Goal: Obtain resource: Download file/media

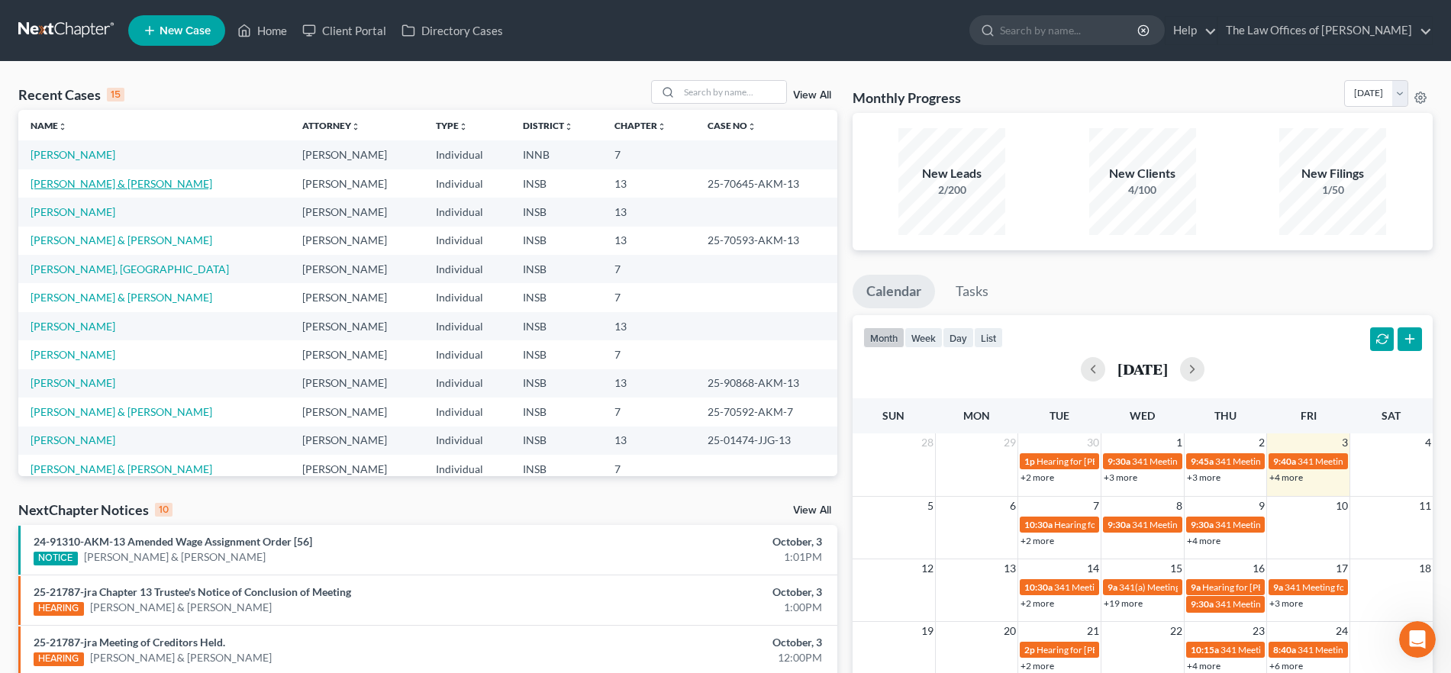
click at [119, 182] on link "[PERSON_NAME] & [PERSON_NAME]" at bounding box center [122, 183] width 182 height 13
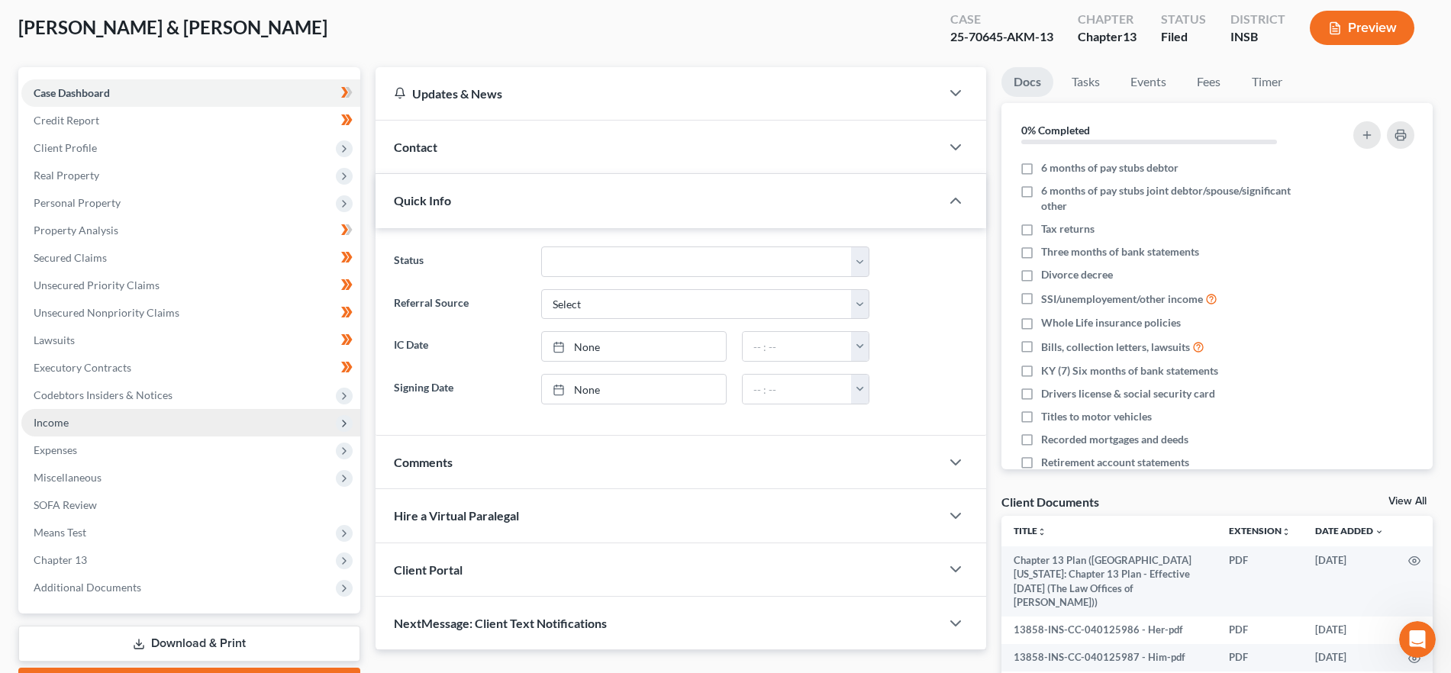
scroll to position [191, 0]
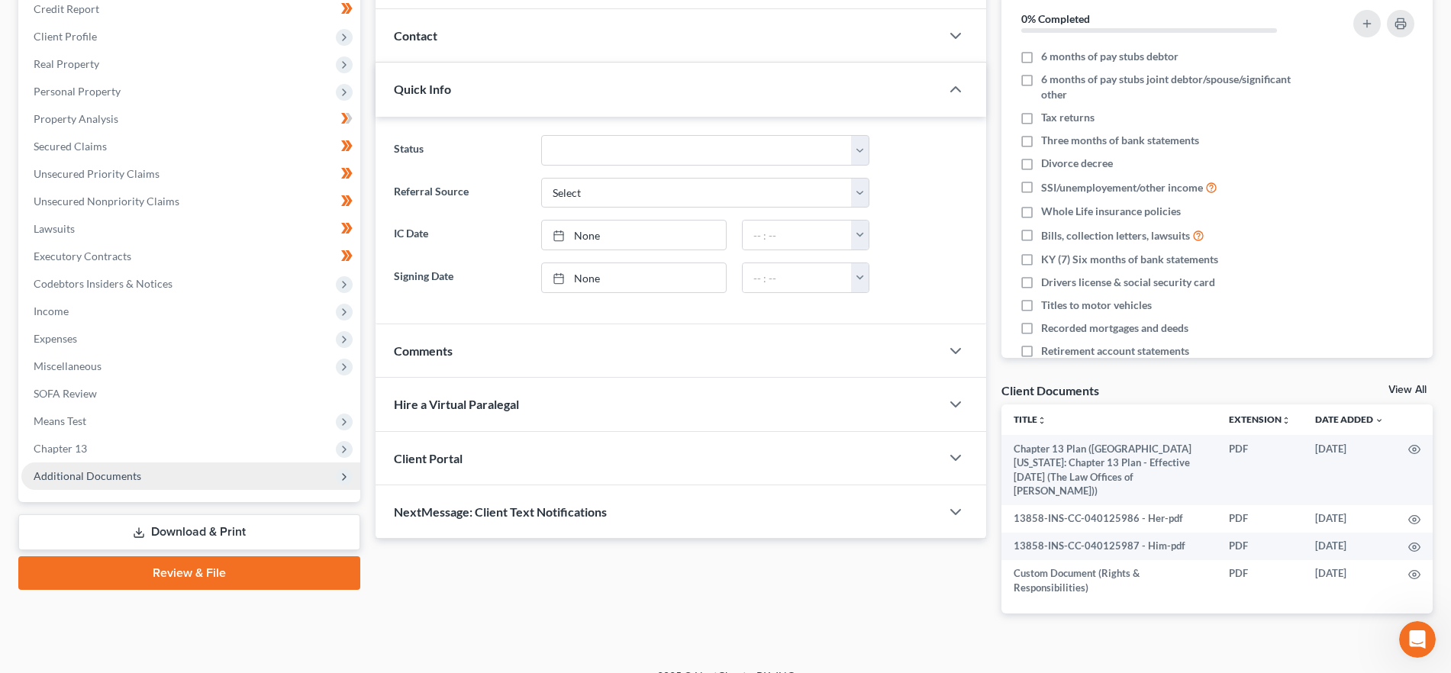
click at [131, 470] on span "Additional Documents" at bounding box center [88, 476] width 108 height 13
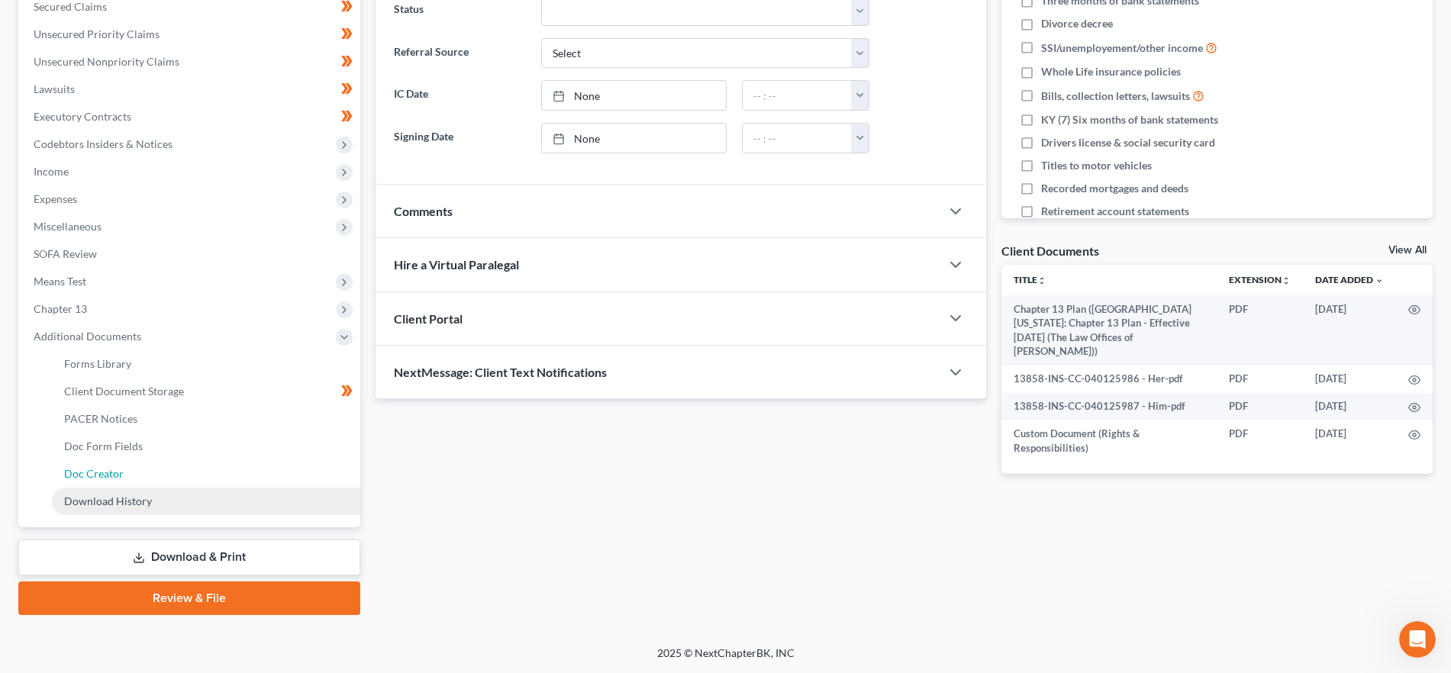
drag, startPoint x: 133, startPoint y: 473, endPoint x: 359, endPoint y: 500, distance: 227.7
click at [132, 472] on link "Doc Creator" at bounding box center [206, 473] width 308 height 27
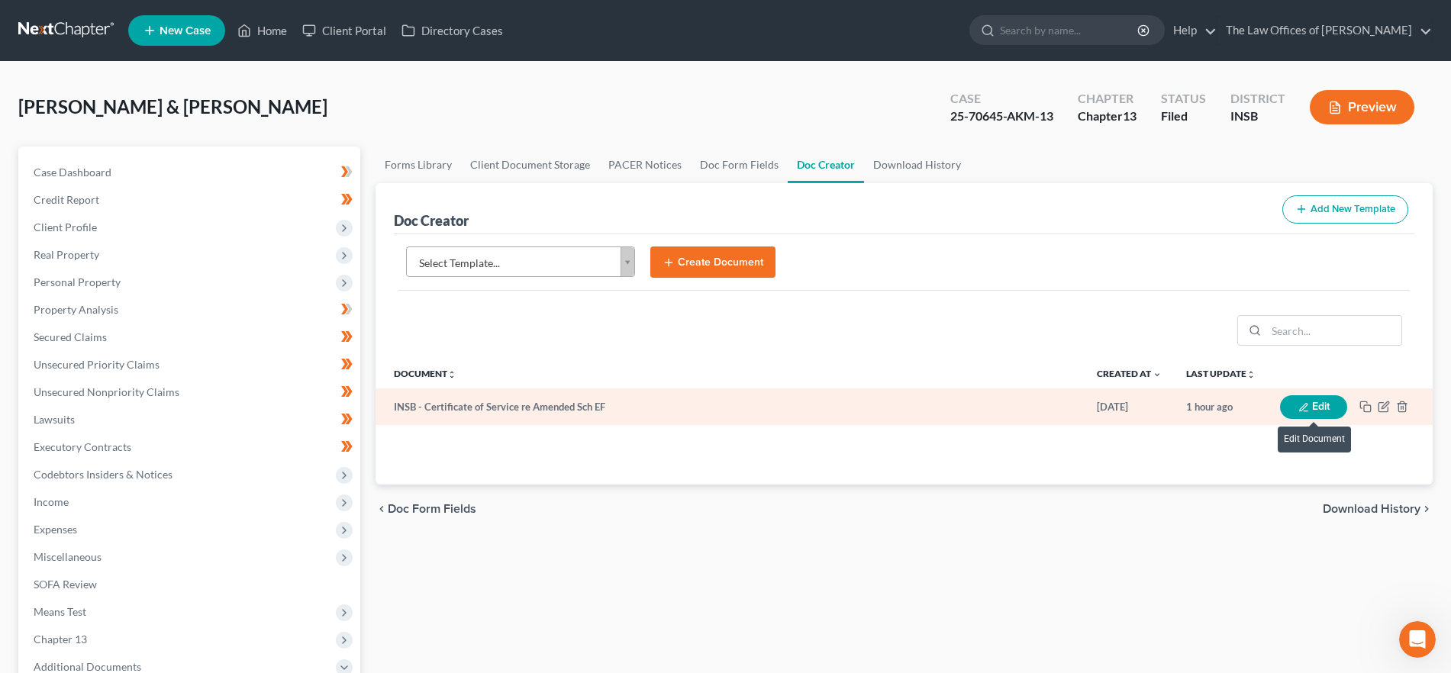
click at [1287, 409] on button "Edit" at bounding box center [1313, 407] width 67 height 24
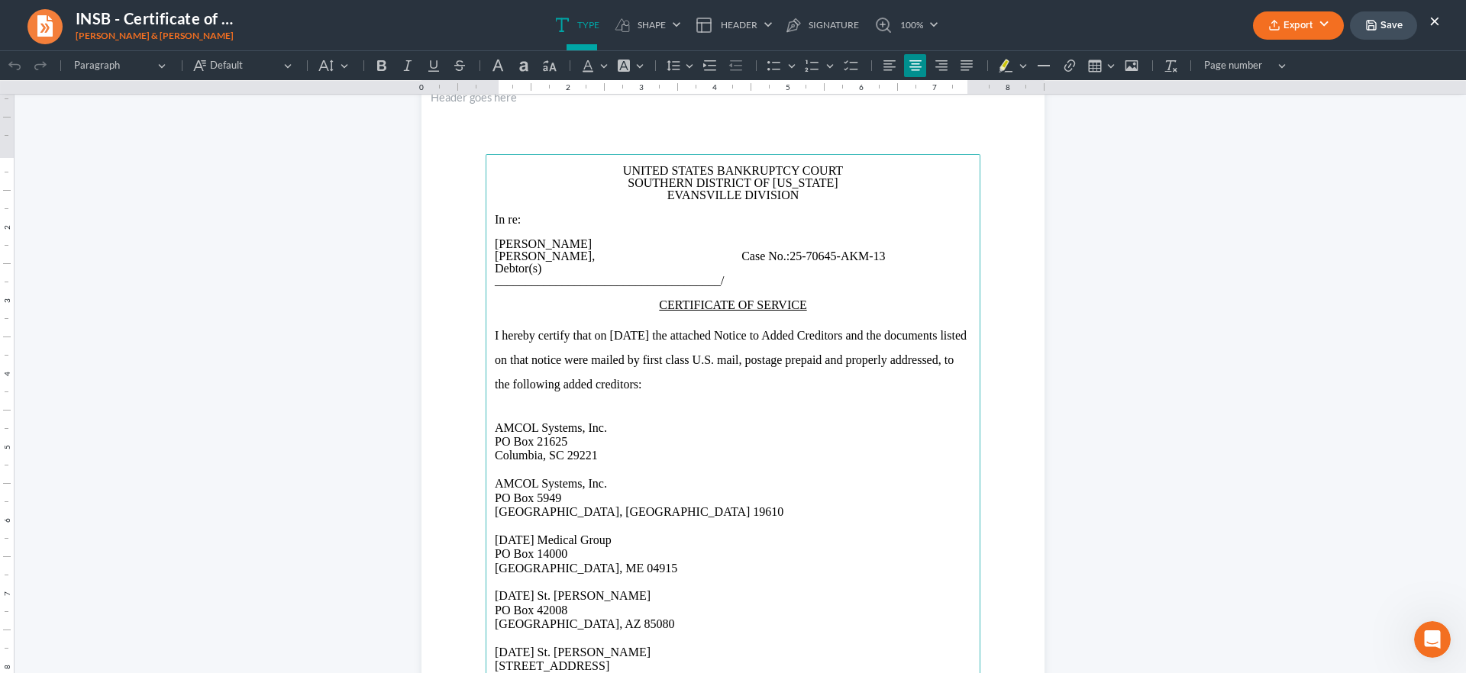
scroll to position [95, 0]
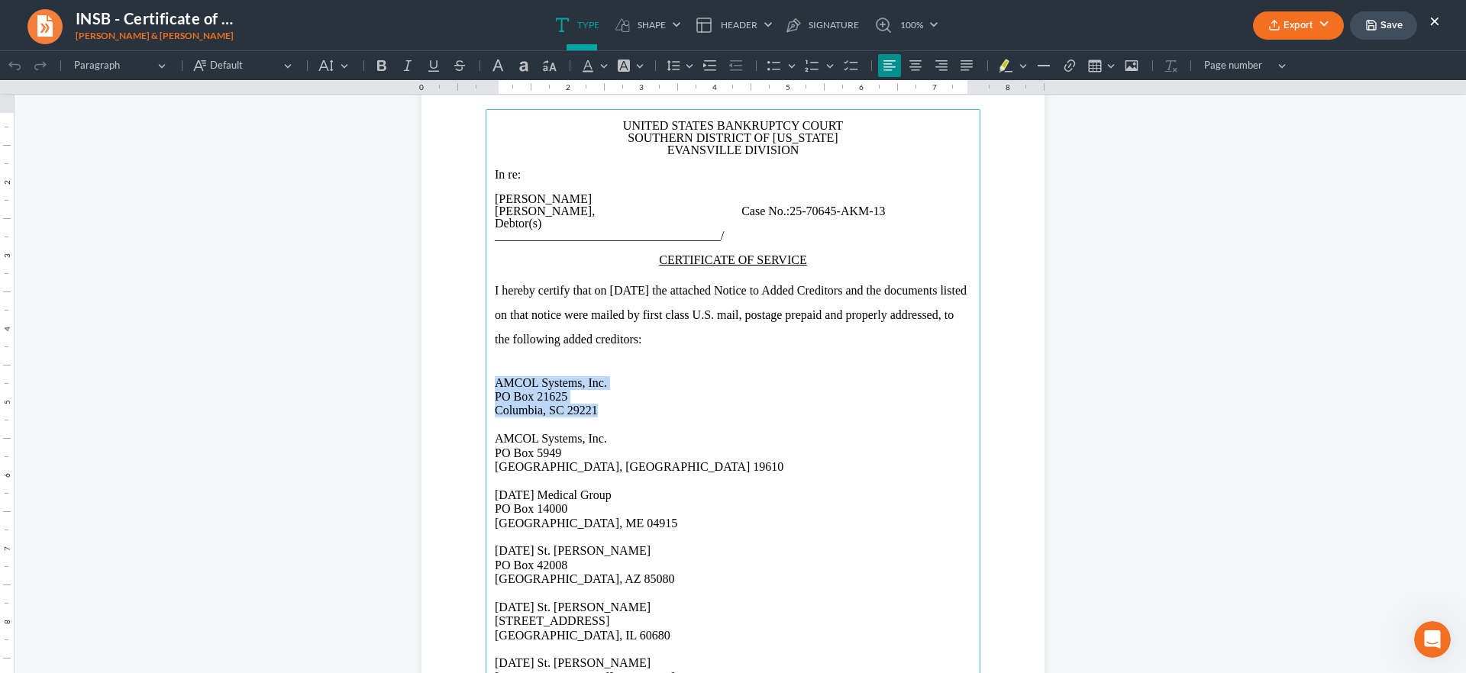
drag, startPoint x: 593, startPoint y: 408, endPoint x: 486, endPoint y: 376, distance: 112.1
click at [486, 376] on main "⁠⁠⁠⁠⁠⁠⁠ UNITED STATES BANKRUPTCY COURT SOUTHERN DISTRICT OF [US_STATE] EVANSVIL…" at bounding box center [733, 439] width 495 height 660
copy p "AMCOL Systems, Inc. [STREET_ADDRESS]"
click at [589, 465] on p "AMCOL Systems, Inc. [STREET_ADDRESS]" at bounding box center [733, 453] width 476 height 42
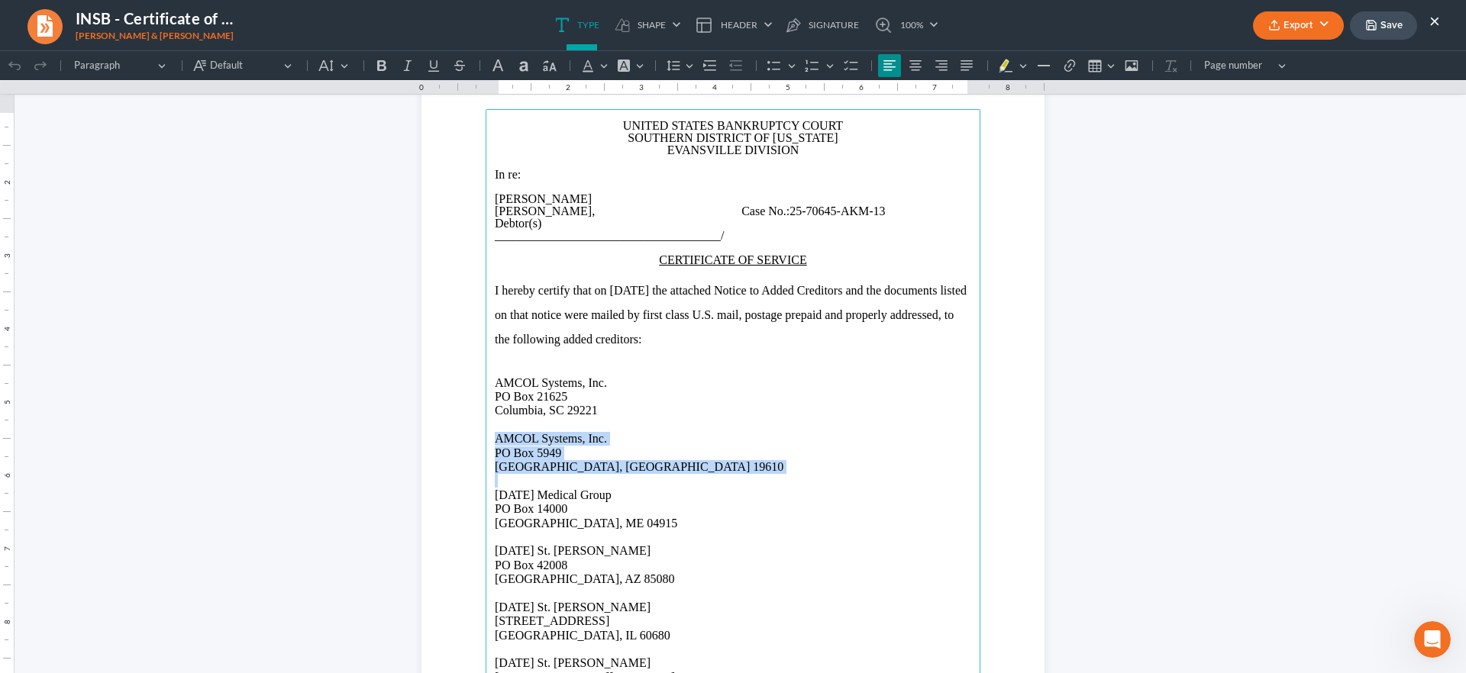
drag, startPoint x: 589, startPoint y: 464, endPoint x: 499, endPoint y: 449, distance: 91.4
click at [486, 437] on main "UNITED STATES BANKRUPTCY COURT SOUTHERN DISTRICT OF [US_STATE] EVANSVILLE DIVIS…" at bounding box center [733, 439] width 495 height 660
copy p "AMCOL Systems, Inc. [STREET_ADDRESS]"
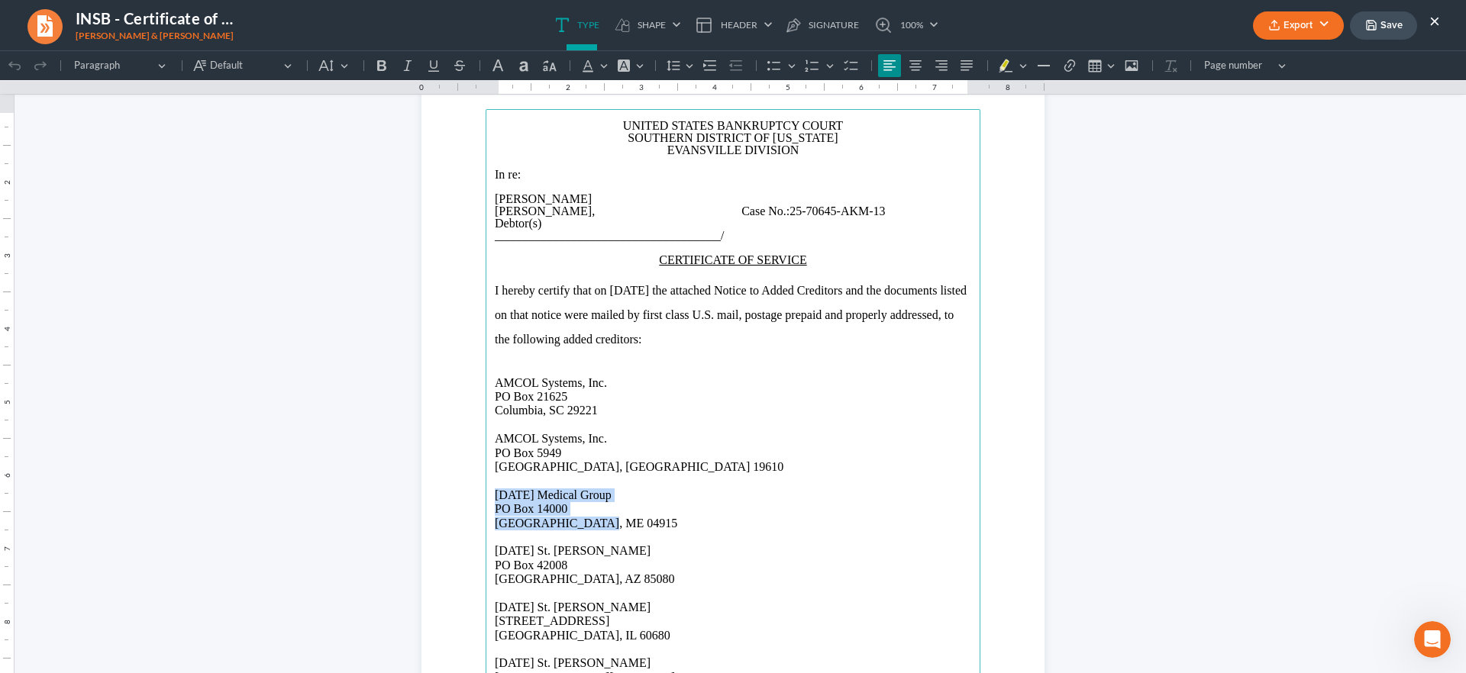
drag, startPoint x: 605, startPoint y: 527, endPoint x: 470, endPoint y: 496, distance: 138.7
click at [470, 496] on section "UNITED STATES BANKRUPTCY COURT SOUTHERN DISTRICT OF [US_STATE] EVANSVILLE DIVIS…" at bounding box center [732, 439] width 623 height 806
copy p "[DATE] Medical Group [STREET_ADDRESS]"
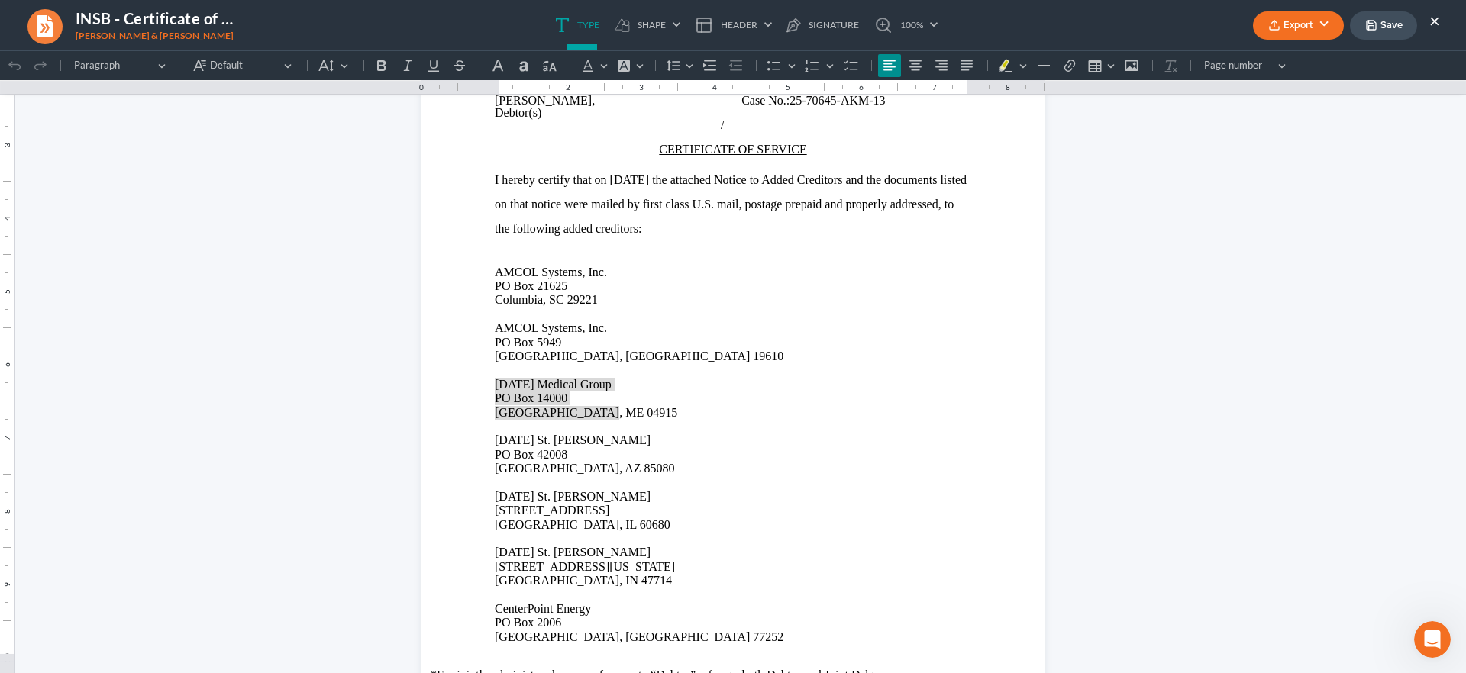
scroll to position [286, 0]
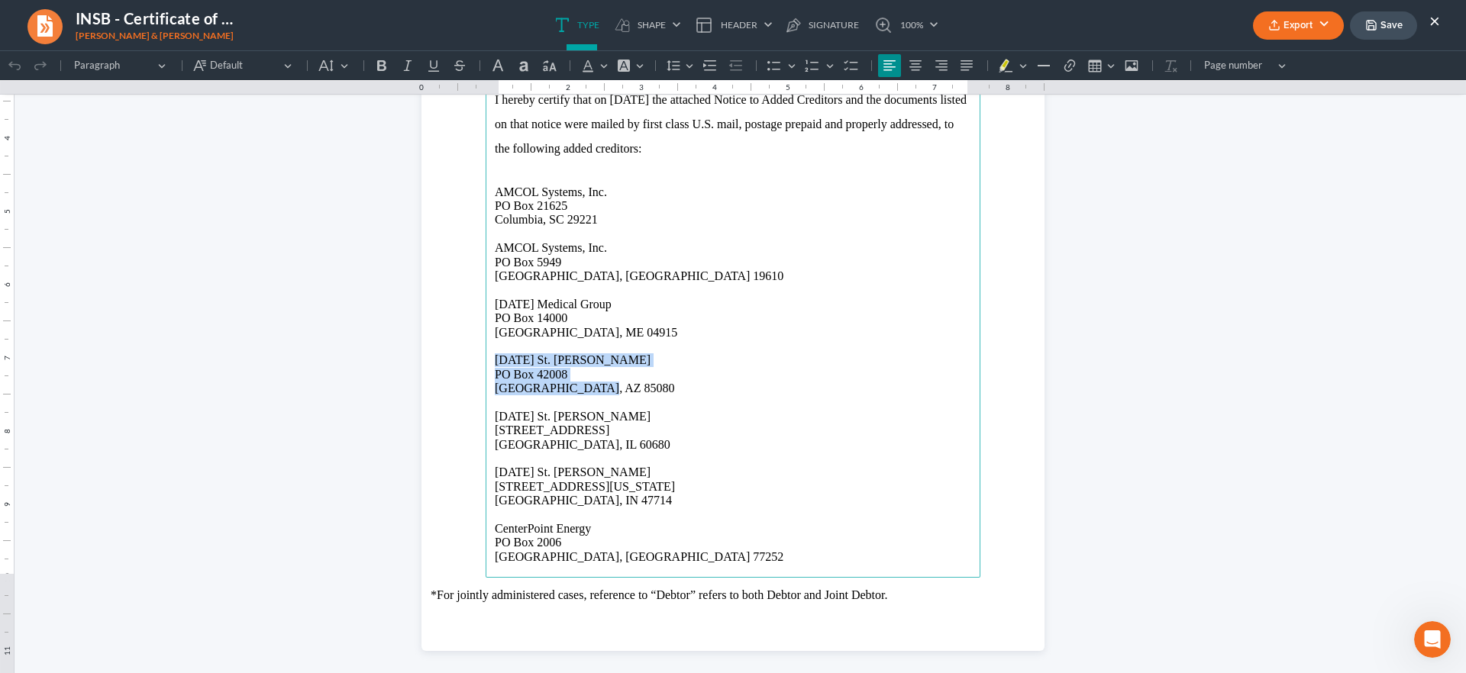
drag, startPoint x: 585, startPoint y: 383, endPoint x: 484, endPoint y: 357, distance: 104.3
click at [486, 357] on main "UNITED STATES BANKRUPTCY COURT SOUTHERN DISTRICT OF [US_STATE] EVANSVILLE DIVIS…" at bounding box center [733, 248] width 495 height 660
copy p "[DATE] [STREET_ADDRESS][PERSON_NAME]"
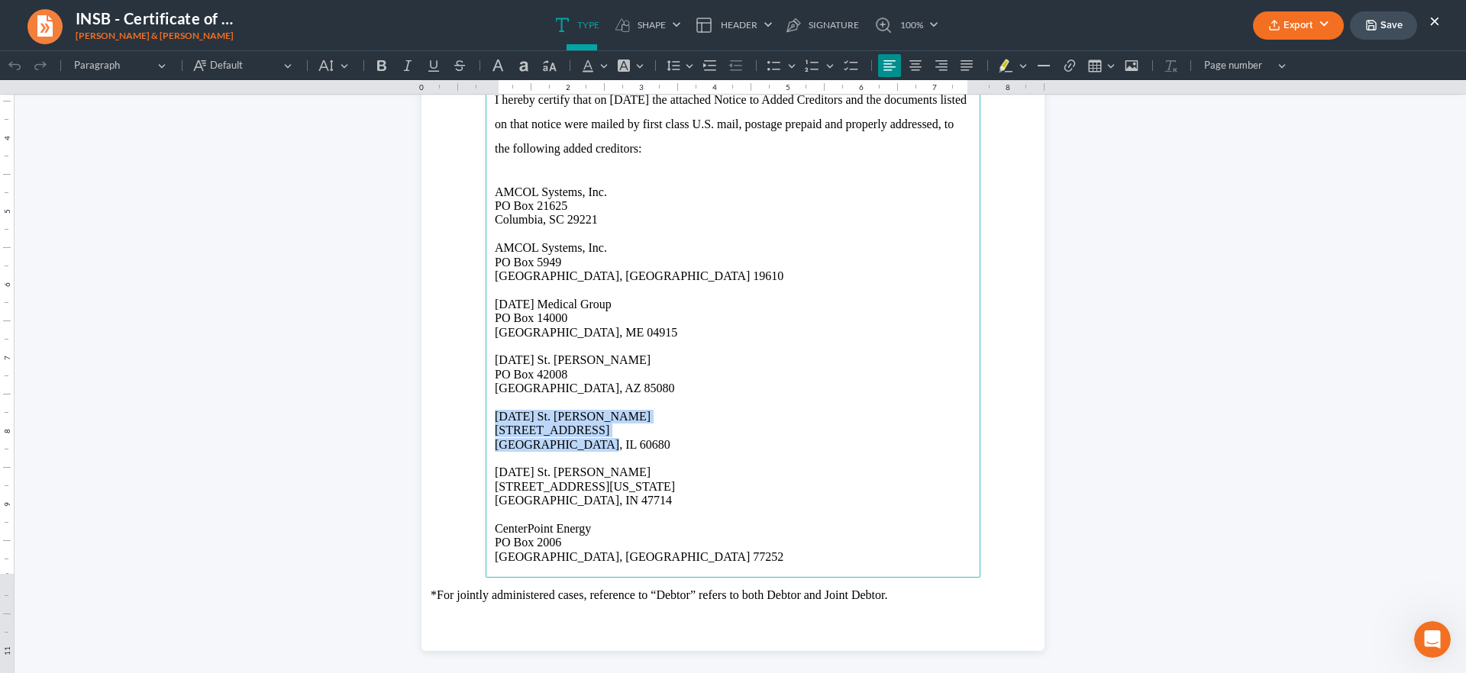
drag, startPoint x: 591, startPoint y: 440, endPoint x: 486, endPoint y: 415, distance: 108.3
click at [486, 415] on main "UNITED STATES BANKRUPTCY COURT SOUTHERN DISTRICT OF [US_STATE] EVANSVILLE DIVIS…" at bounding box center [733, 248] width 495 height 660
copy p "[DATE] [GEOGRAPHIC_DATA][PERSON_NAME] [STREET_ADDRESS]"
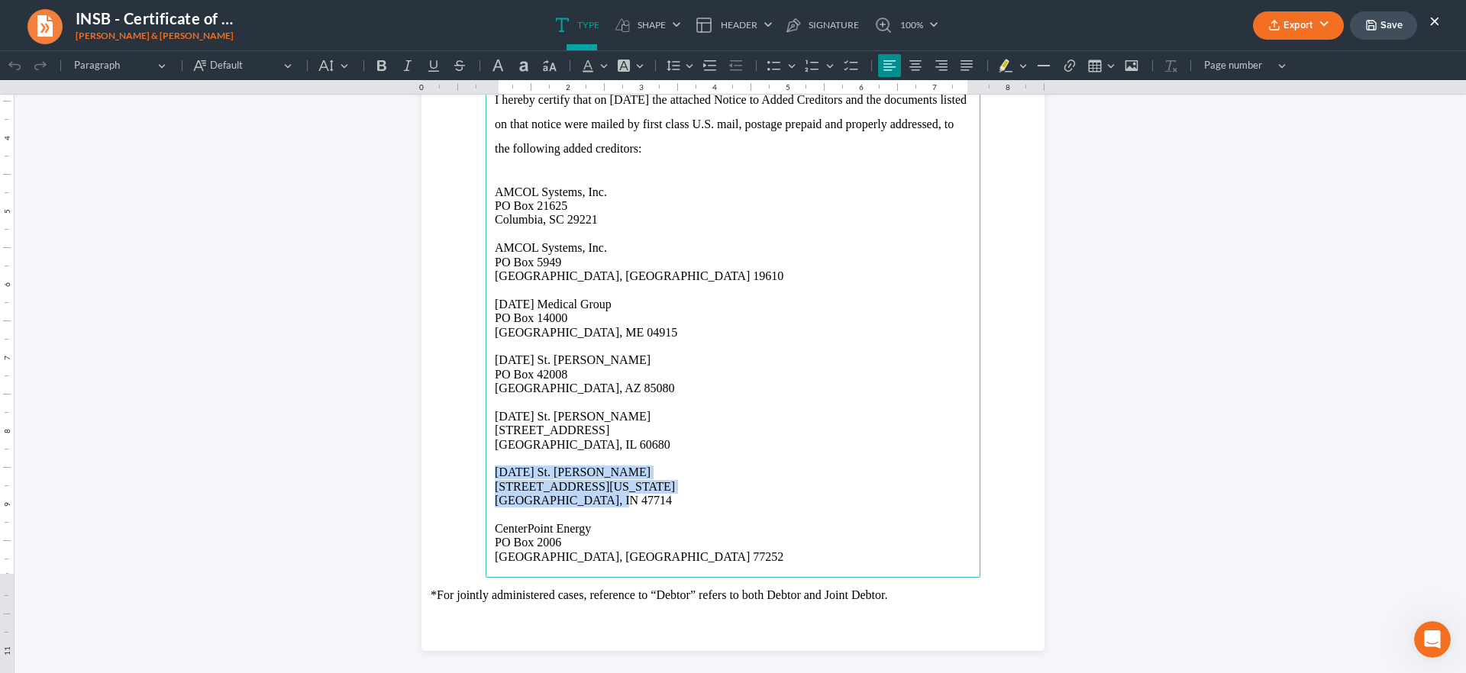
drag, startPoint x: 612, startPoint y: 498, endPoint x: 479, endPoint y: 476, distance: 134.7
click at [486, 476] on main "UNITED STATES BANKRUPTCY COURT SOUTHERN DISTRICT OF [US_STATE] EVANSVILLE DIVIS…" at bounding box center [733, 248] width 495 height 660
copy p "[DATE] [GEOGRAPHIC_DATA][PERSON_NAME] [STREET_ADDRESS][US_STATE] [GEOGRAPHIC_DA…"
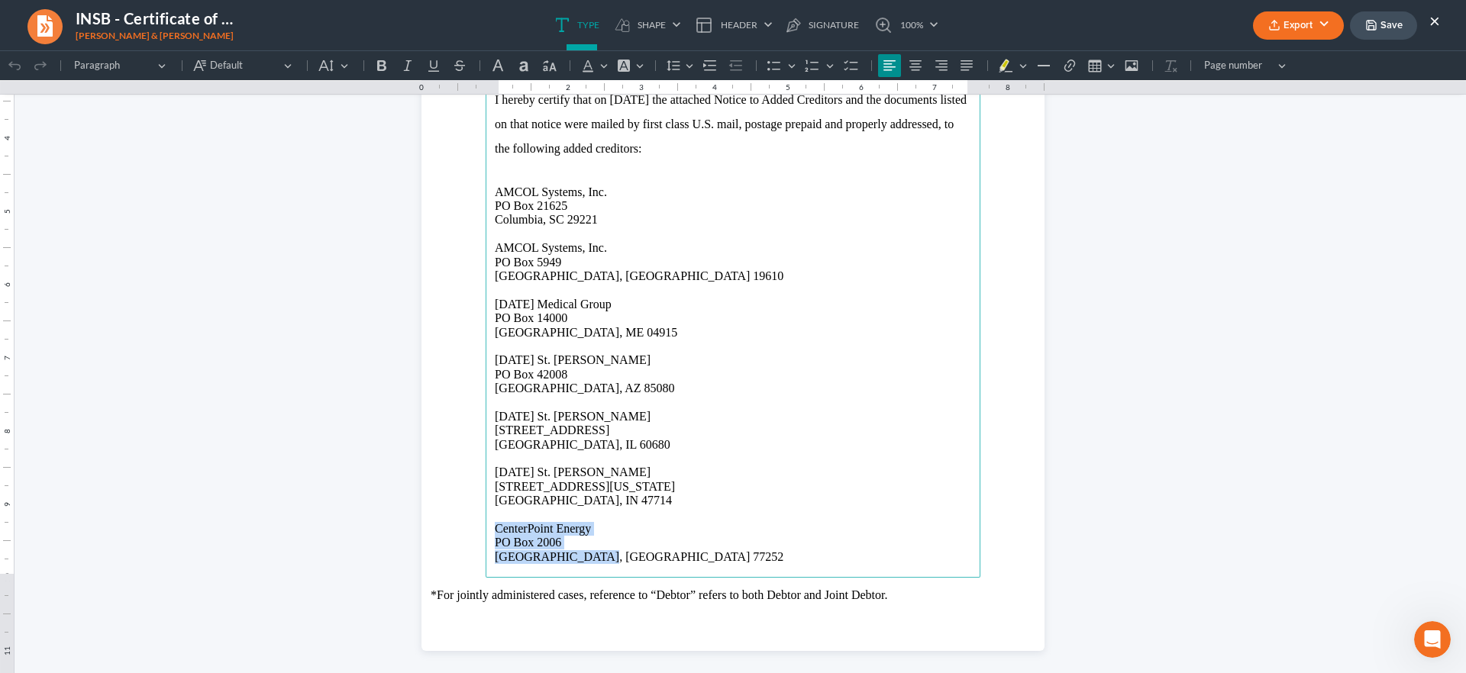
drag, startPoint x: 596, startPoint y: 554, endPoint x: 488, endPoint y: 531, distance: 110.8
click at [495, 531] on p "CenterPoint Energy [GEOGRAPHIC_DATA]" at bounding box center [733, 543] width 476 height 42
copy p "CenterPoint Energy [GEOGRAPHIC_DATA]"
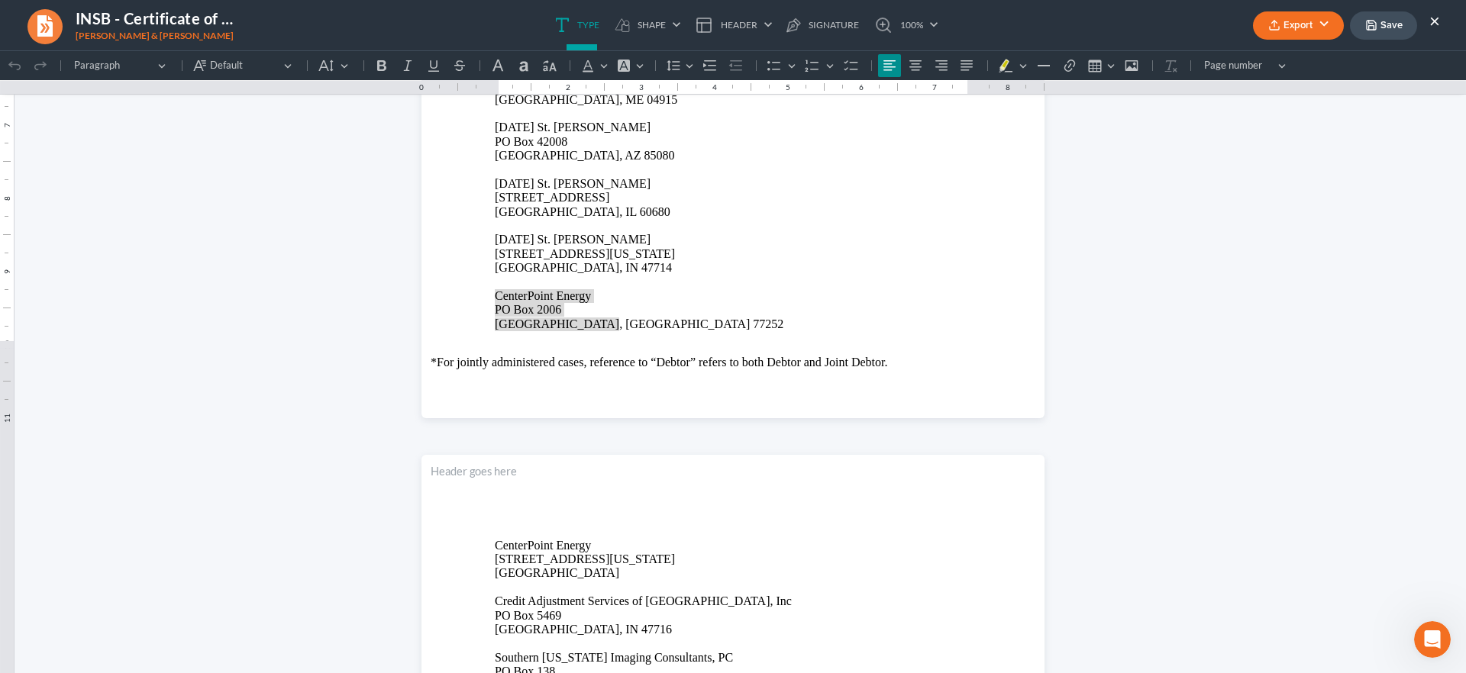
scroll to position [668, 0]
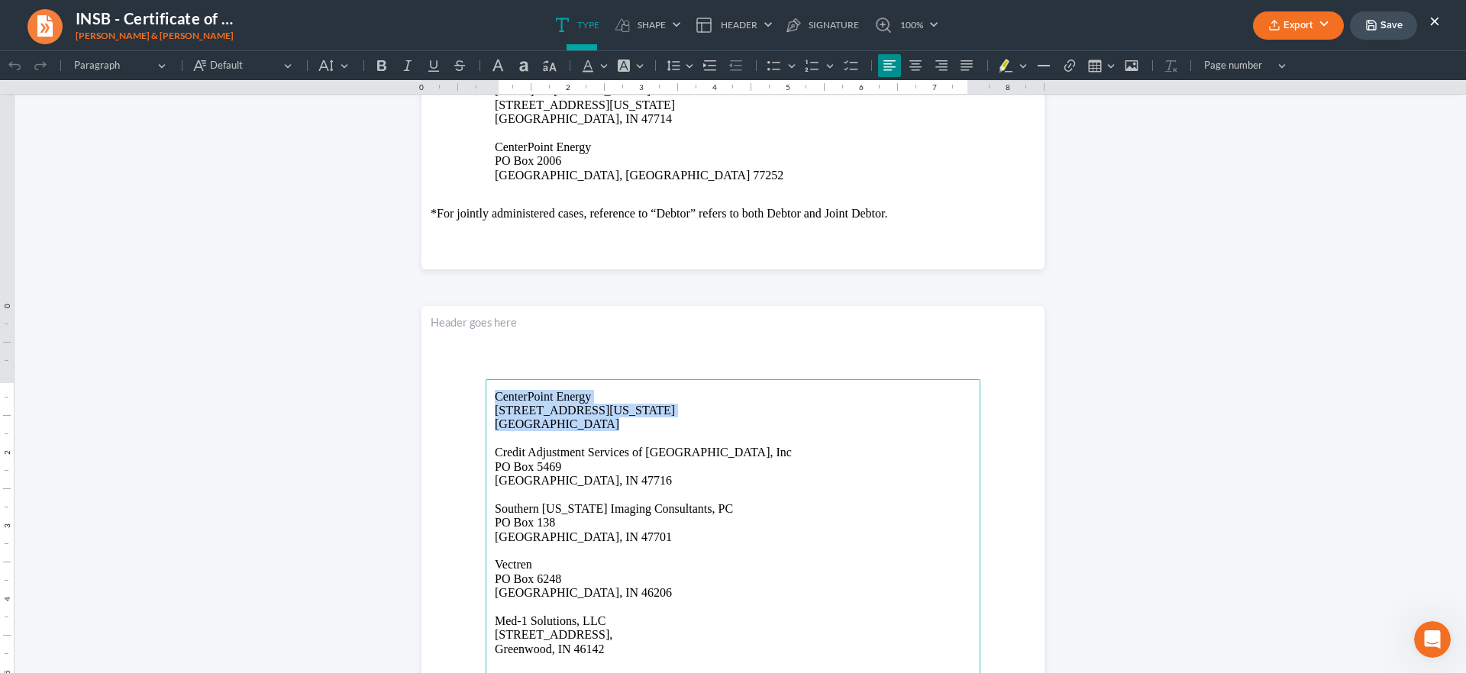
drag, startPoint x: 601, startPoint y: 422, endPoint x: 480, endPoint y: 389, distance: 125.0
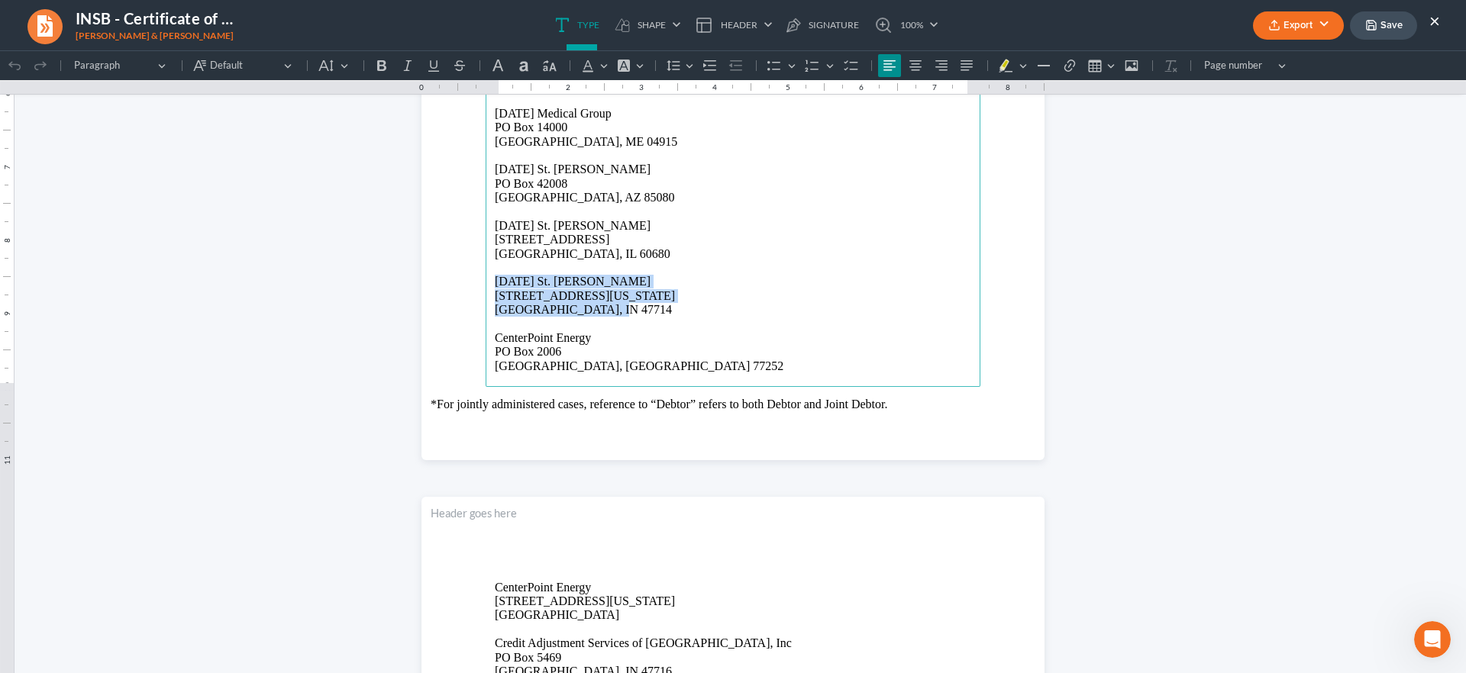
drag, startPoint x: 609, startPoint y: 306, endPoint x: 471, endPoint y: 278, distance: 141.1
click at [471, 278] on section "UNITED STATES BANKRUPTCY COURT SOUTHERN DISTRICT OF [US_STATE] EVANSVILLE DIVIS…" at bounding box center [732, 57] width 623 height 806
copy p "[DATE] [GEOGRAPHIC_DATA][PERSON_NAME] [STREET_ADDRESS][US_STATE] [GEOGRAPHIC_DA…"
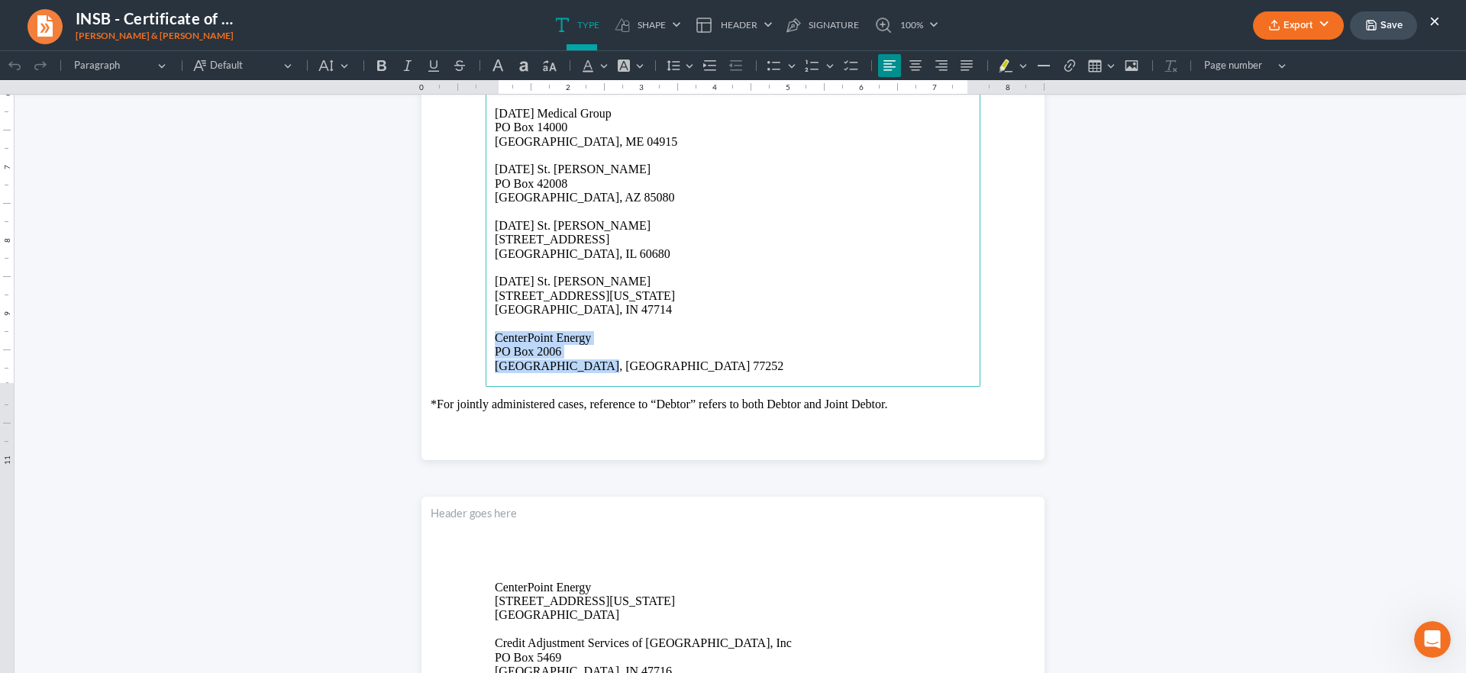
drag, startPoint x: 594, startPoint y: 363, endPoint x: 488, endPoint y: 341, distance: 108.4
click at [495, 341] on p "CenterPoint Energy [GEOGRAPHIC_DATA]" at bounding box center [733, 352] width 476 height 42
copy p "CenterPoint Energy [GEOGRAPHIC_DATA]"
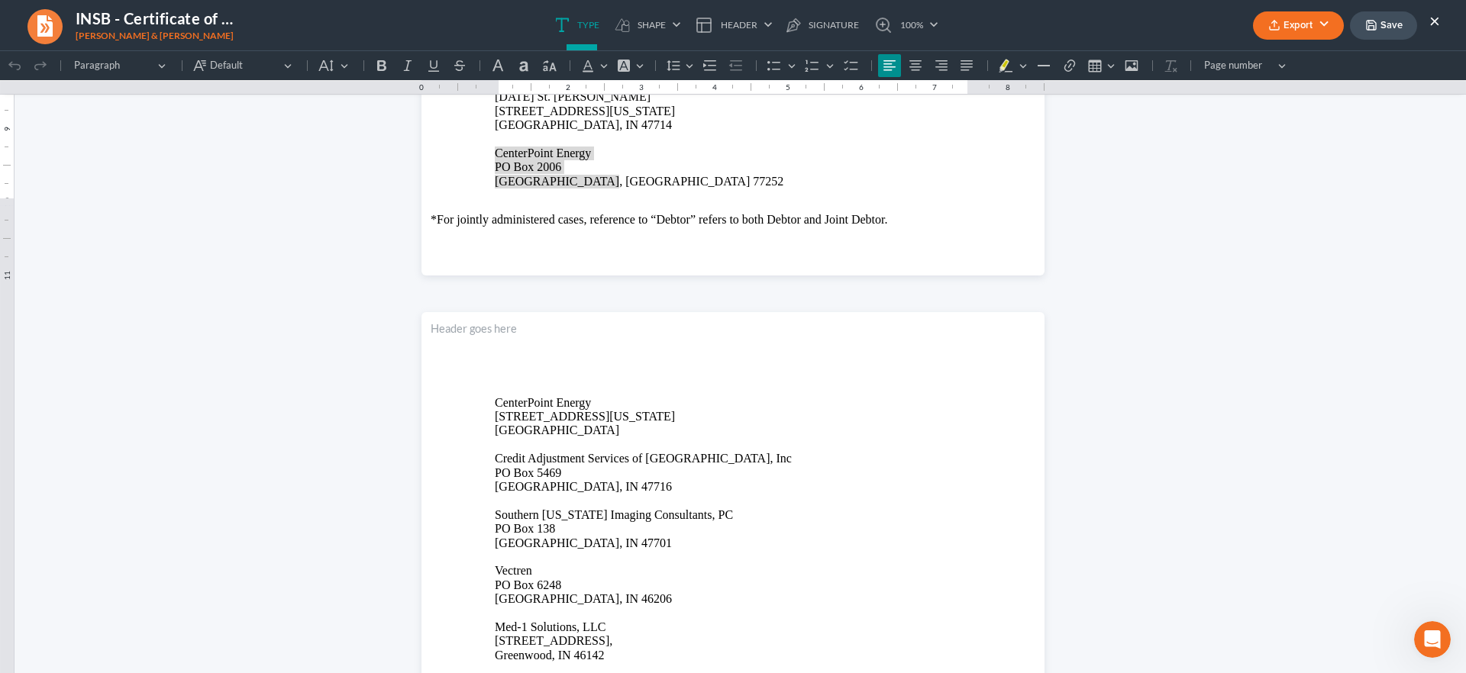
scroll to position [668, 0]
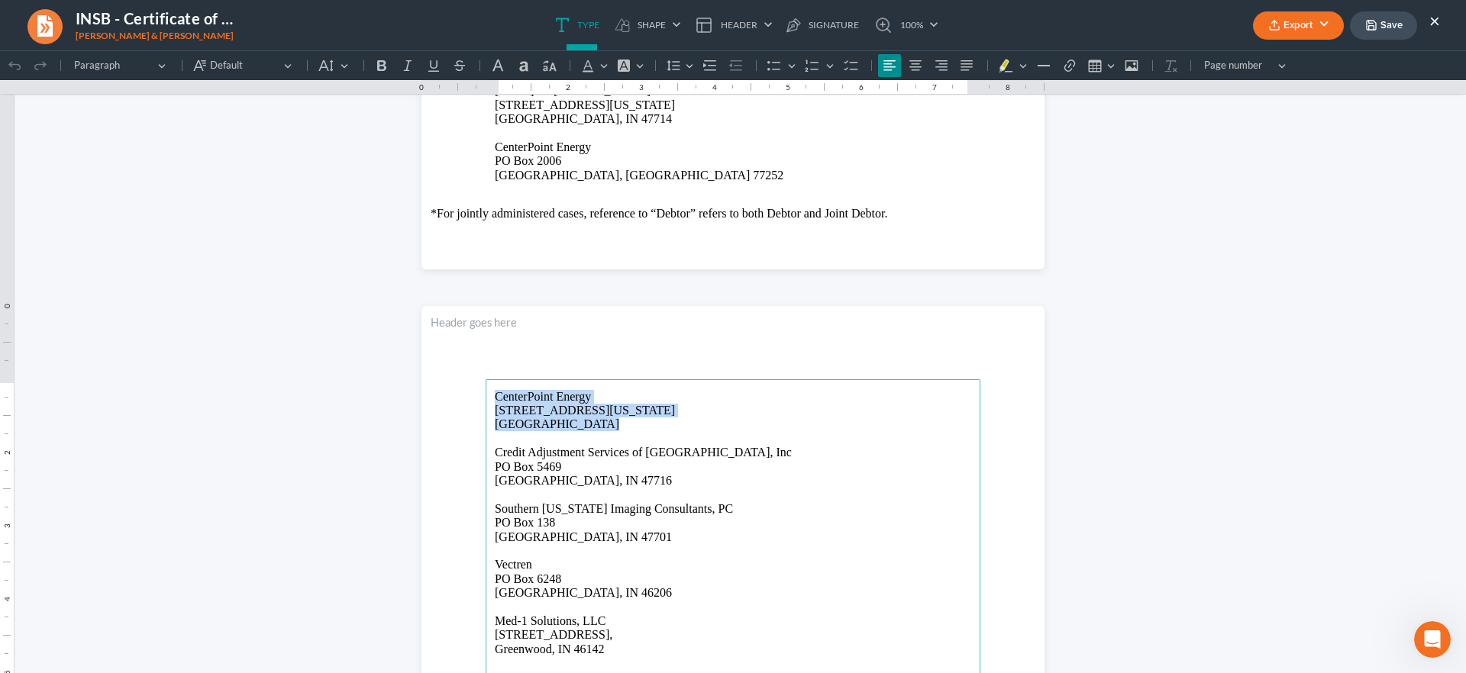
drag, startPoint x: 589, startPoint y: 423, endPoint x: 489, endPoint y: 391, distance: 105.8
click at [495, 391] on p "CenterPoint Energy [STREET_ADDRESS][US_STATE]" at bounding box center [733, 411] width 476 height 42
copy p "CenterPoint Energy [STREET_ADDRESS][US_STATE]"
drag, startPoint x: 628, startPoint y: 473, endPoint x: 518, endPoint y: 467, distance: 110.9
click at [515, 466] on p "Credit Adjustment Services of [GEOGRAPHIC_DATA], Inc [STREET_ADDRESS]" at bounding box center [733, 467] width 476 height 42
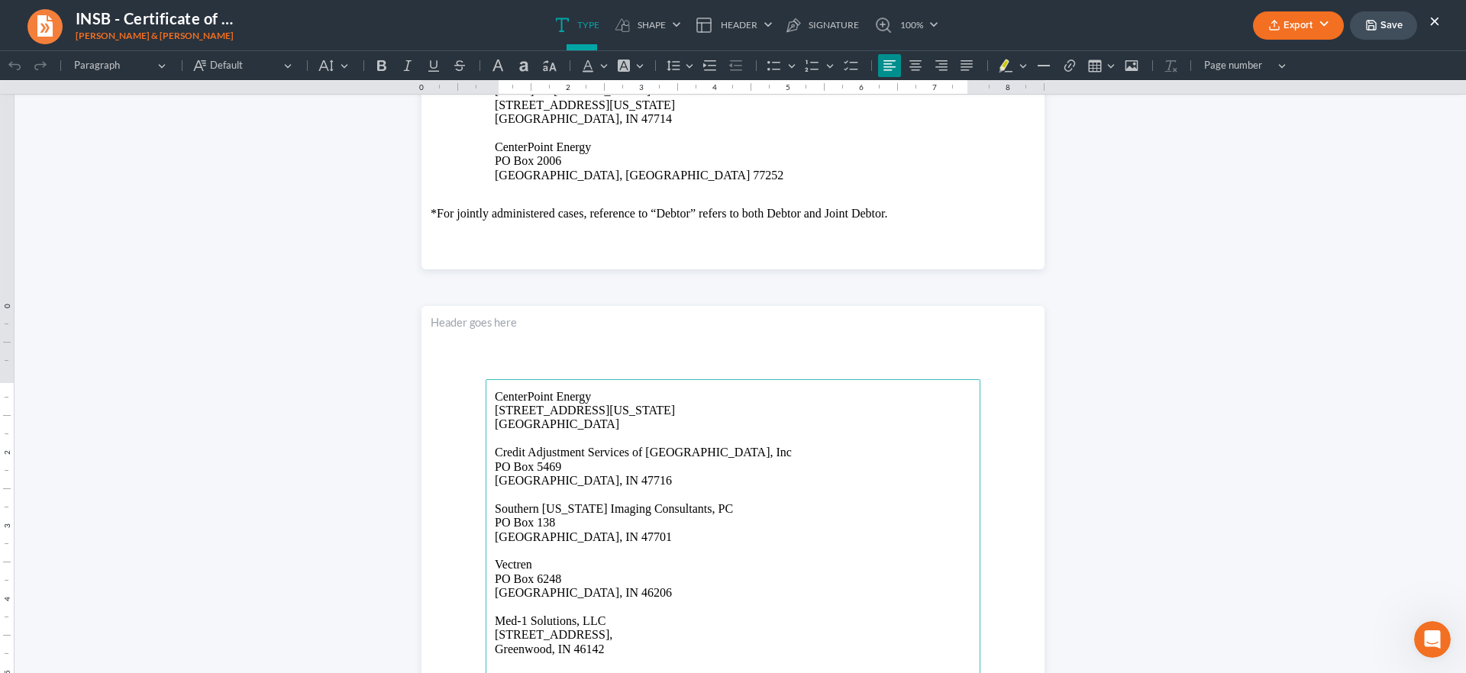
click at [609, 480] on p "Credit Adjustment Services of [GEOGRAPHIC_DATA], Inc [STREET_ADDRESS]" at bounding box center [733, 467] width 476 height 42
drag, startPoint x: 609, startPoint y: 480, endPoint x: 477, endPoint y: 457, distance: 133.4
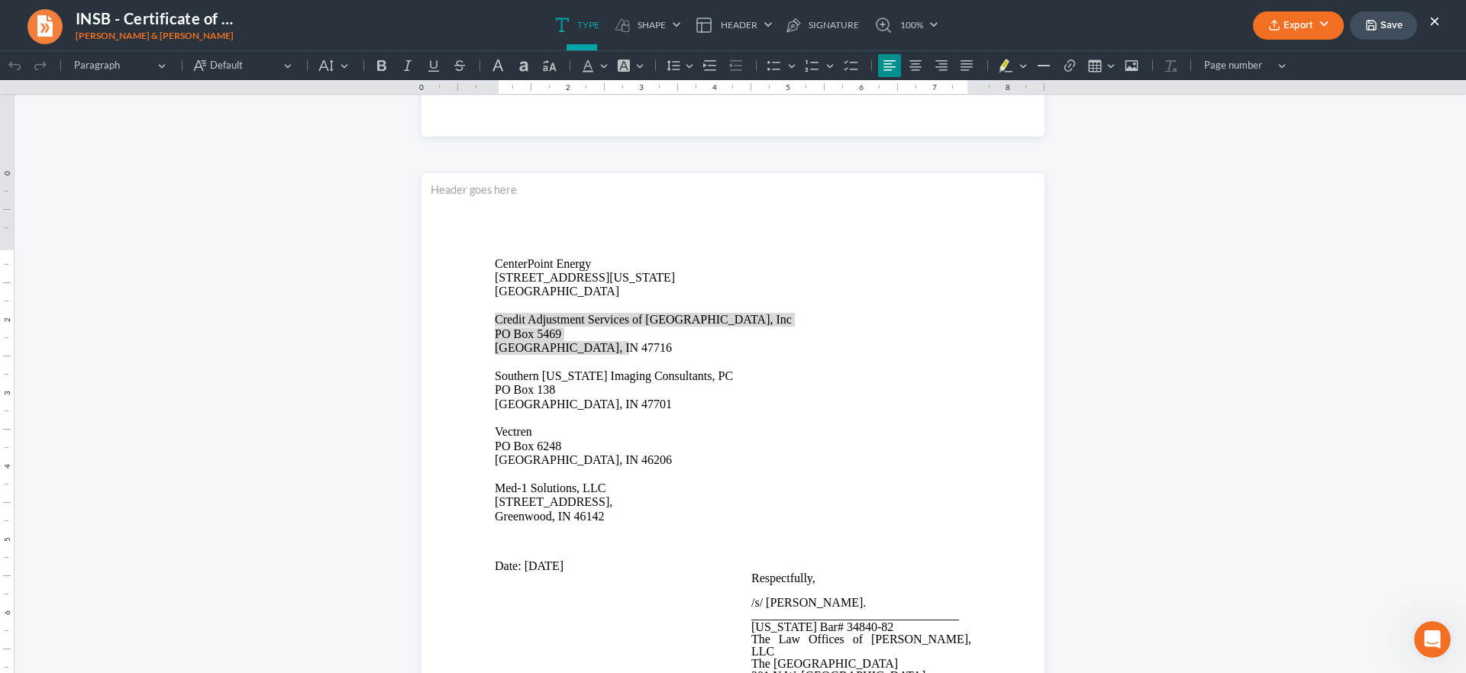
scroll to position [859, 0]
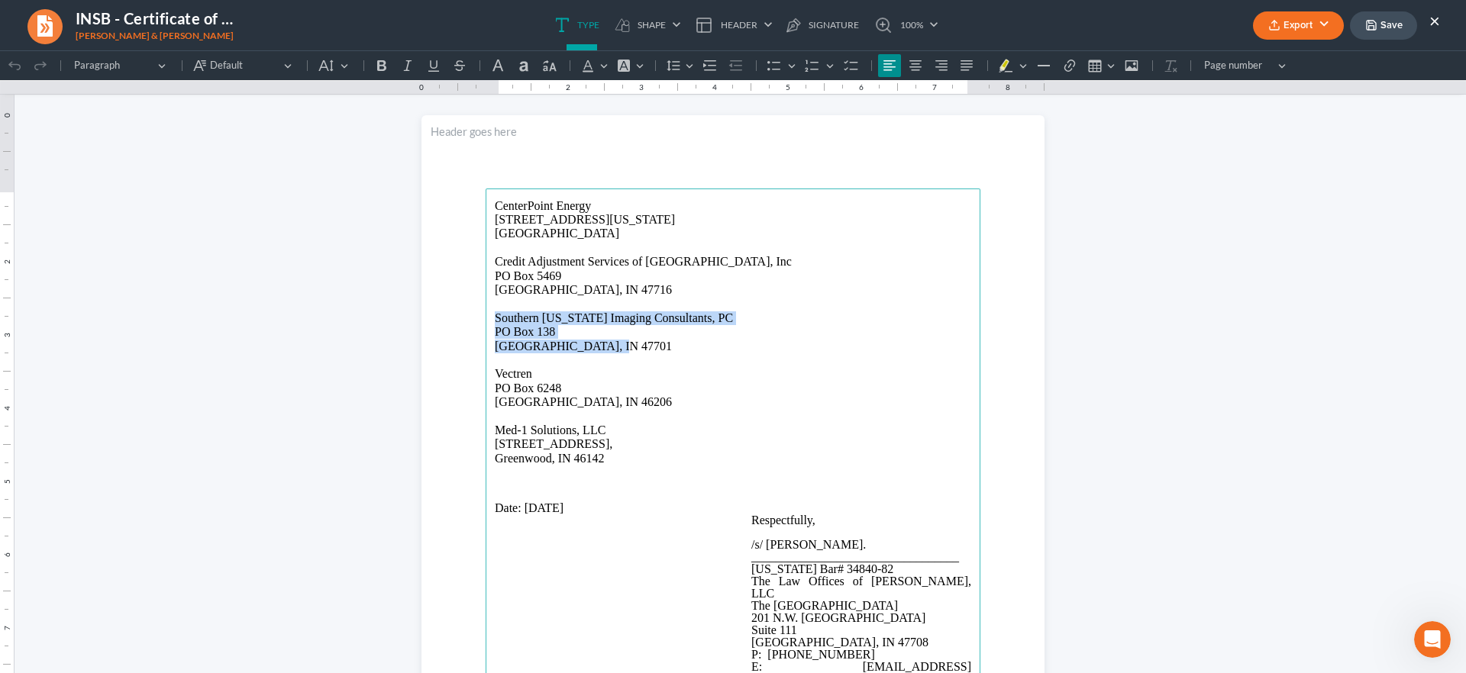
drag, startPoint x: 596, startPoint y: 347, endPoint x: 487, endPoint y: 321, distance: 111.5
click at [495, 321] on p "Southern [US_STATE] Imaging Consultants, PC [STREET_ADDRESS]" at bounding box center [733, 333] width 476 height 42
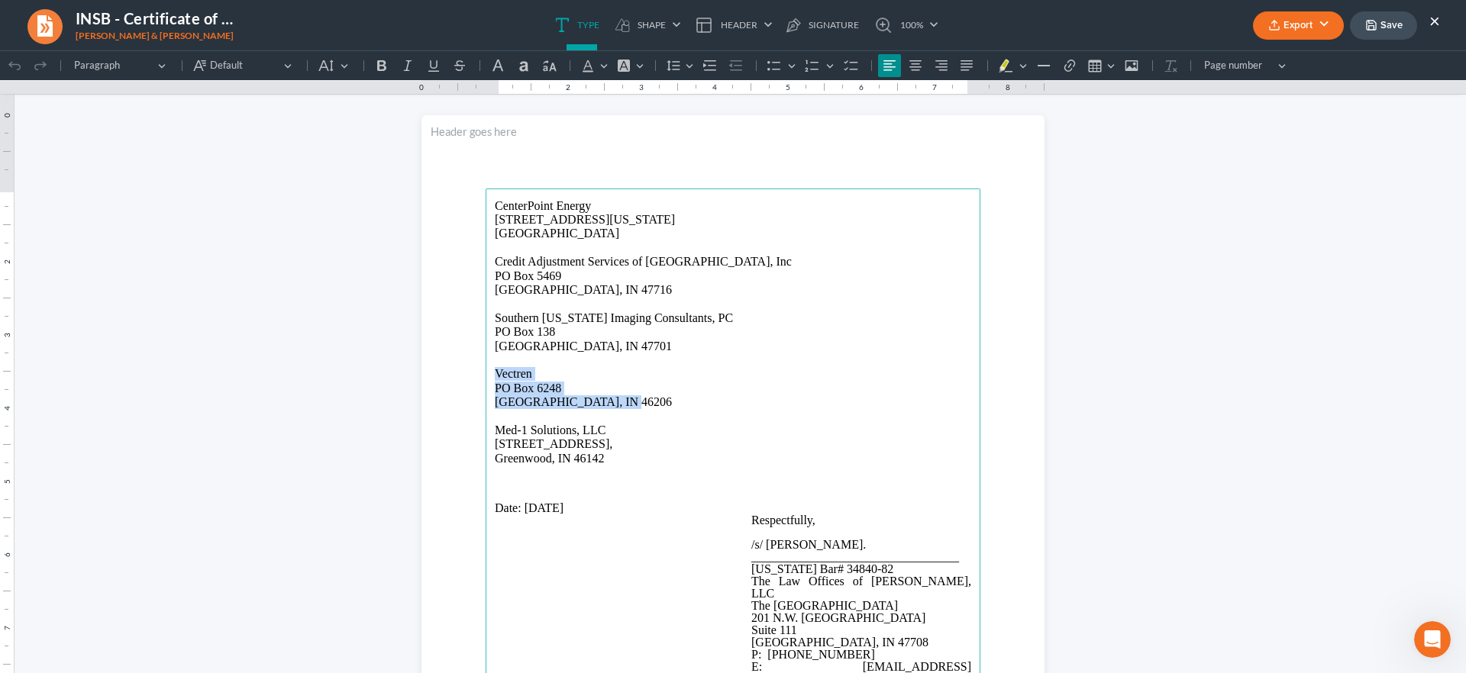
drag, startPoint x: 608, startPoint y: 404, endPoint x: 477, endPoint y: 377, distance: 133.3
click at [477, 377] on section "CenterPoint Energy [STREET_ADDRESS][US_STATE] Credit Adjustment Services of [GE…" at bounding box center [732, 518] width 623 height 806
drag, startPoint x: 627, startPoint y: 458, endPoint x: 483, endPoint y: 430, distance: 147.0
click at [486, 430] on main "CenterPoint Energy [STREET_ADDRESS][US_STATE] Credit Adjustment Services of [GE…" at bounding box center [733, 519] width 495 height 660
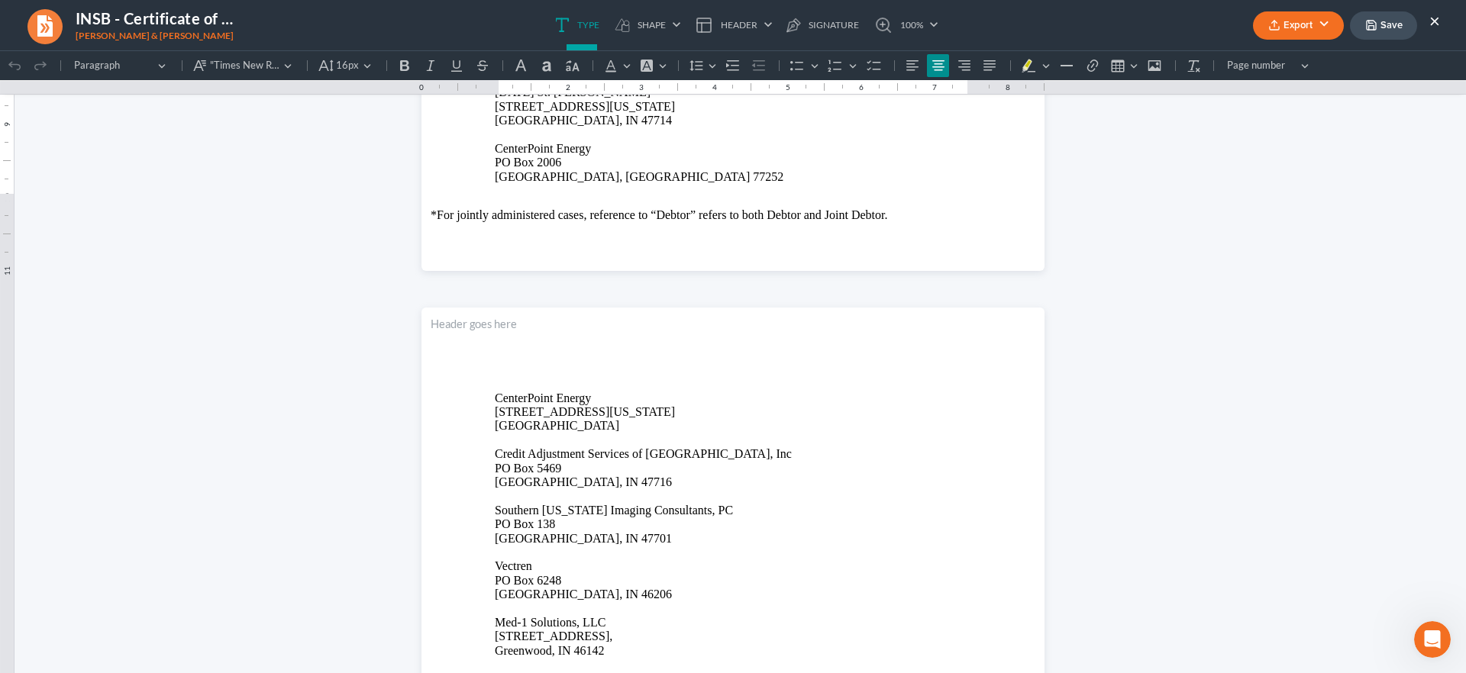
scroll to position [668, 0]
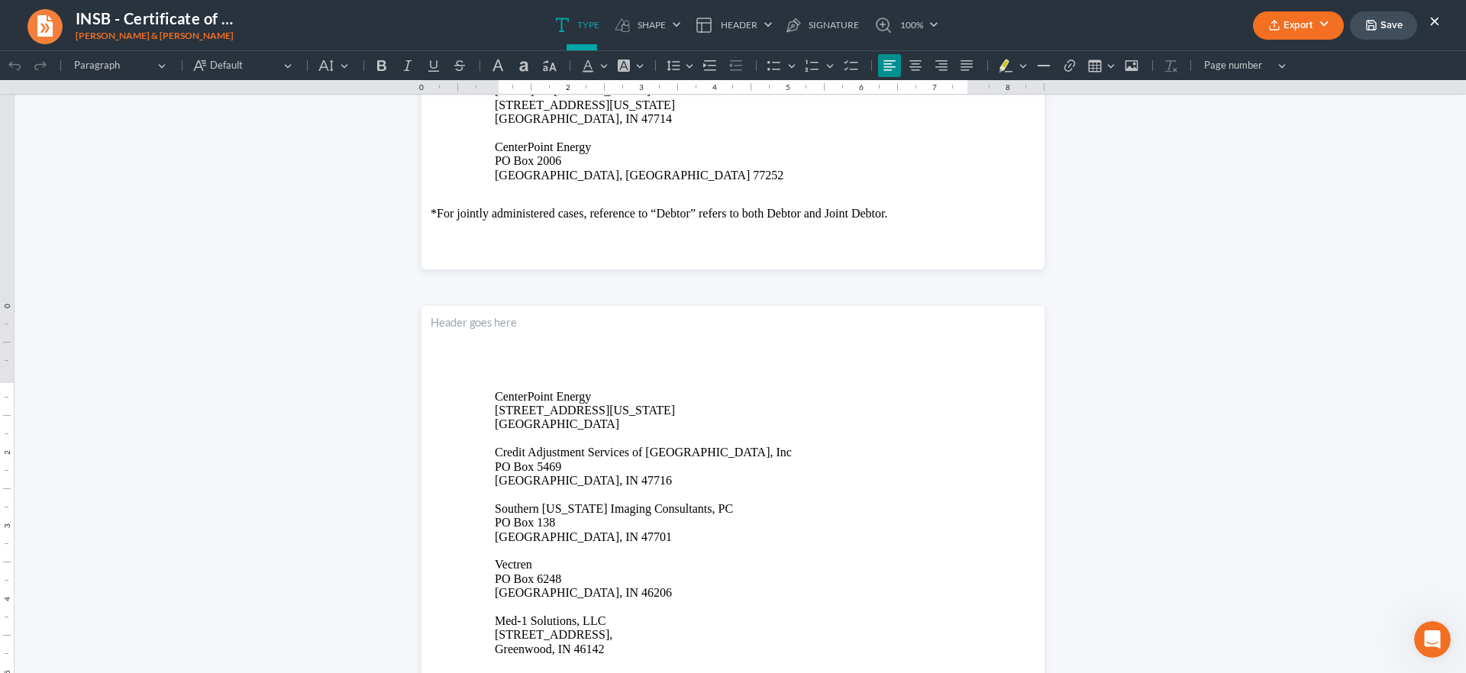
click at [1274, 26] on icon "button" at bounding box center [1274, 25] width 12 height 12
click at [1290, 61] on link "PDF" at bounding box center [1297, 61] width 118 height 26
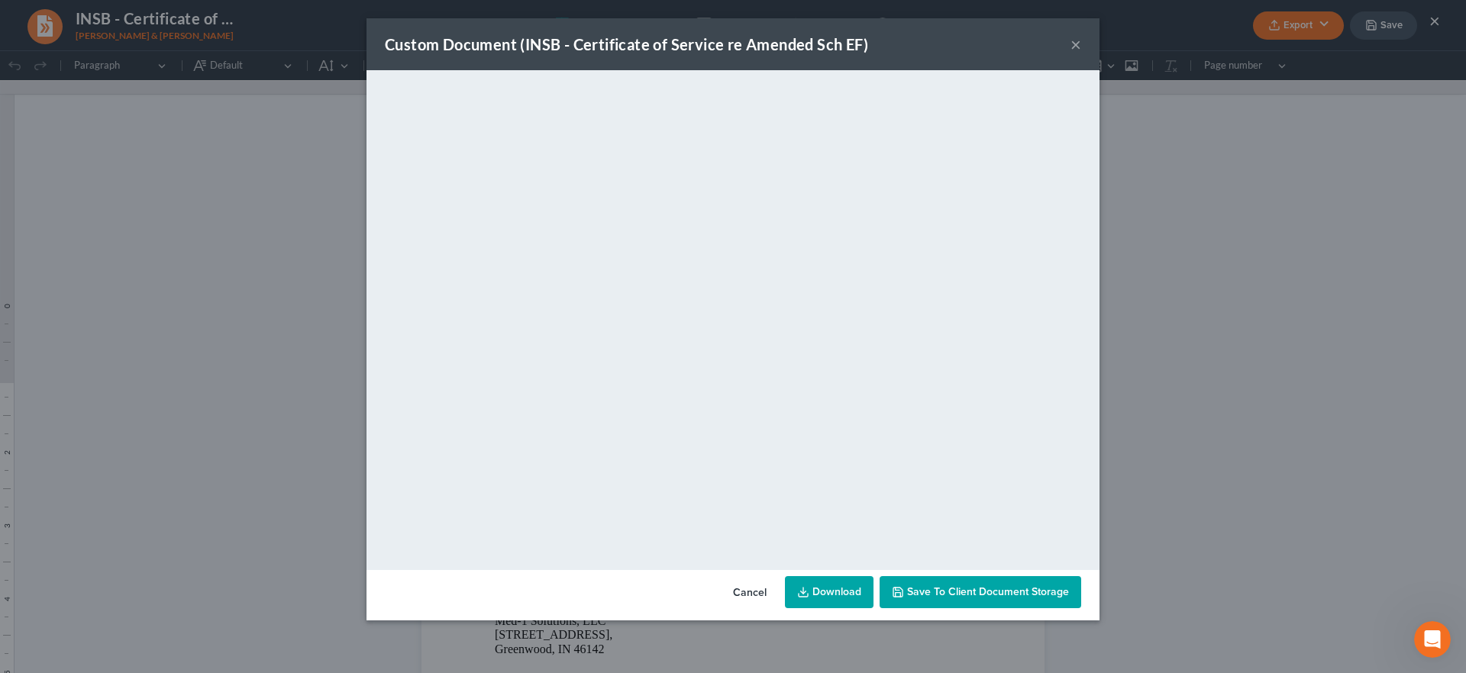
click at [1075, 43] on button "×" at bounding box center [1075, 44] width 11 height 18
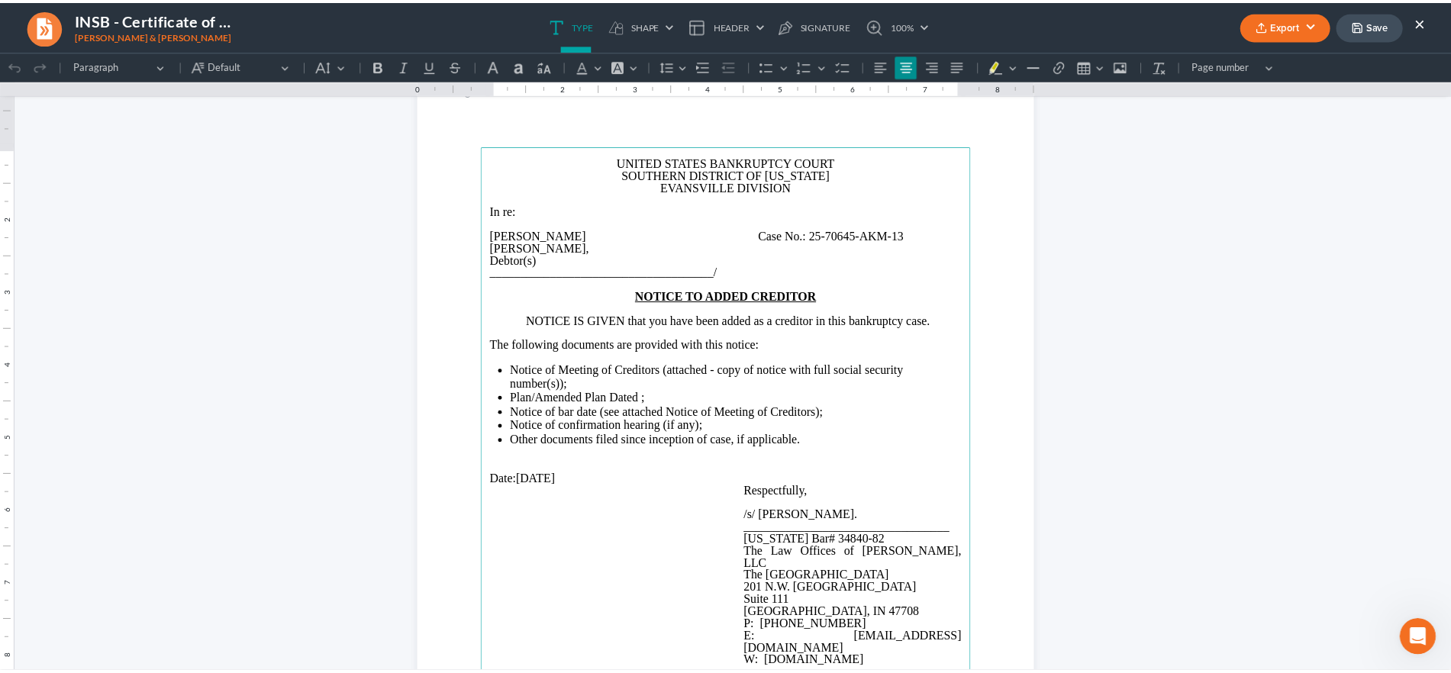
scroll to position [1700, 0]
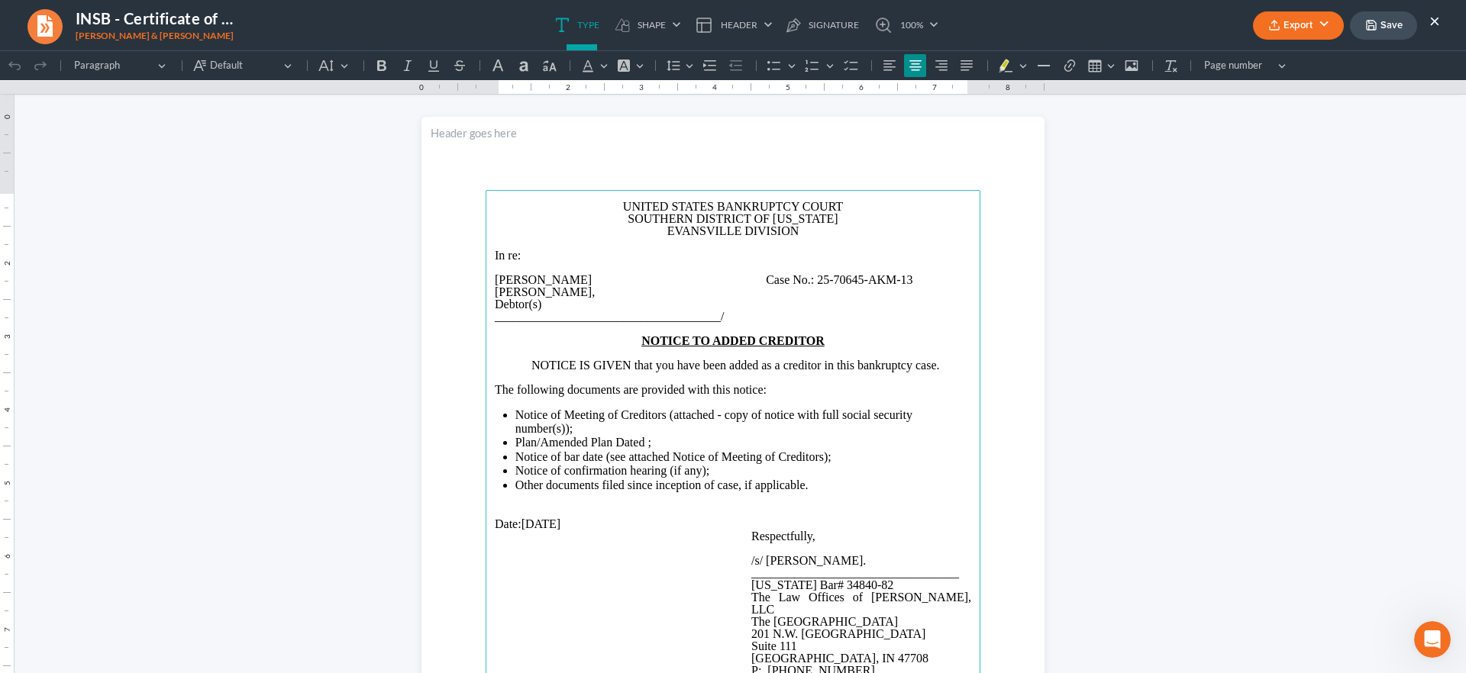
click at [638, 443] on span "Plan/Amended Plan Dated ;" at bounding box center [583, 442] width 136 height 13
click at [1299, 19] on button "Export" at bounding box center [1298, 25] width 91 height 28
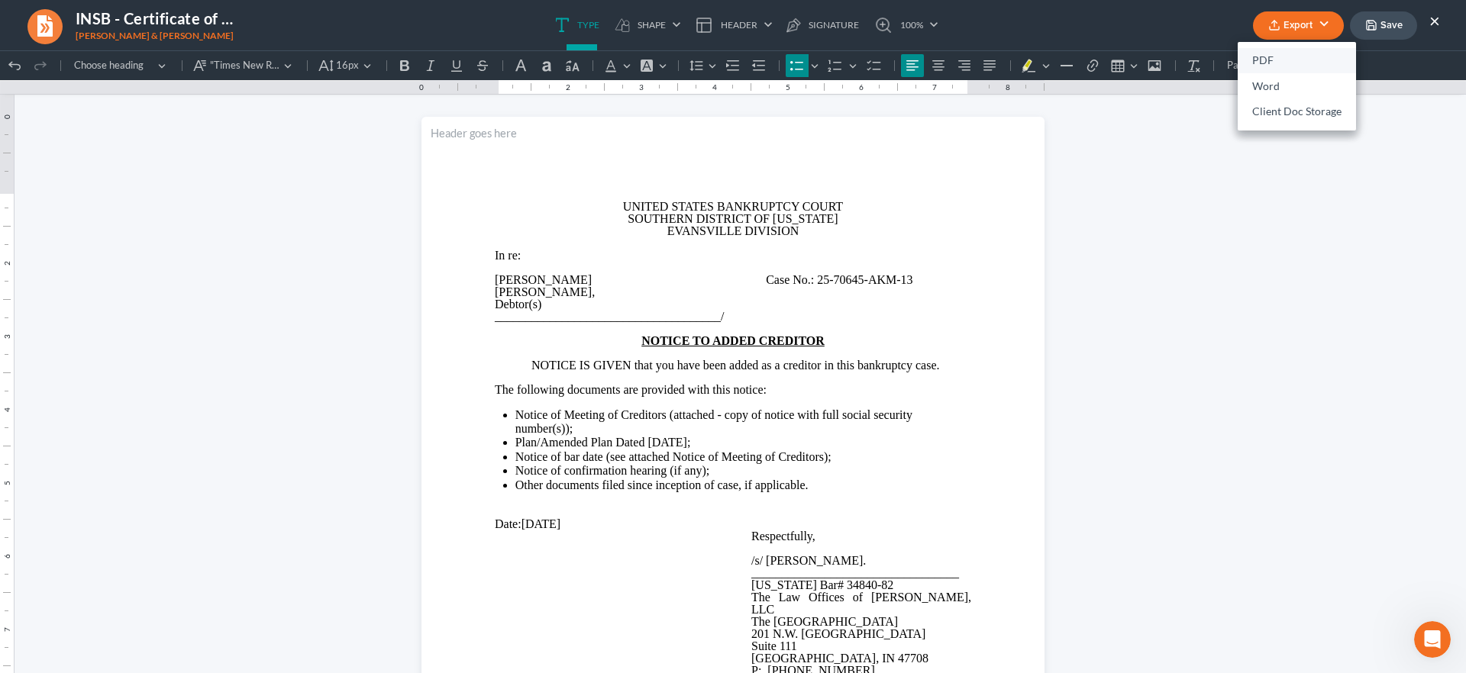
click at [1285, 53] on link "PDF" at bounding box center [1297, 61] width 118 height 26
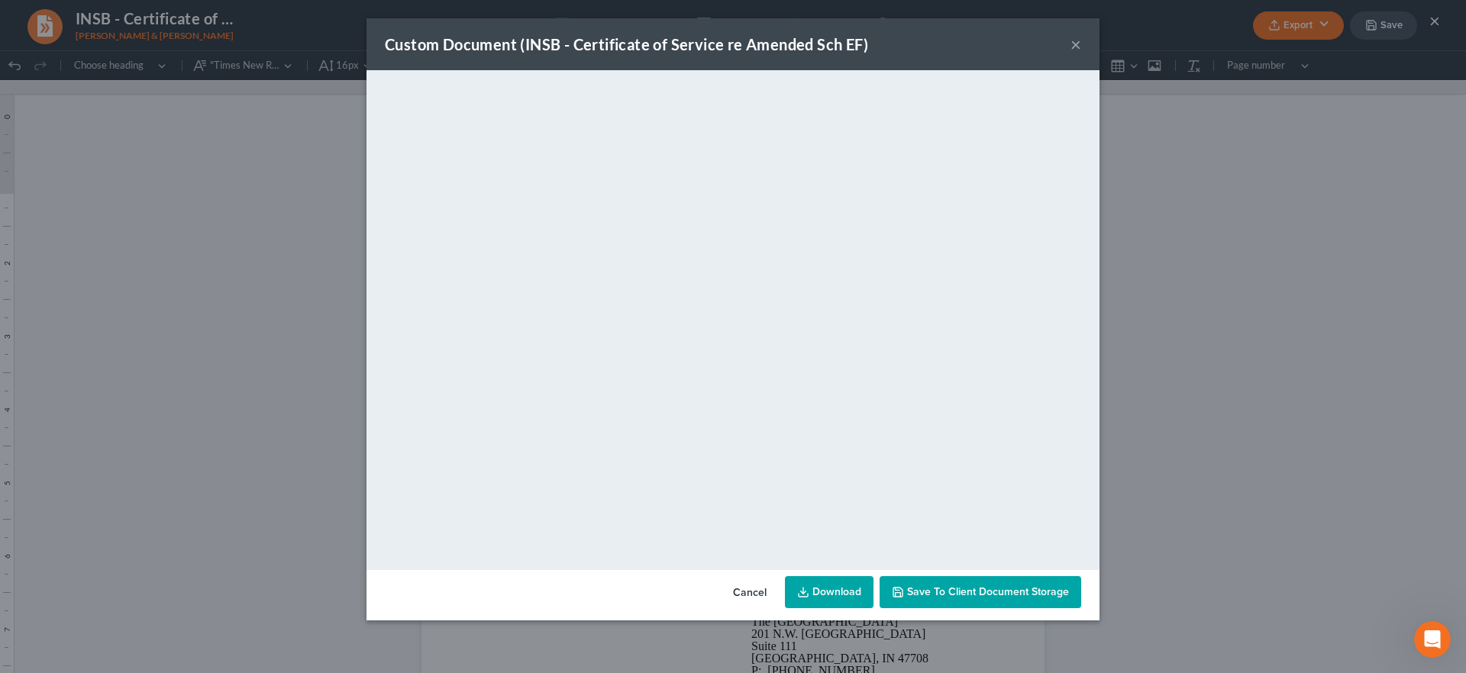
click at [1077, 45] on button "×" at bounding box center [1075, 44] width 11 height 18
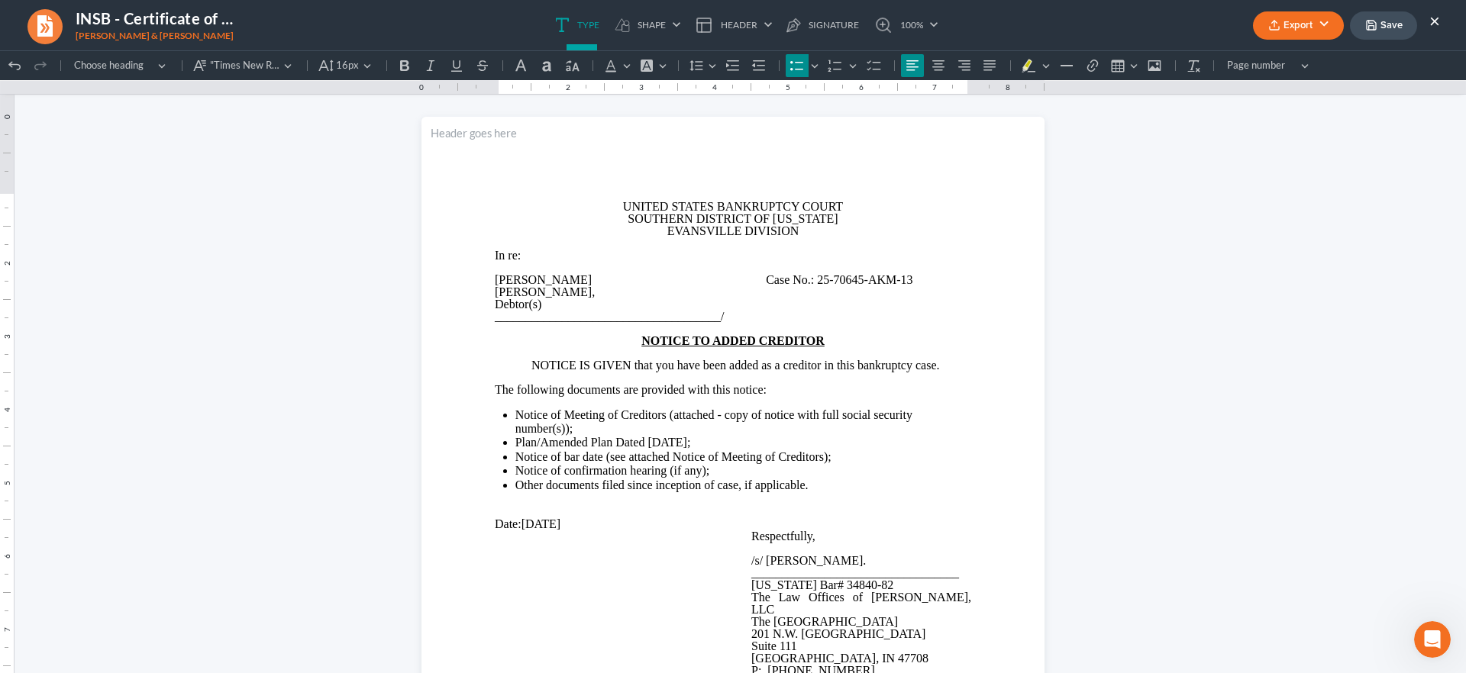
click at [1374, 26] on polyline "button" at bounding box center [1370, 28] width 5 height 4
click at [1435, 26] on button "×" at bounding box center [1434, 20] width 11 height 18
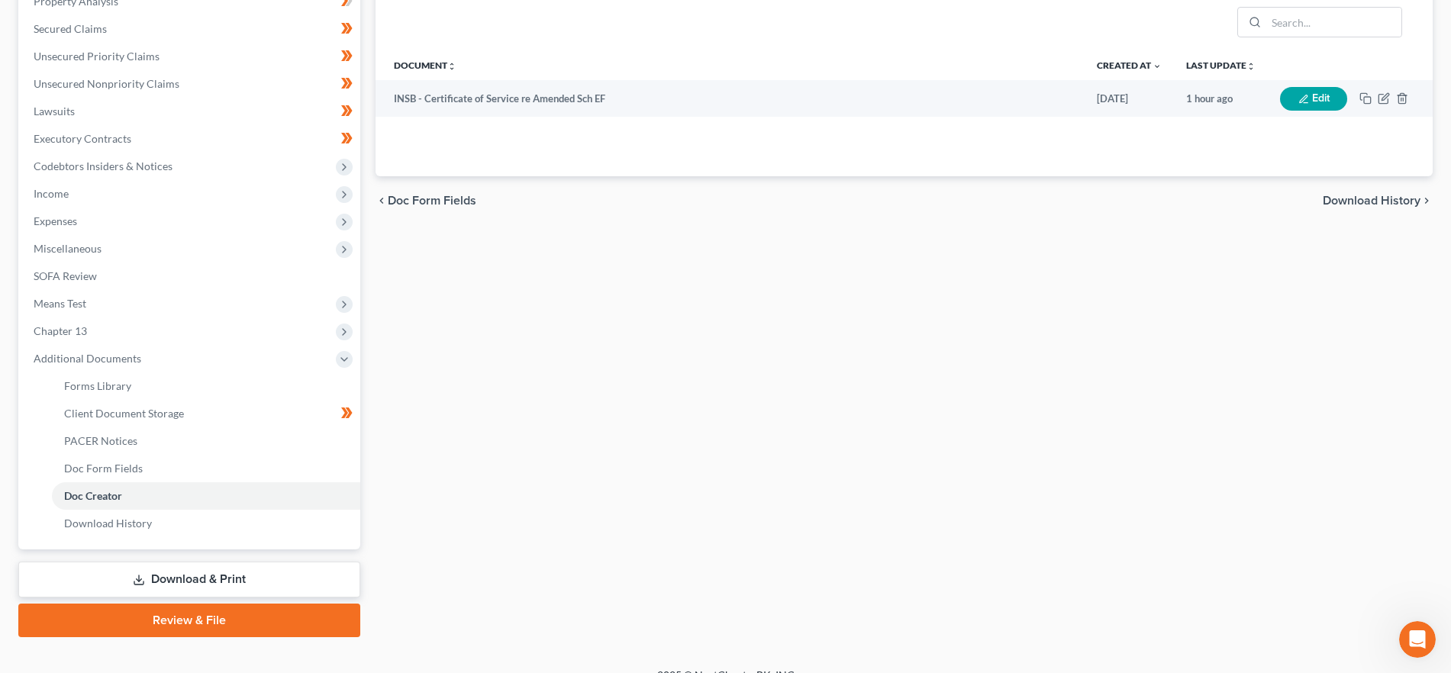
scroll to position [331, 0]
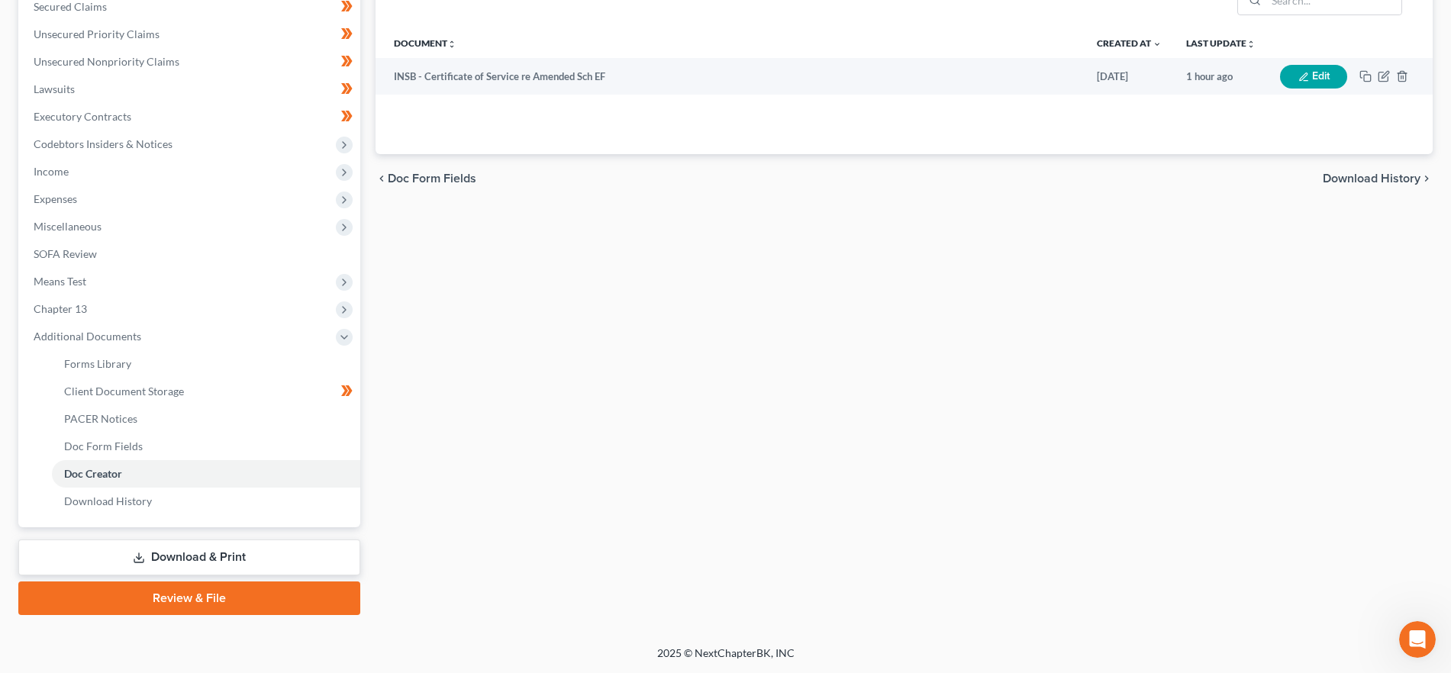
drag, startPoint x: 202, startPoint y: 552, endPoint x: 245, endPoint y: 550, distance: 43.5
click at [202, 554] on link "Download & Print" at bounding box center [189, 558] width 342 height 36
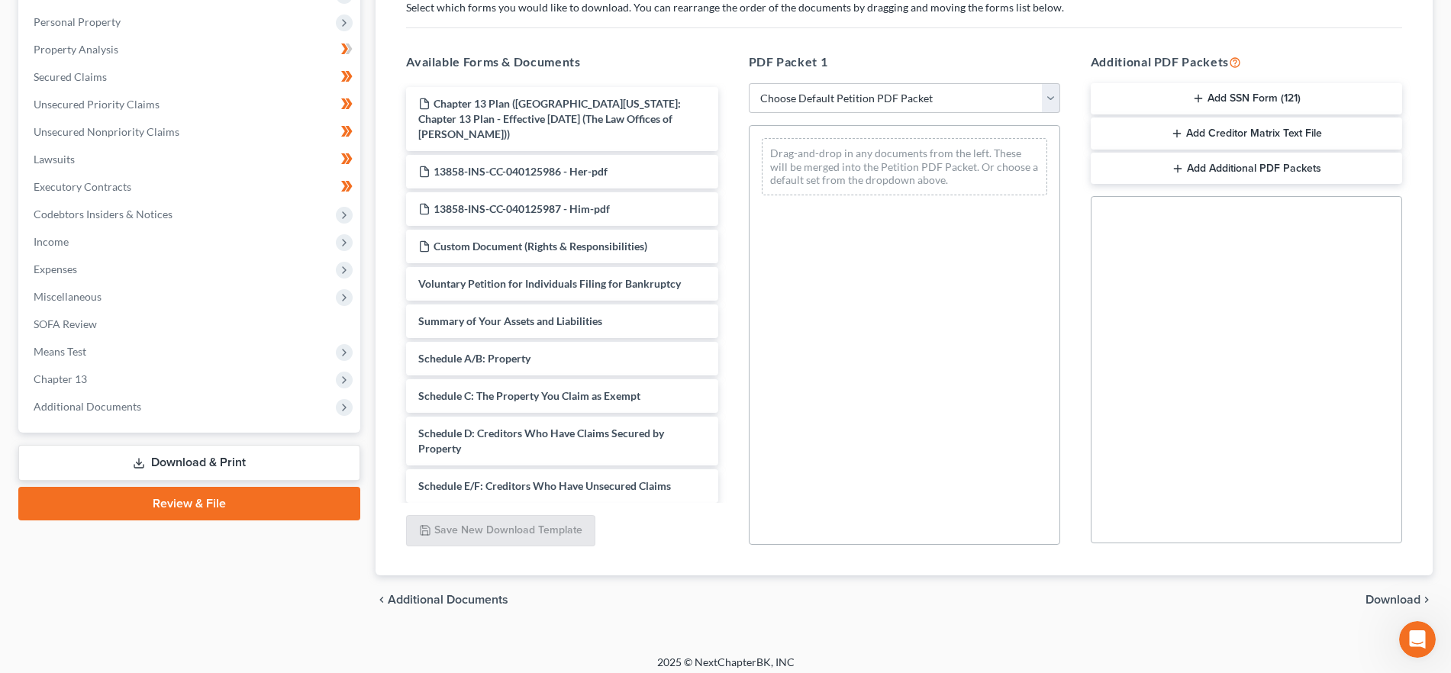
scroll to position [270, 0]
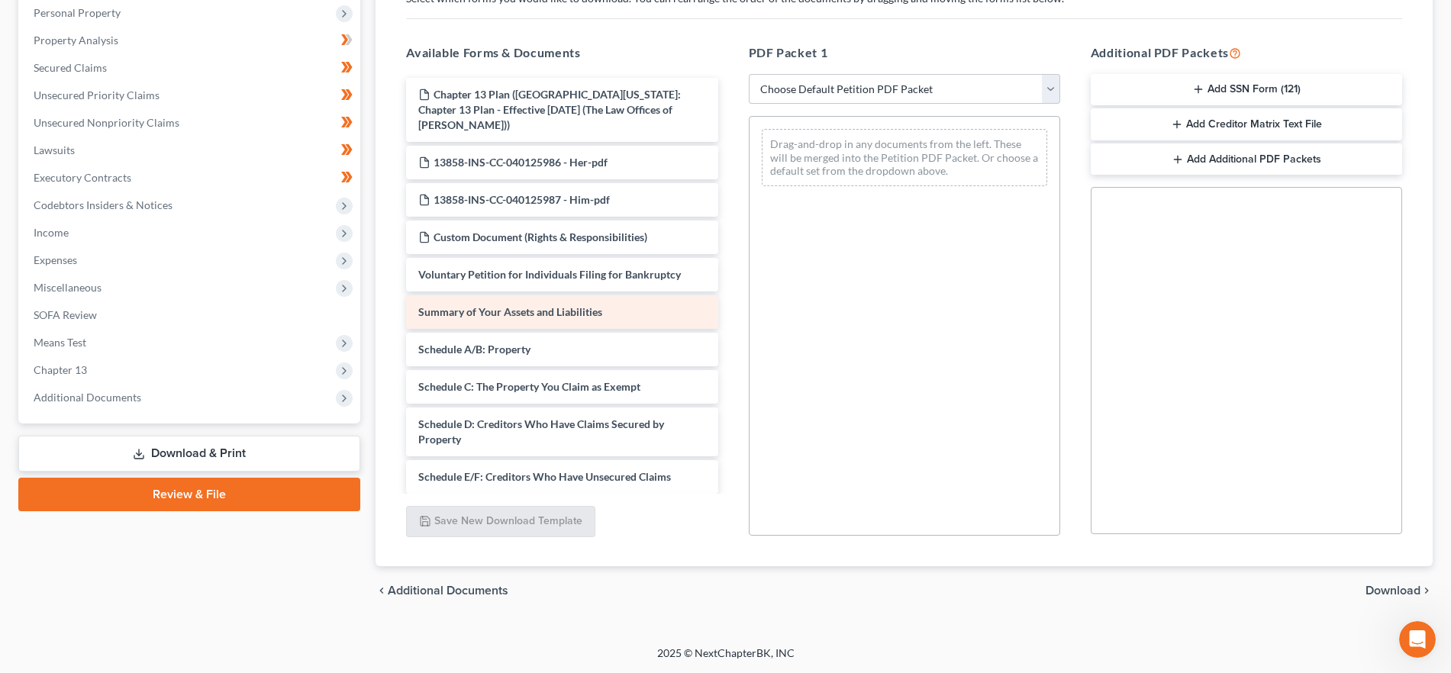
click at [637, 295] on div "Summary of Your Assets and Liabilities" at bounding box center [562, 312] width 312 height 34
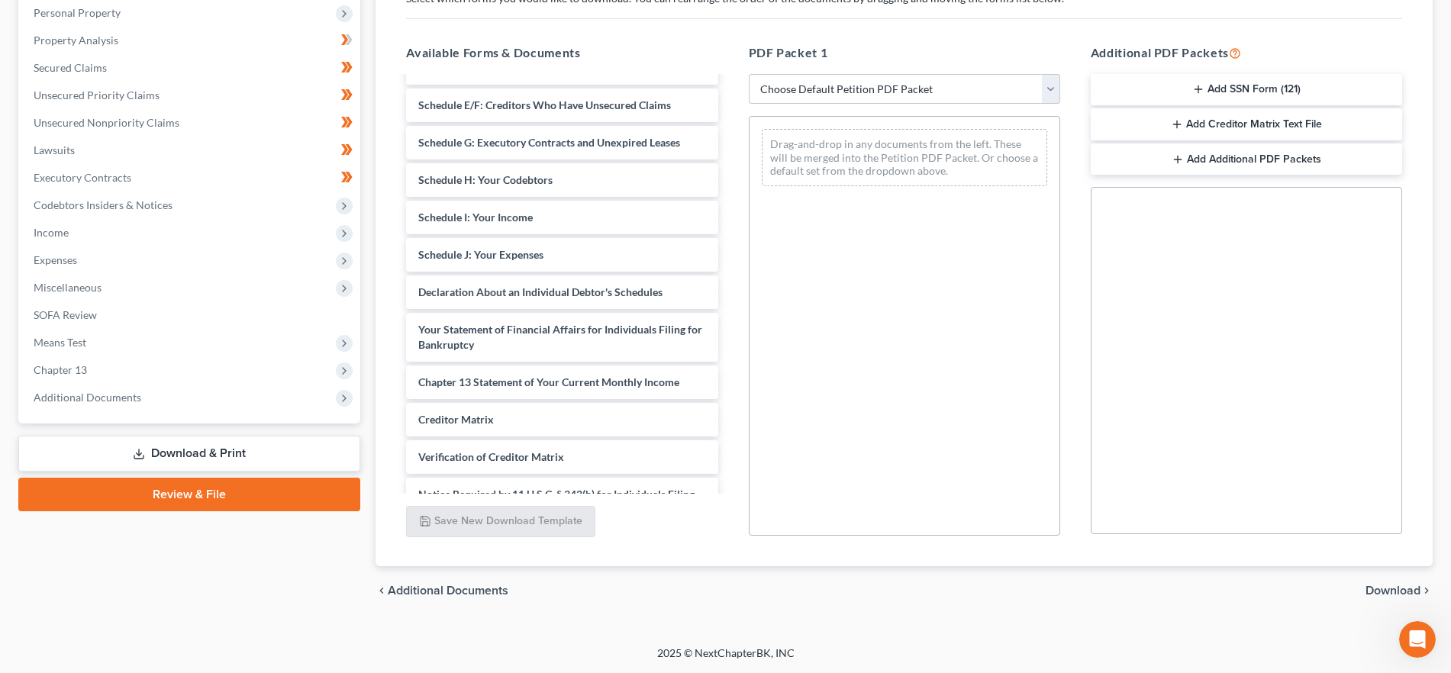
scroll to position [382, 0]
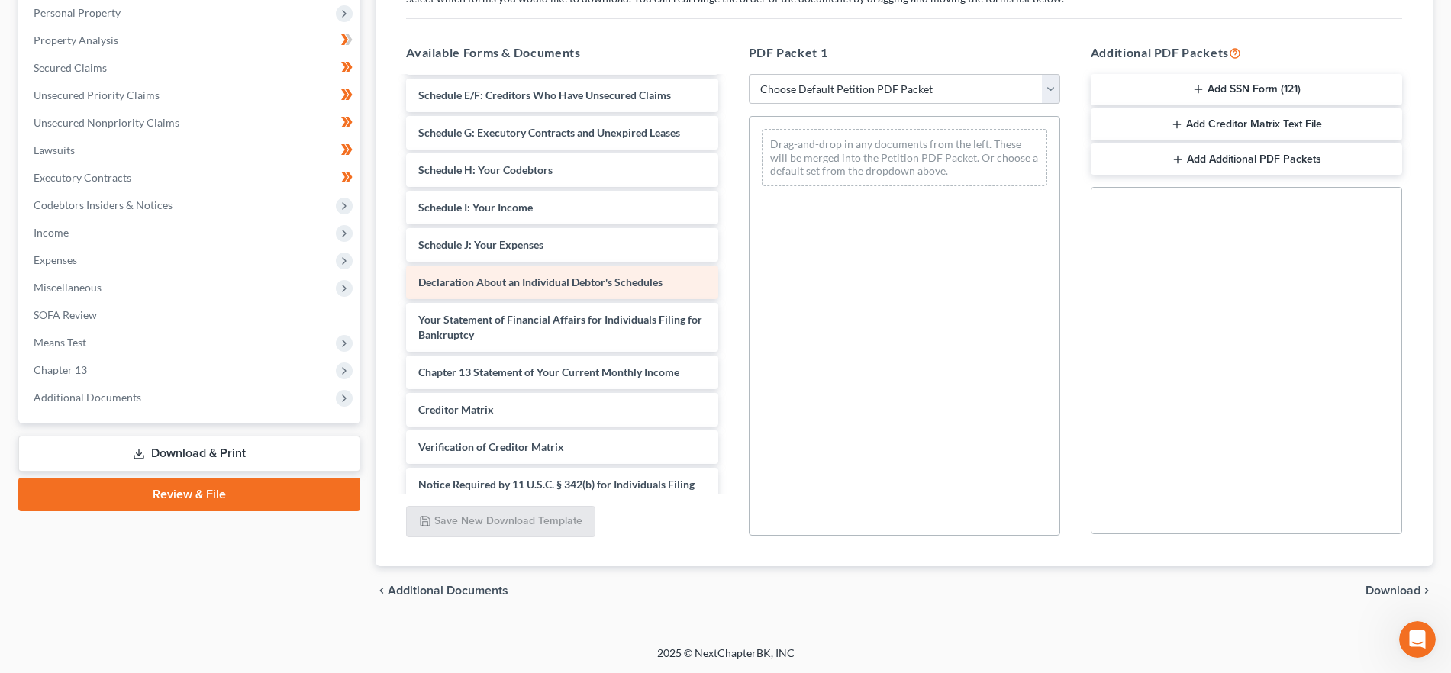
click at [573, 273] on div "Chapter 13 Plan ([GEOGRAPHIC_DATA][US_STATE]: Chapter 13 Plan - Effective [DATE…" at bounding box center [562, 125] width 336 height 858
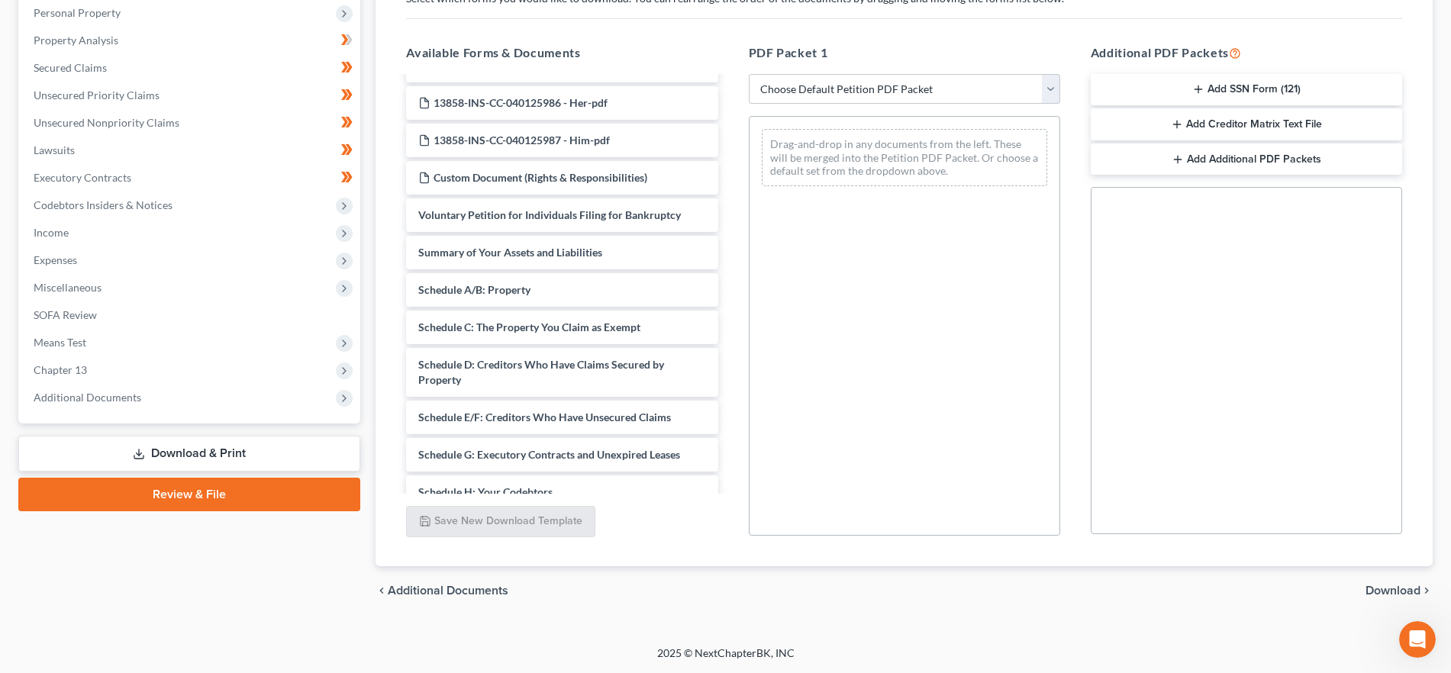
scroll to position [0, 0]
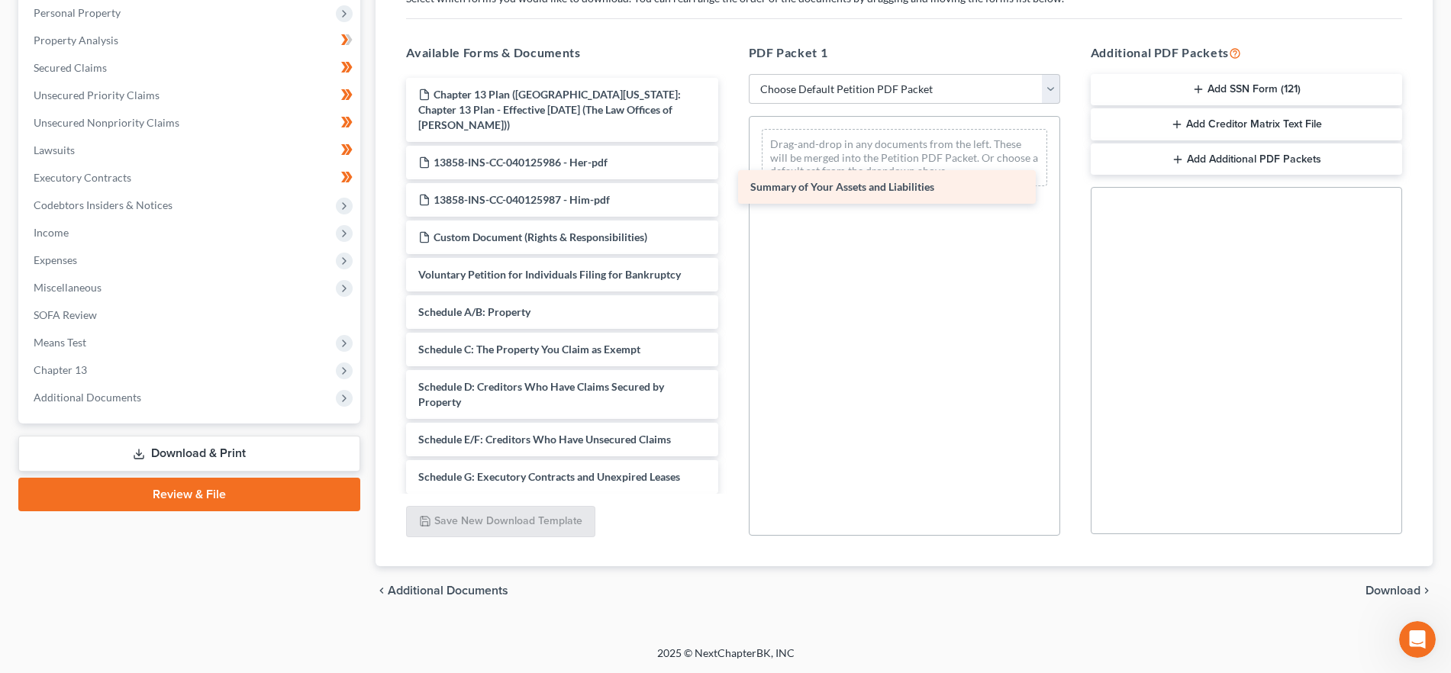
drag, startPoint x: 618, startPoint y: 303, endPoint x: 954, endPoint y: 162, distance: 364.4
click at [730, 162] on div "Summary of Your Assets and Liabilities Chapter 13 Plan (Southern [US_STATE]: Ch…" at bounding box center [562, 488] width 336 height 821
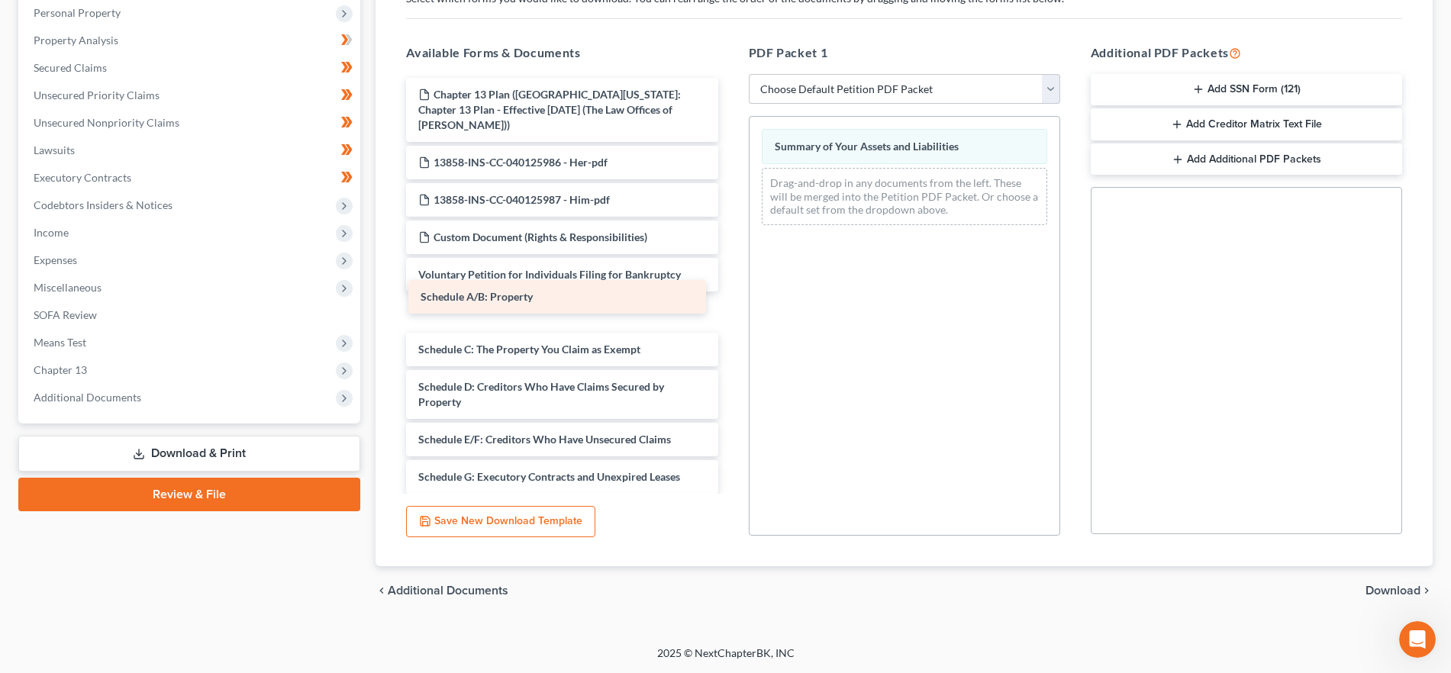
drag, startPoint x: 639, startPoint y: 293, endPoint x: 896, endPoint y: 205, distance: 272.1
click at [730, 209] on div "Schedule A/B: Property Chapter 13 Plan ([GEOGRAPHIC_DATA][US_STATE]: Chapter 13…" at bounding box center [562, 488] width 336 height 821
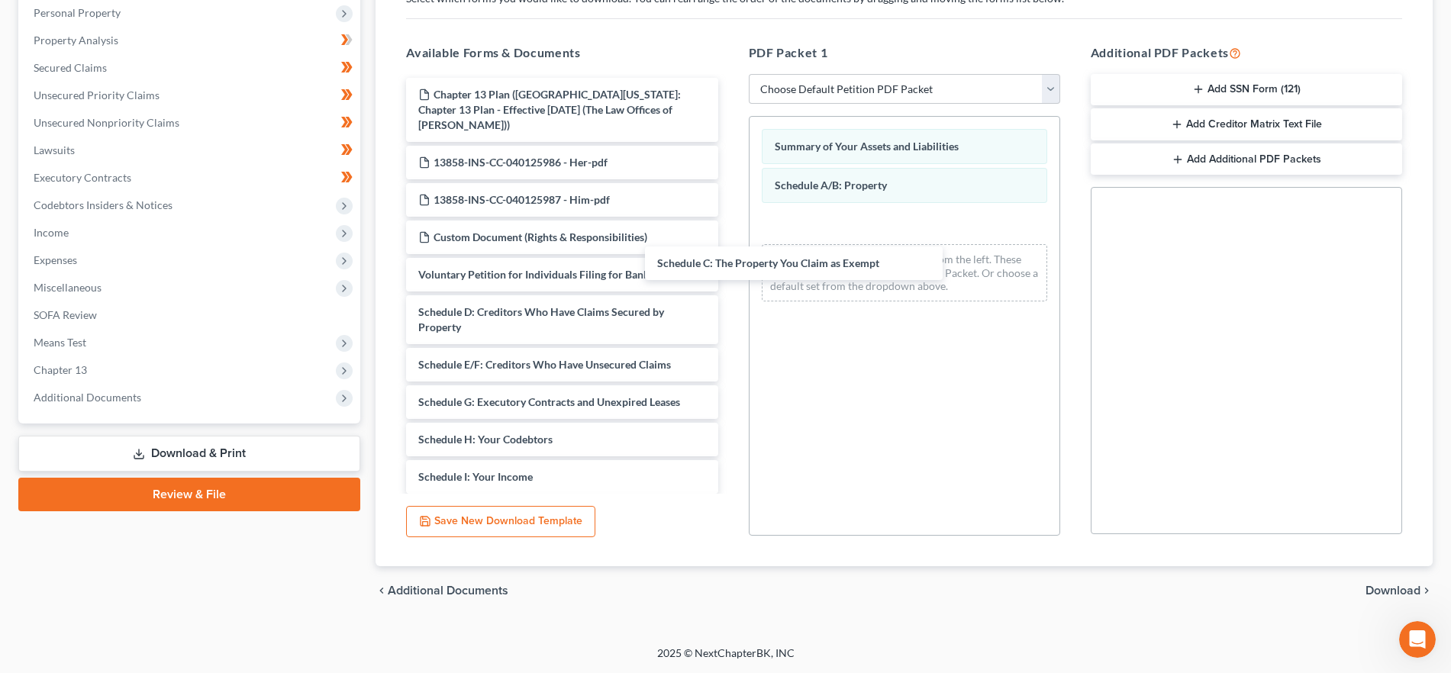
drag, startPoint x: 597, startPoint y: 293, endPoint x: 847, endPoint y: 258, distance: 252.1
click at [730, 256] on div "Schedule C: The Property You Claim as Exempt Chapter 13 Plan ([GEOGRAPHIC_DATA]…" at bounding box center [562, 451] width 336 height 746
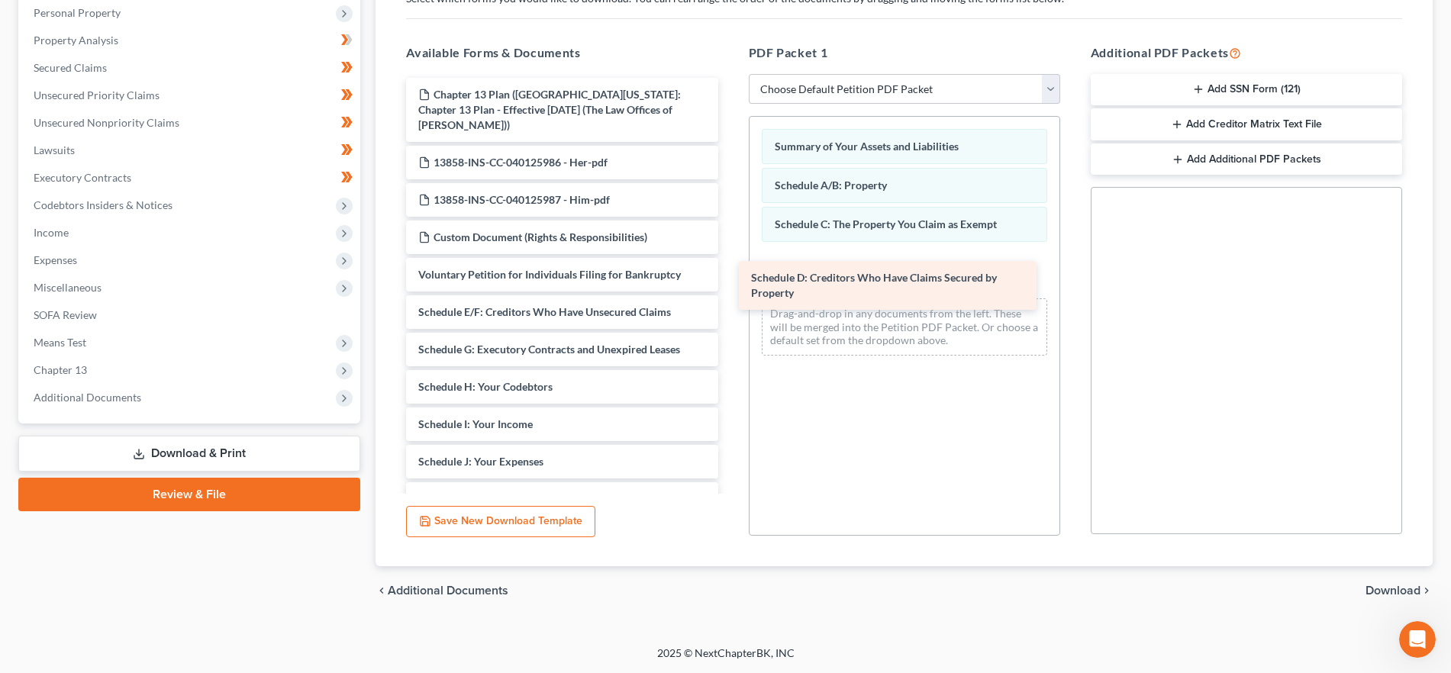
drag, startPoint x: 565, startPoint y: 309, endPoint x: 900, endPoint y: 288, distance: 335.9
click at [730, 289] on div "Schedule D: Creditors Who Have Claims Secured by Property Chapter 13 Plan ([GEO…" at bounding box center [562, 424] width 336 height 693
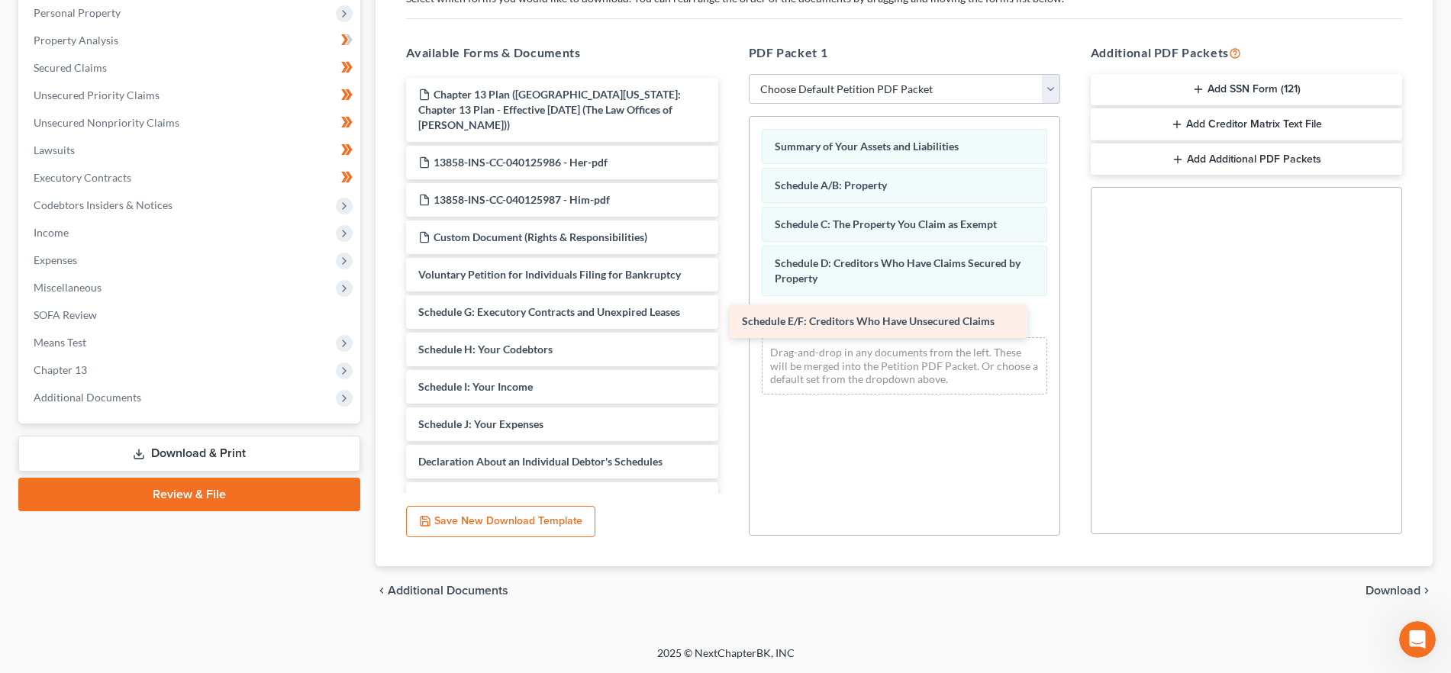
drag, startPoint x: 577, startPoint y: 299, endPoint x: 902, endPoint y: 324, distance: 325.5
click at [730, 324] on div "Schedule E/F: Creditors Who Have Unsecured Claims Chapter 13 Plan (Southern [US…" at bounding box center [562, 406] width 336 height 656
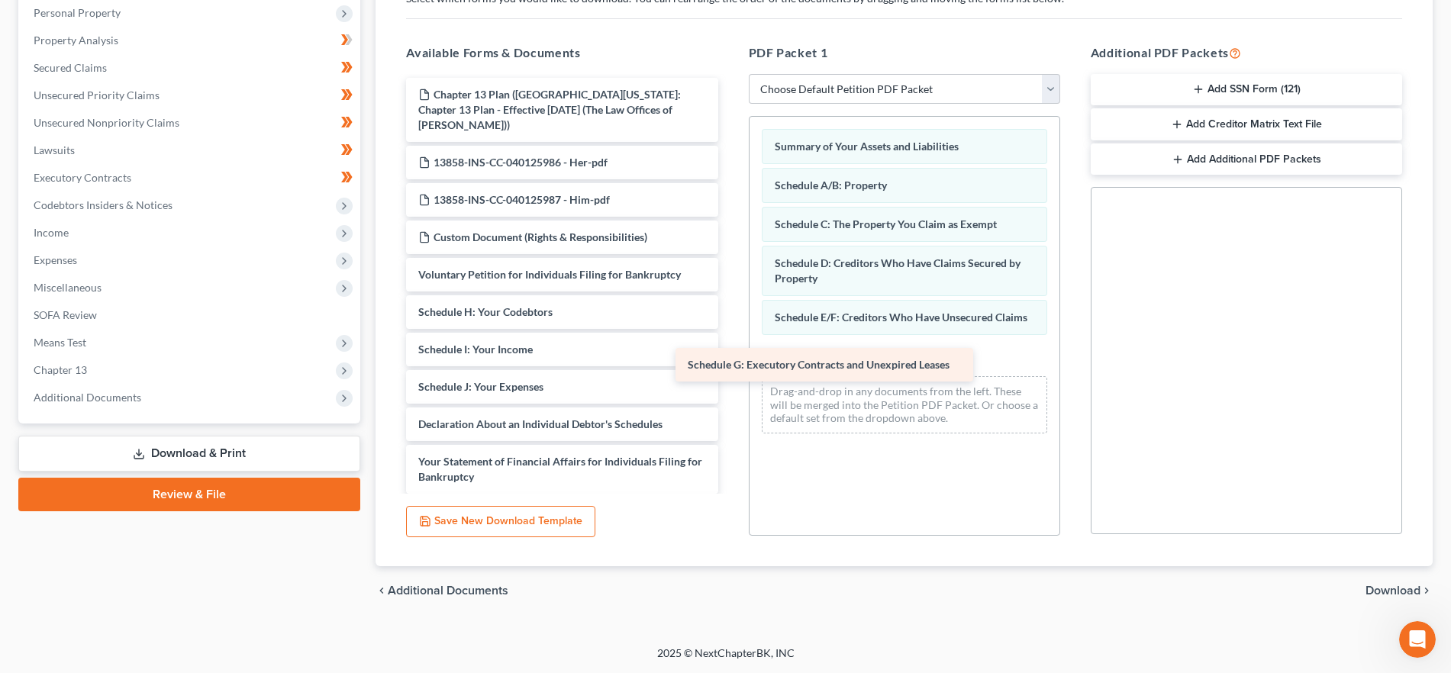
drag, startPoint x: 602, startPoint y: 299, endPoint x: 877, endPoint y: 371, distance: 284.1
click at [730, 367] on div "Schedule G: Executory Contracts and Unexpired Leases Chapter 13 Plan (Southern …" at bounding box center [562, 387] width 336 height 618
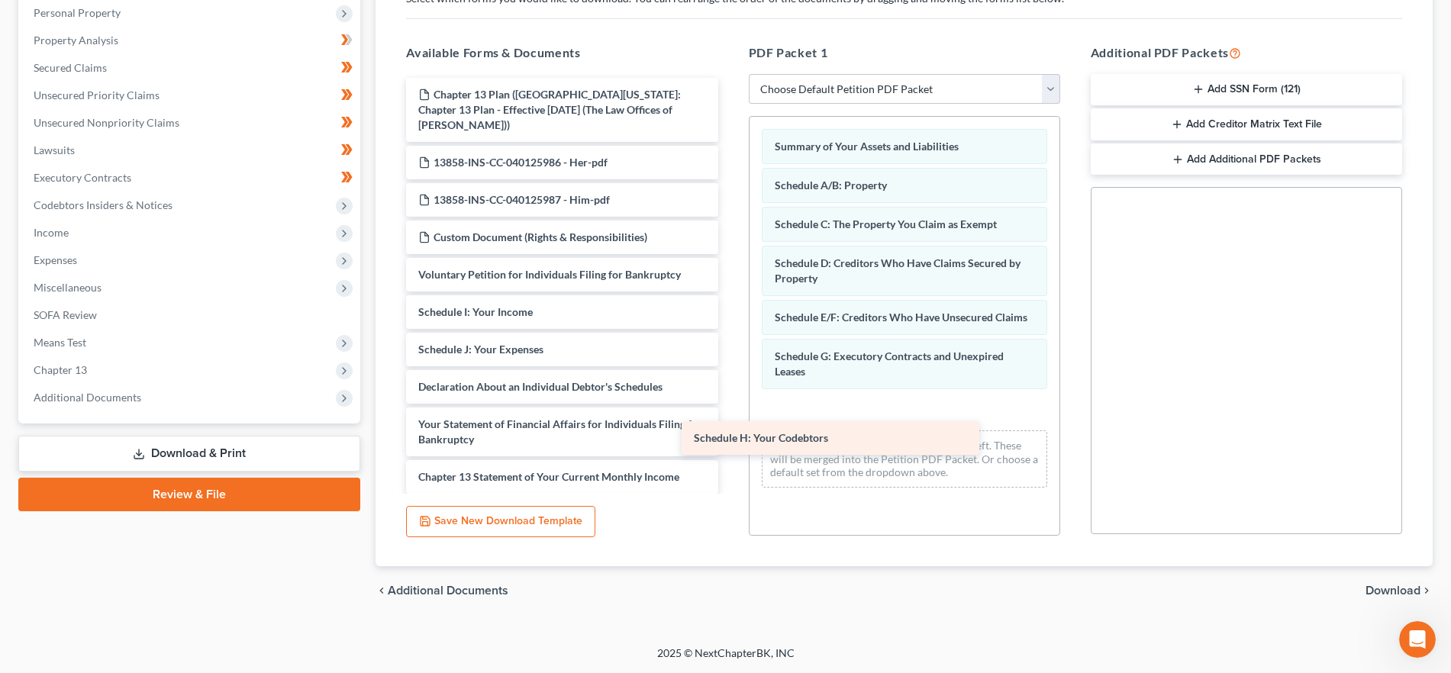
drag, startPoint x: 586, startPoint y: 289, endPoint x: 869, endPoint y: 432, distance: 317.2
click at [730, 432] on div "Schedule H: Your Codebtors Chapter 13 Plan ([GEOGRAPHIC_DATA][US_STATE]: Chapte…" at bounding box center [562, 368] width 336 height 581
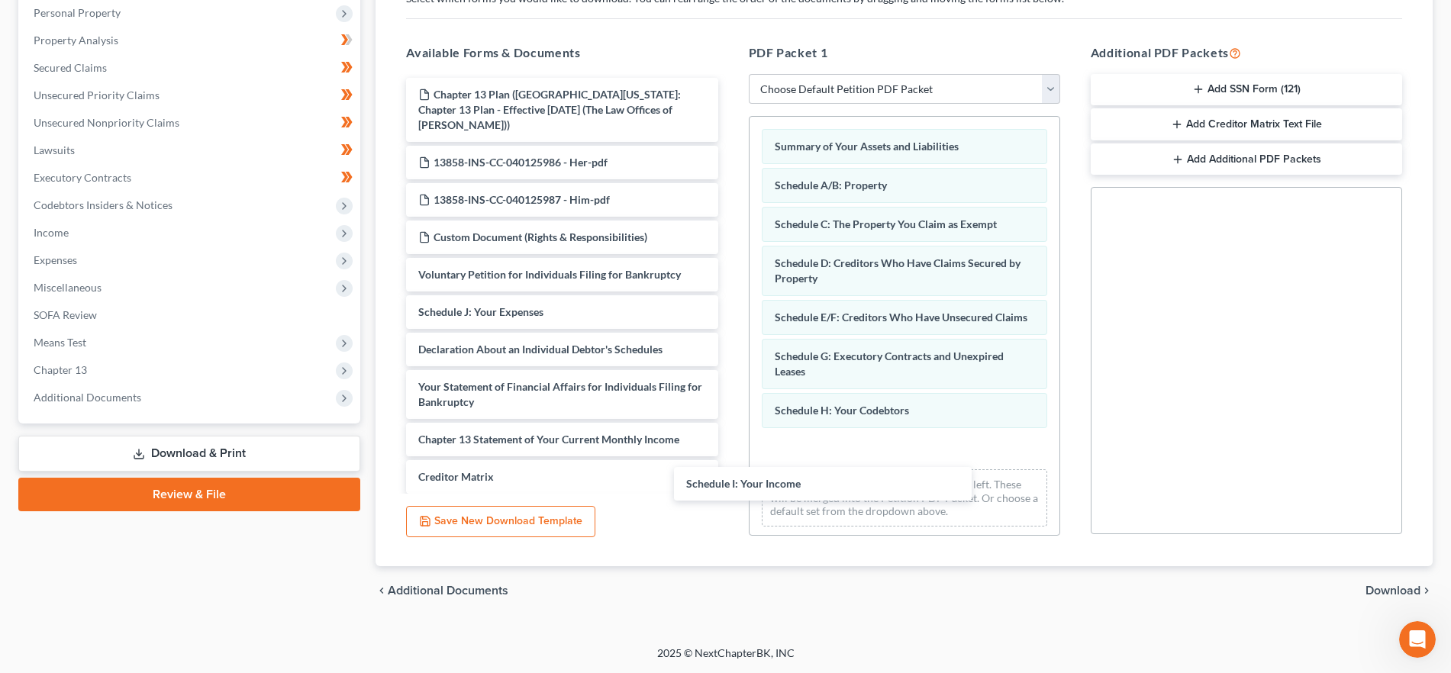
drag, startPoint x: 604, startPoint y: 302, endPoint x: 871, endPoint y: 484, distance: 323.6
click at [730, 486] on div "Schedule I: Your Income Chapter 13 Plan (Southern [US_STATE]: Chapter 13 Plan -…" at bounding box center [562, 350] width 336 height 544
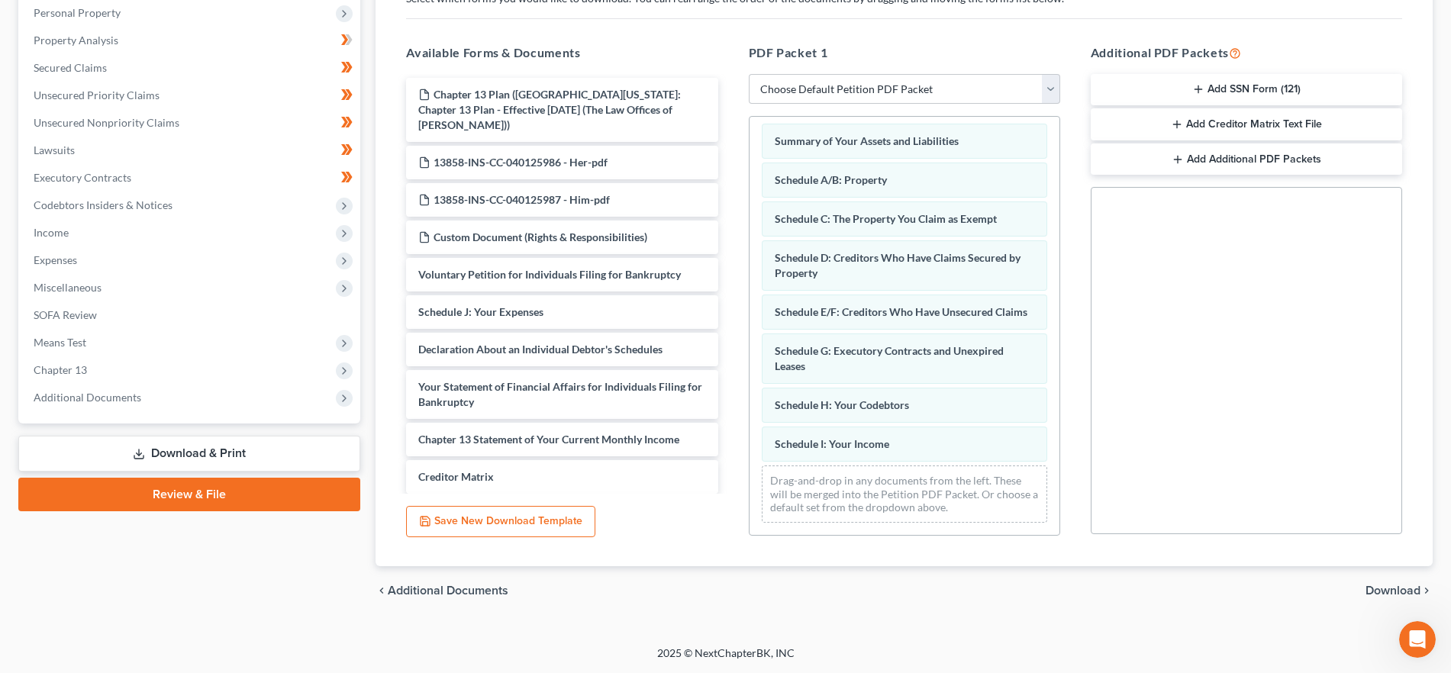
scroll to position [21, 0]
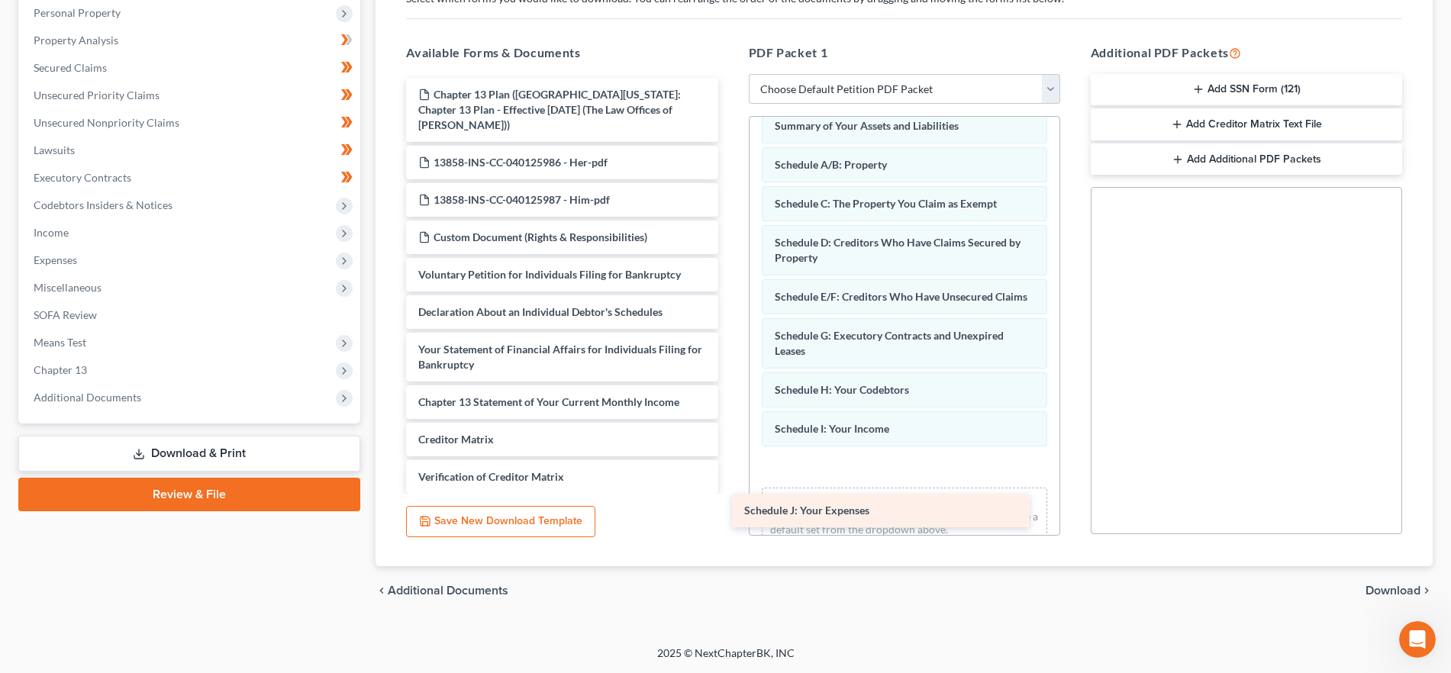
drag, startPoint x: 574, startPoint y: 300, endPoint x: 907, endPoint y: 496, distance: 386.4
click at [730, 496] on div "Schedule J: Your Expenses Chapter 13 Plan (Southern [US_STATE]: Chapter 13 Plan…" at bounding box center [562, 331] width 336 height 506
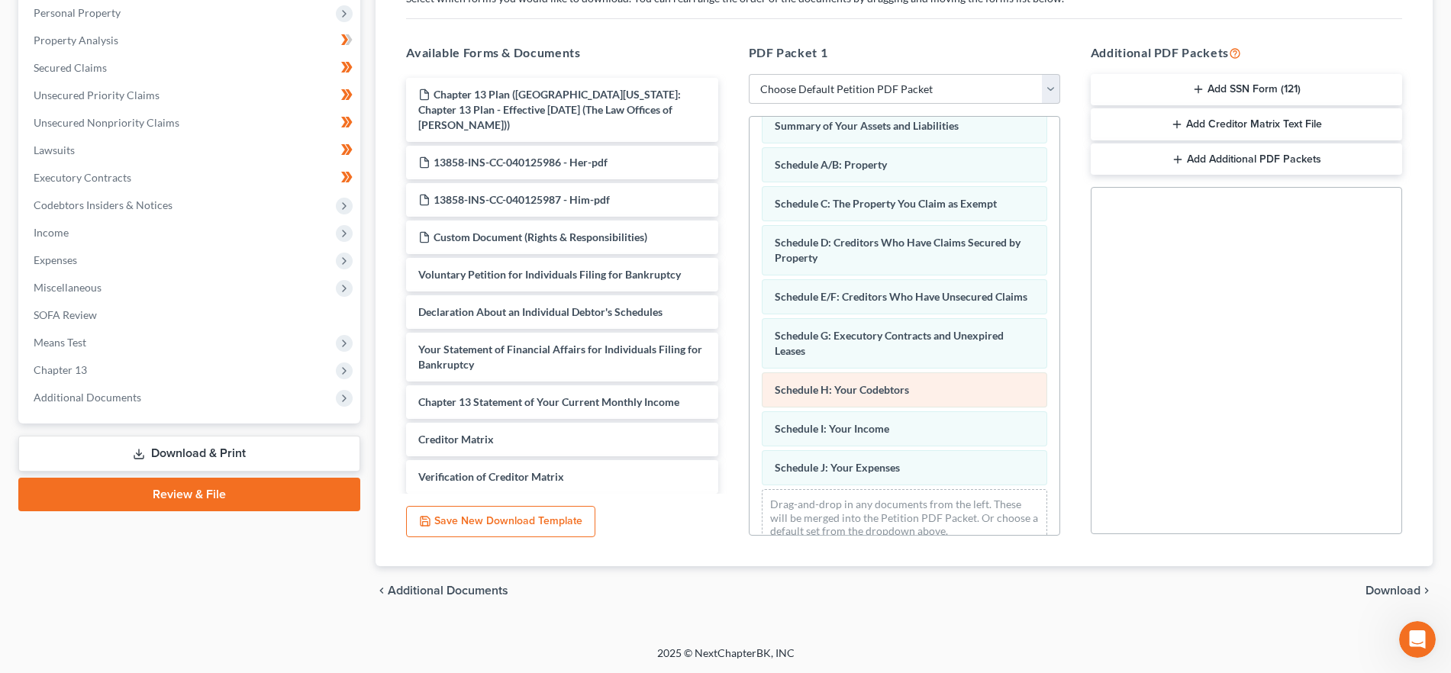
scroll to position [60, 0]
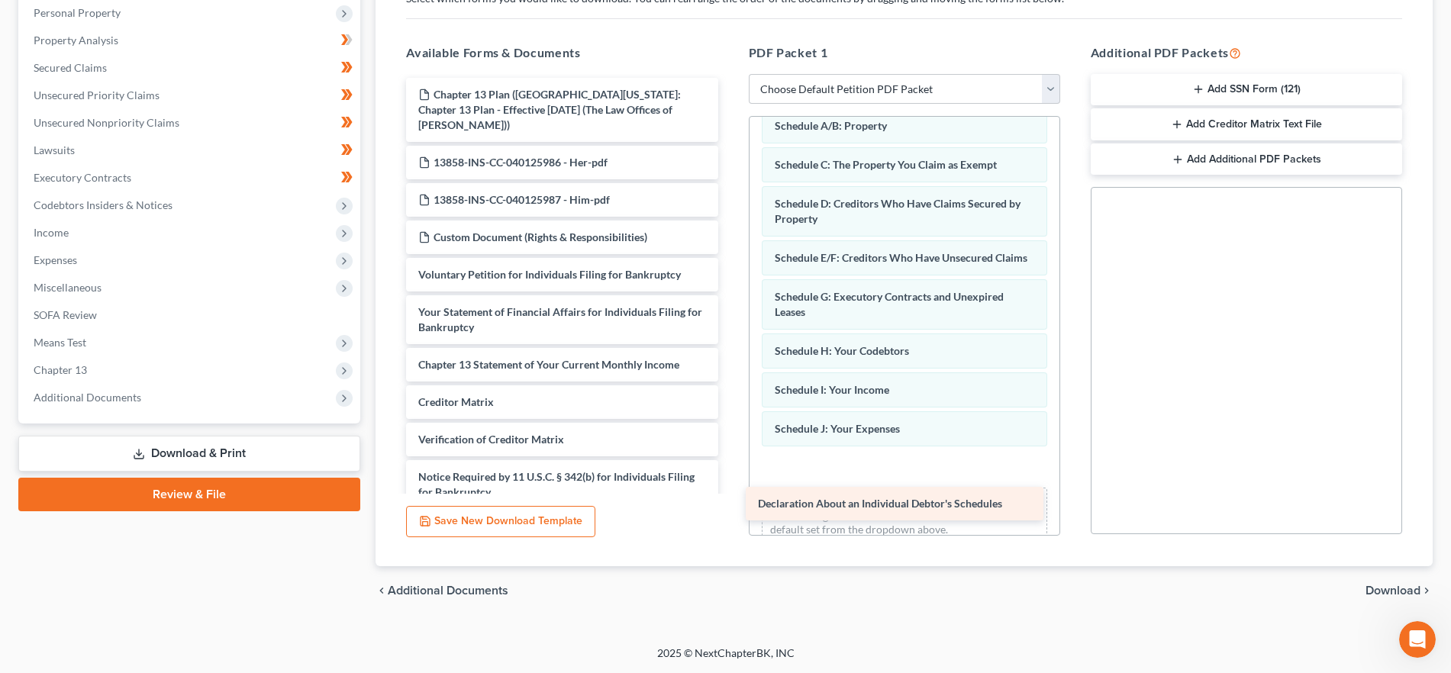
drag, startPoint x: 531, startPoint y: 306, endPoint x: 873, endPoint y: 515, distance: 401.2
click at [730, 515] on div "Declaration About an Individual Debtor's Schedules Chapter 13 Plan ([GEOGRAPHIC…" at bounding box center [562, 312] width 336 height 469
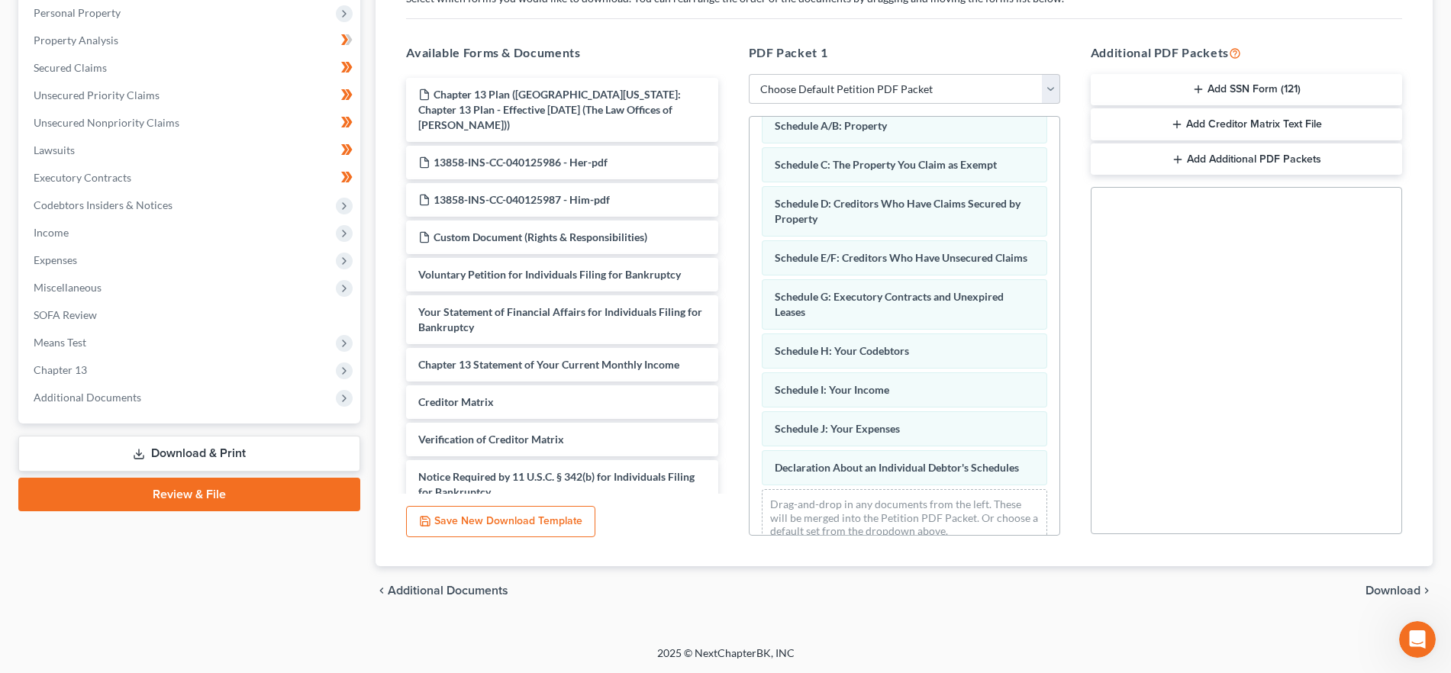
click at [1419, 588] on span "Download" at bounding box center [1393, 591] width 55 height 12
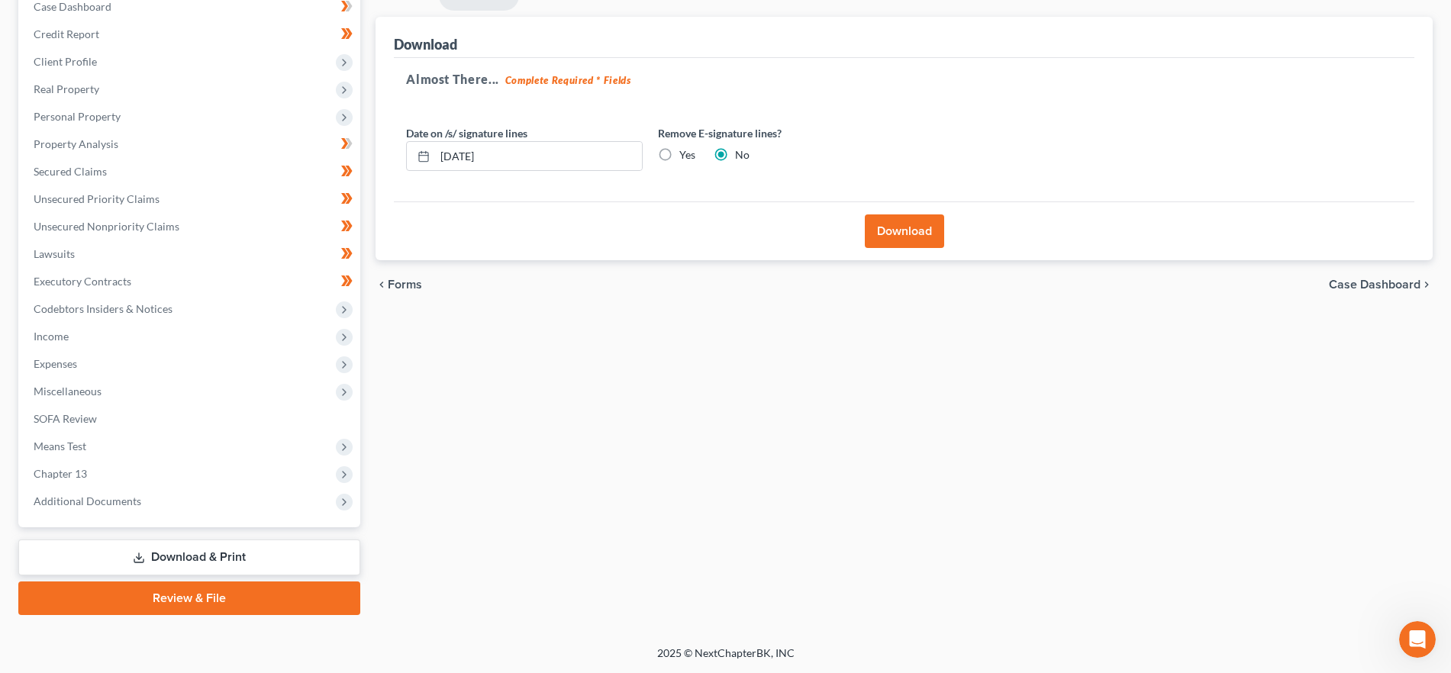
scroll to position [166, 0]
click at [923, 234] on button "Download" at bounding box center [904, 232] width 79 height 34
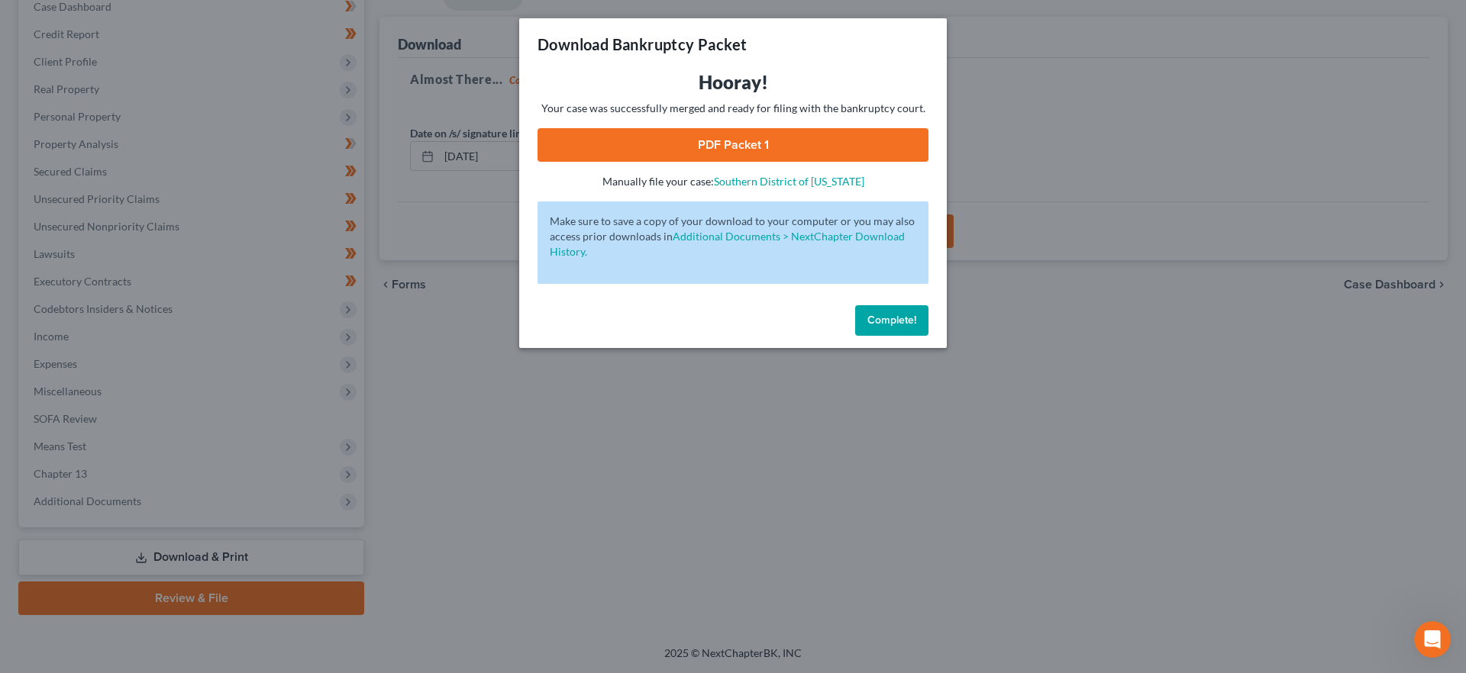
click at [820, 137] on link "PDF Packet 1" at bounding box center [733, 145] width 391 height 34
click at [880, 328] on button "Complete!" at bounding box center [891, 320] width 73 height 31
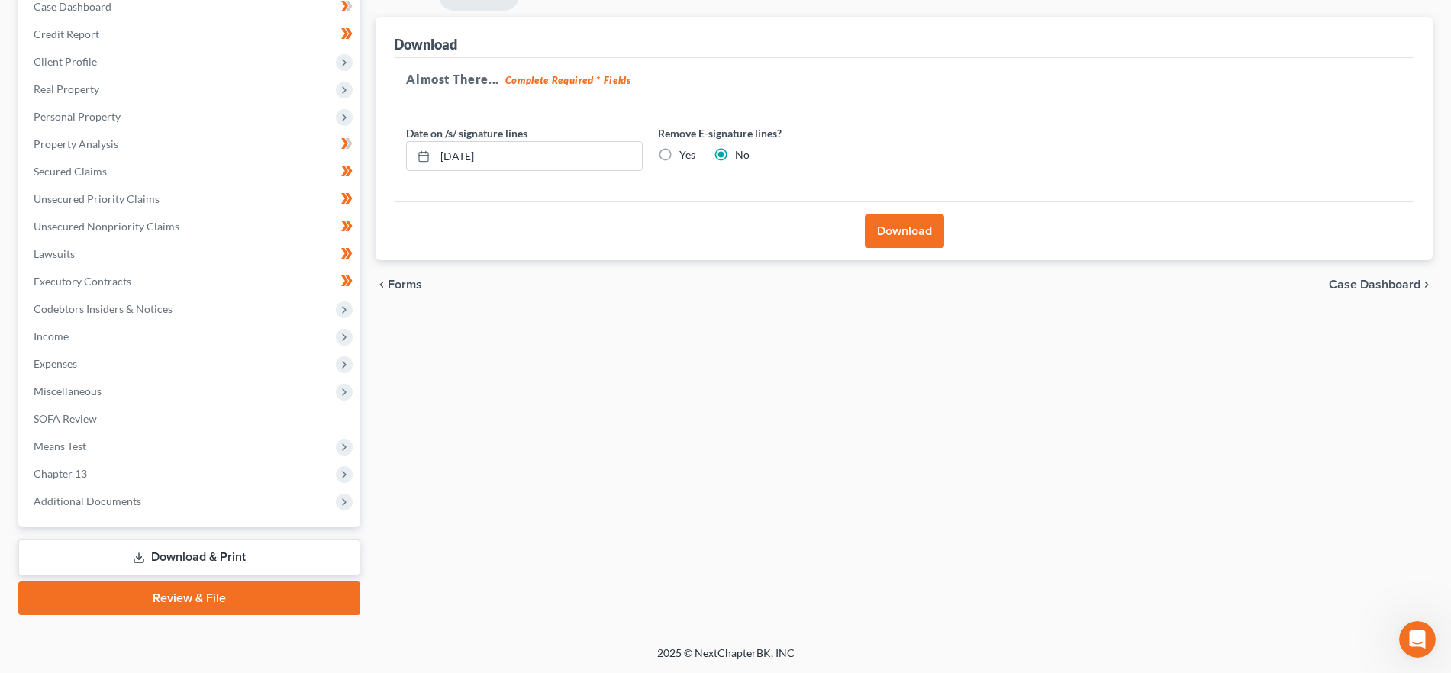
click at [405, 292] on div "chevron_left Forms Case Dashboard chevron_right" at bounding box center [904, 284] width 1057 height 49
click at [408, 286] on span "Forms" at bounding box center [405, 285] width 34 height 12
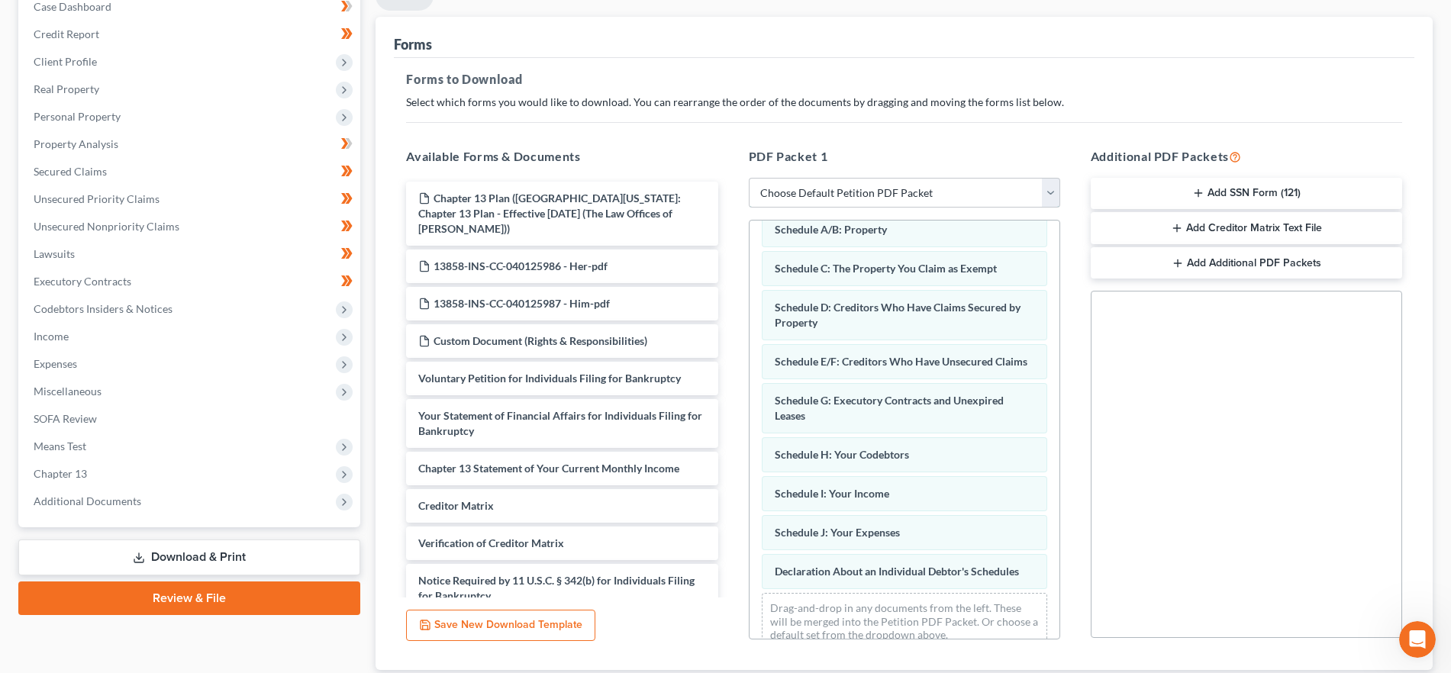
drag, startPoint x: 859, startPoint y: 194, endPoint x: 852, endPoint y: 205, distance: 12.7
click at [859, 194] on select "Choose Default Petition PDF Packet Complete Bankruptcy Petition (all forms and …" at bounding box center [905, 193] width 312 height 31
select select "0"
click at [749, 178] on select "Choose Default Petition PDF Packet Complete Bankruptcy Petition (all forms and …" at bounding box center [905, 193] width 312 height 31
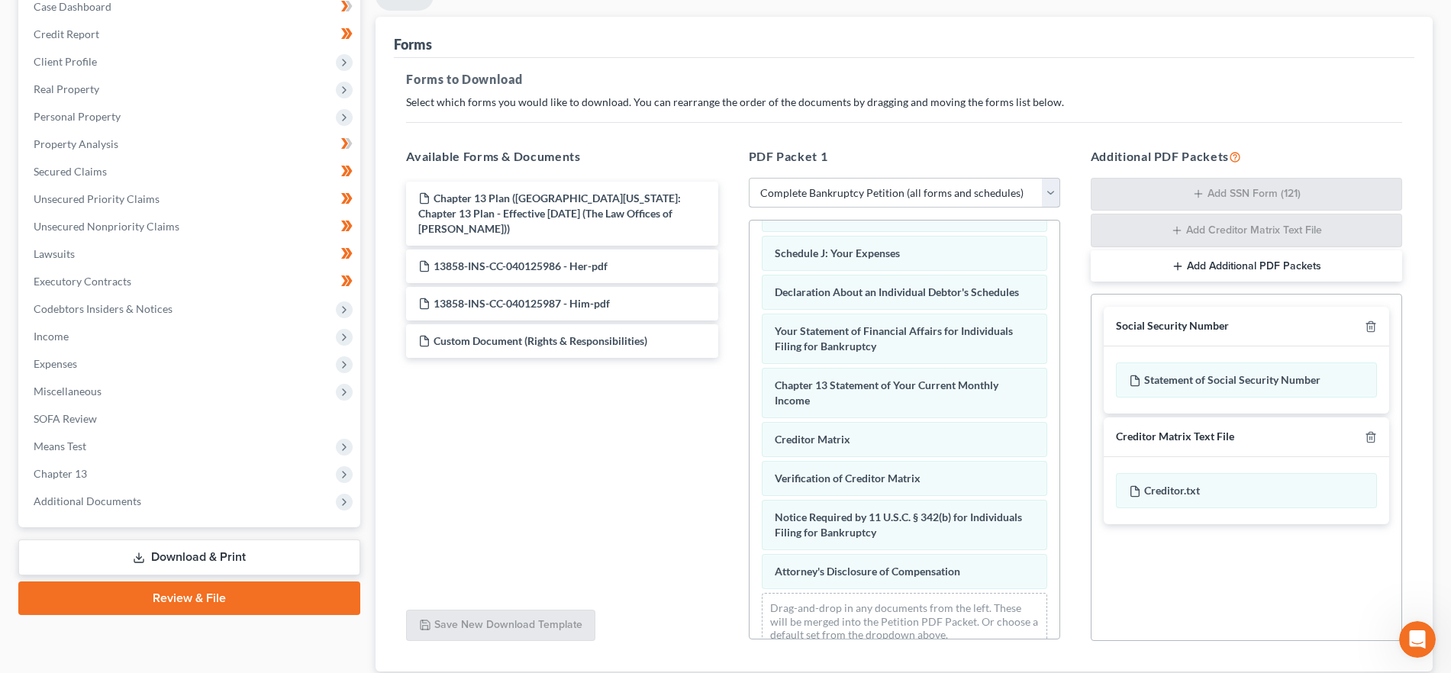
click at [827, 201] on select "Choose Default Petition PDF Packet Complete Bankruptcy Petition (all forms and …" at bounding box center [905, 193] width 312 height 31
select select
click at [749, 178] on select "Choose Default Petition PDF Packet Complete Bankruptcy Petition (all forms and …" at bounding box center [905, 193] width 312 height 31
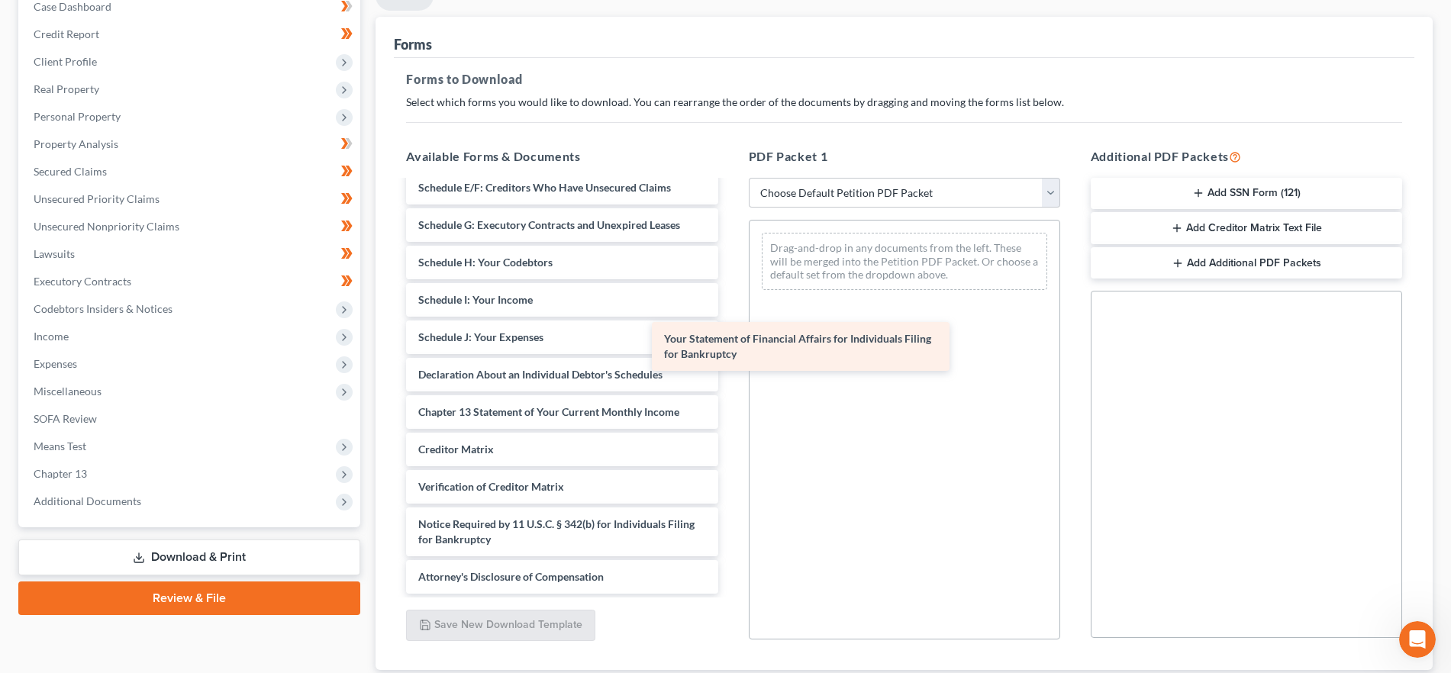
scroll to position [378, 0]
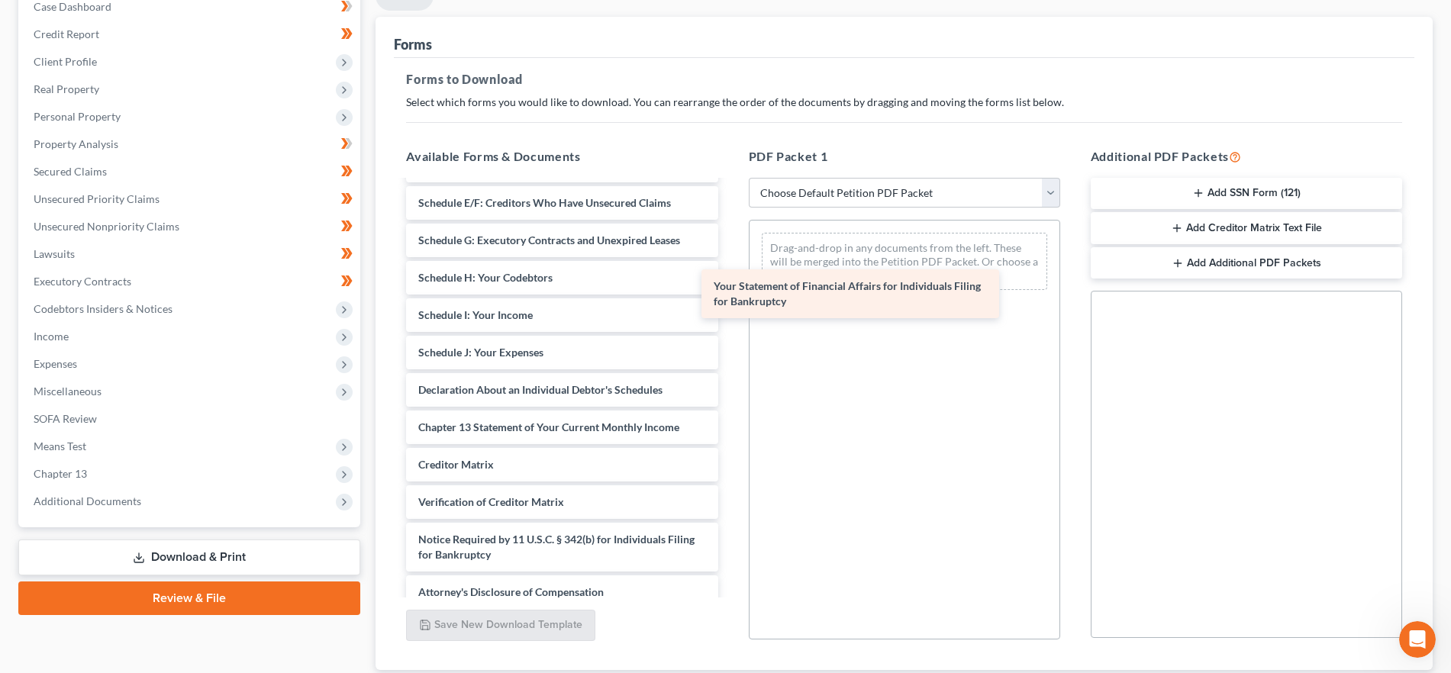
drag, startPoint x: 599, startPoint y: 373, endPoint x: 899, endPoint y: 281, distance: 313.2
click at [730, 281] on div "Your Statement of Financial Affairs for Individuals Filing for Bankruptcy Chapt…" at bounding box center [562, 206] width 336 height 805
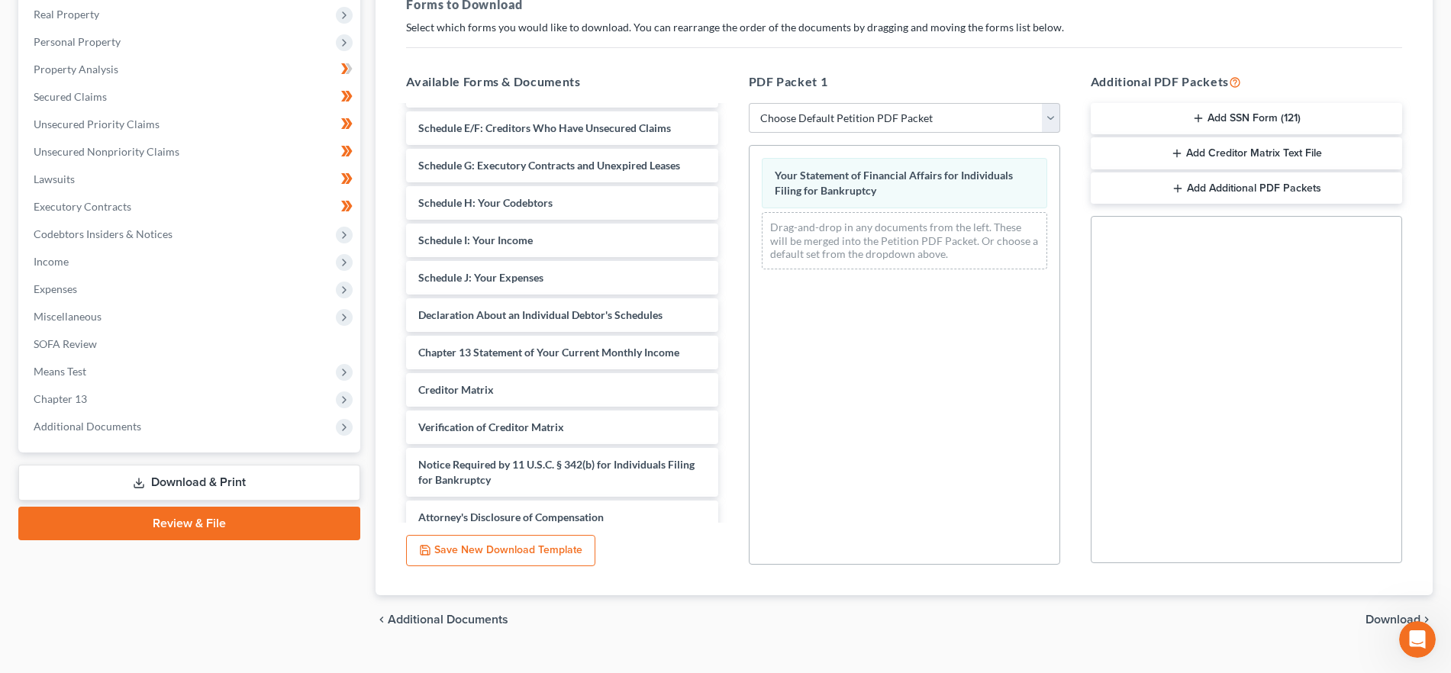
scroll to position [270, 0]
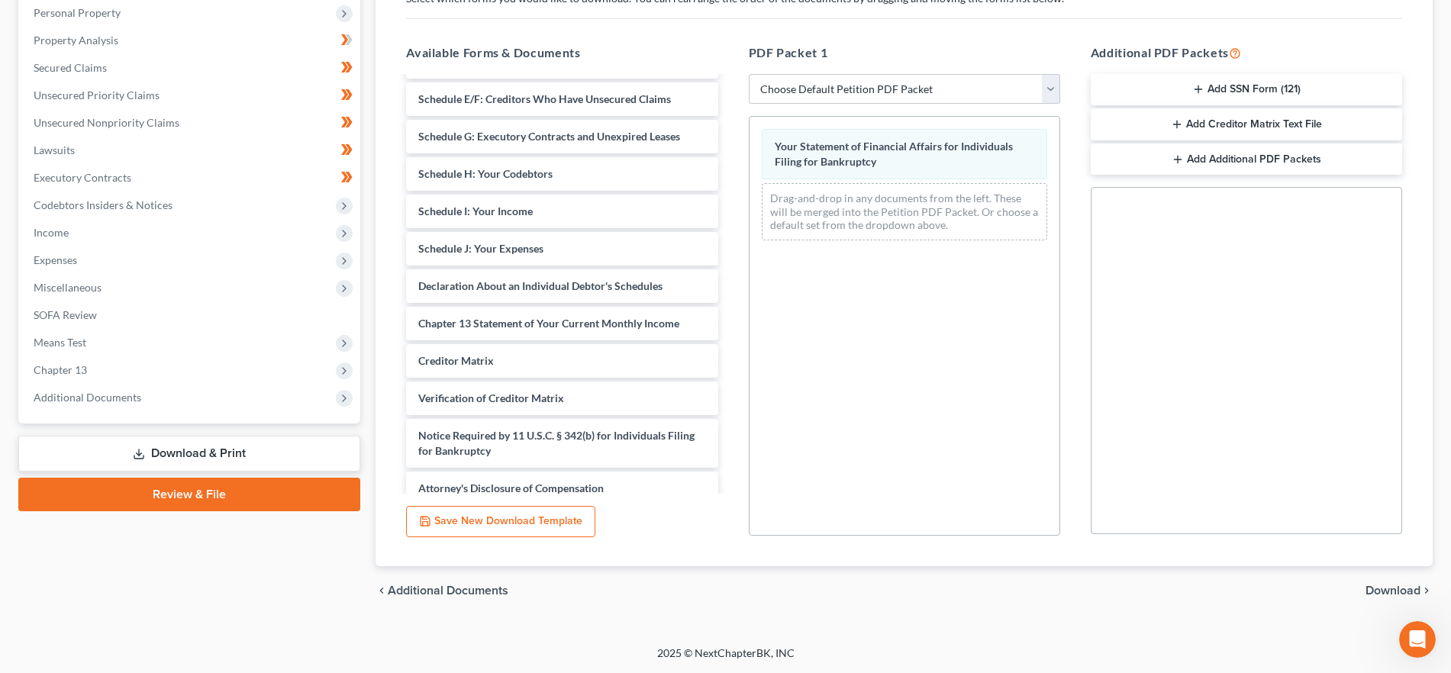
click at [1399, 582] on div "chevron_left Additional Documents Download chevron_right" at bounding box center [904, 591] width 1057 height 49
click at [1387, 591] on span "Download" at bounding box center [1393, 591] width 55 height 12
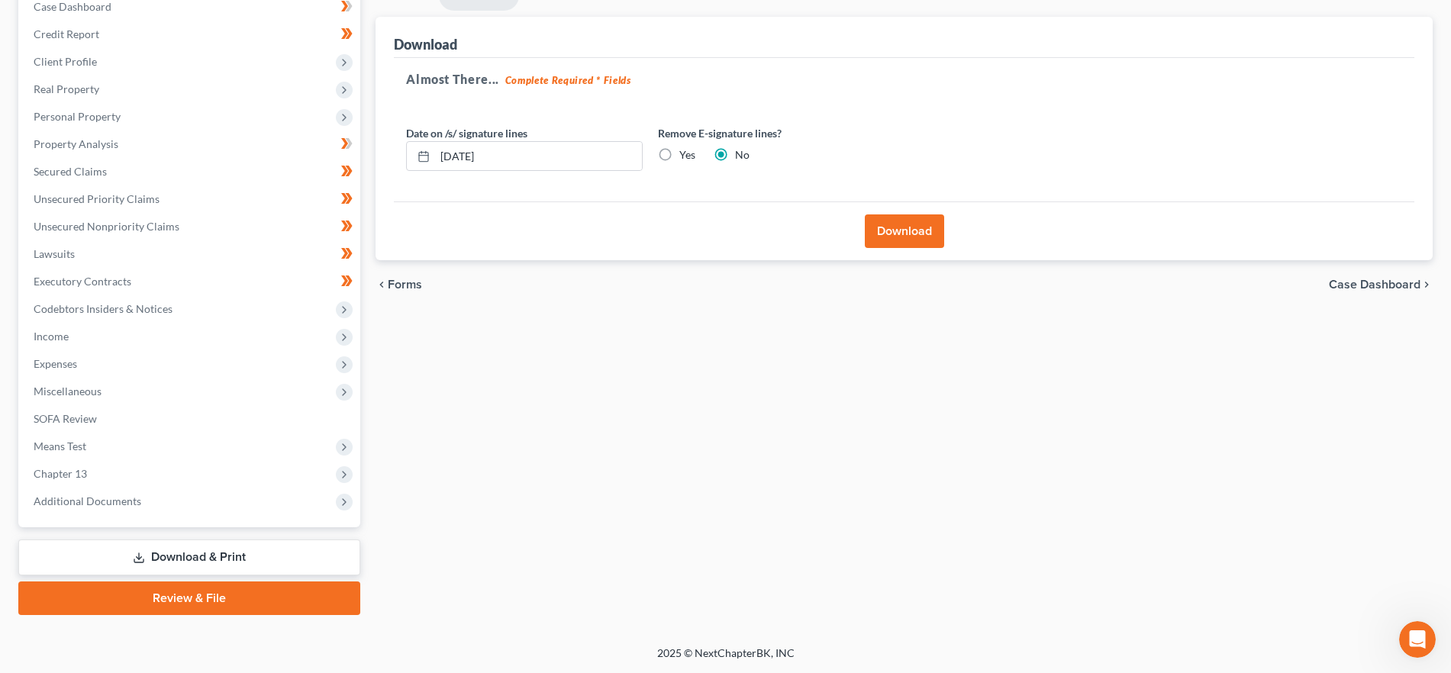
click at [911, 240] on button "Download" at bounding box center [904, 232] width 79 height 34
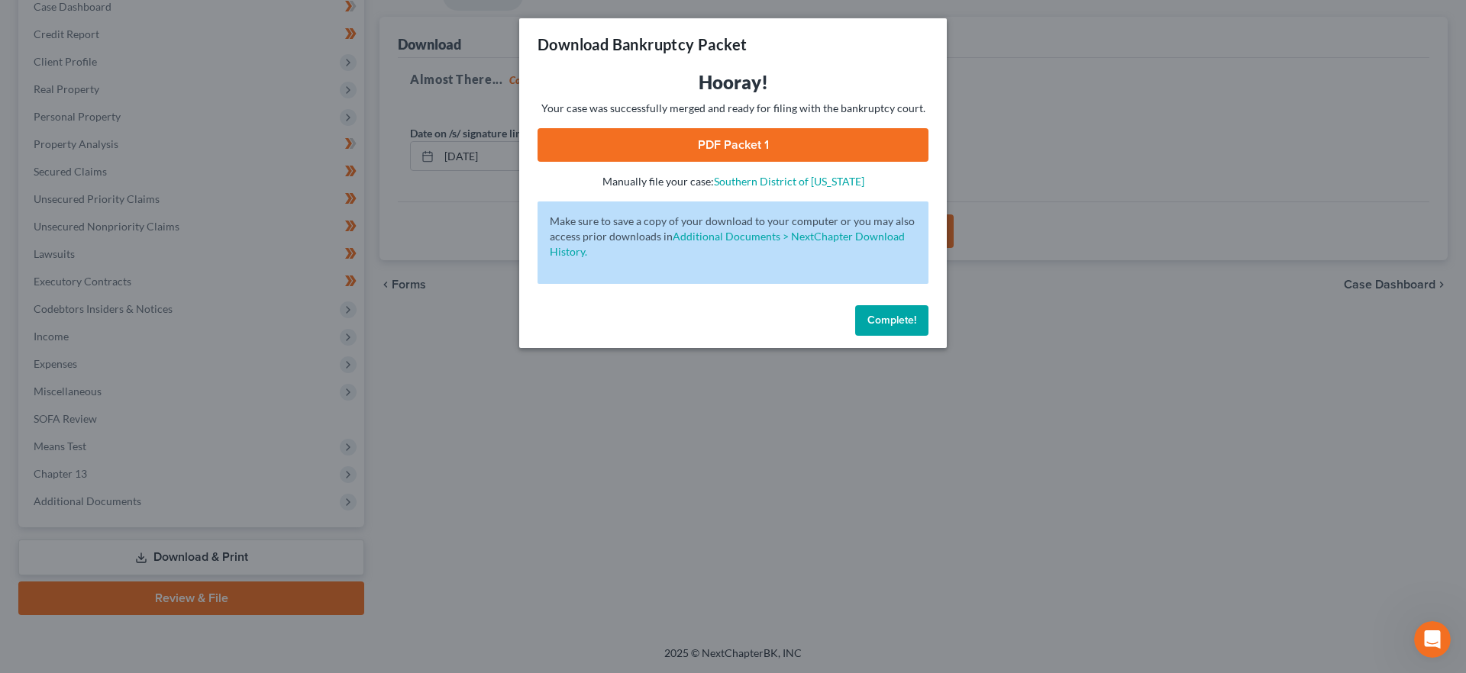
click at [811, 148] on link "PDF Packet 1" at bounding box center [733, 145] width 391 height 34
click at [714, 139] on link "PDF Packet 1" at bounding box center [733, 145] width 391 height 34
click at [896, 324] on span "Complete!" at bounding box center [891, 320] width 49 height 13
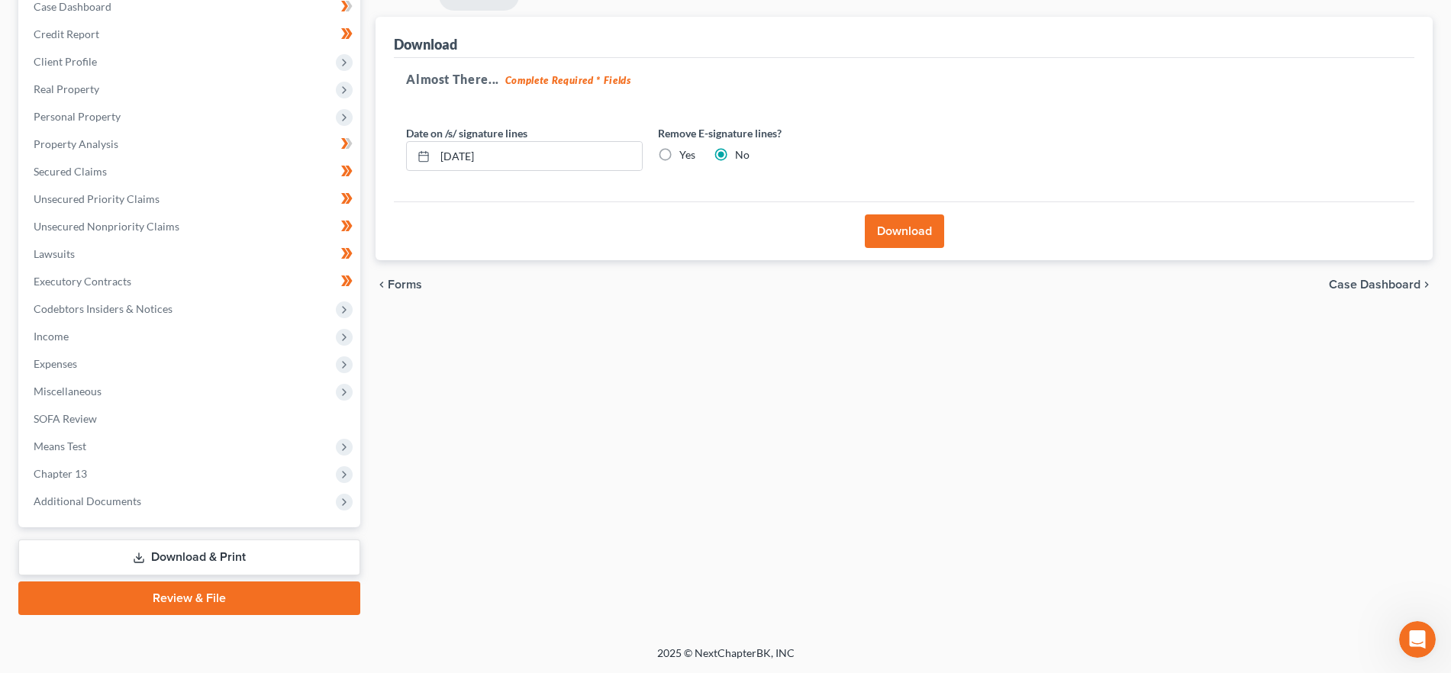
click at [397, 285] on span "Forms" at bounding box center [405, 285] width 34 height 12
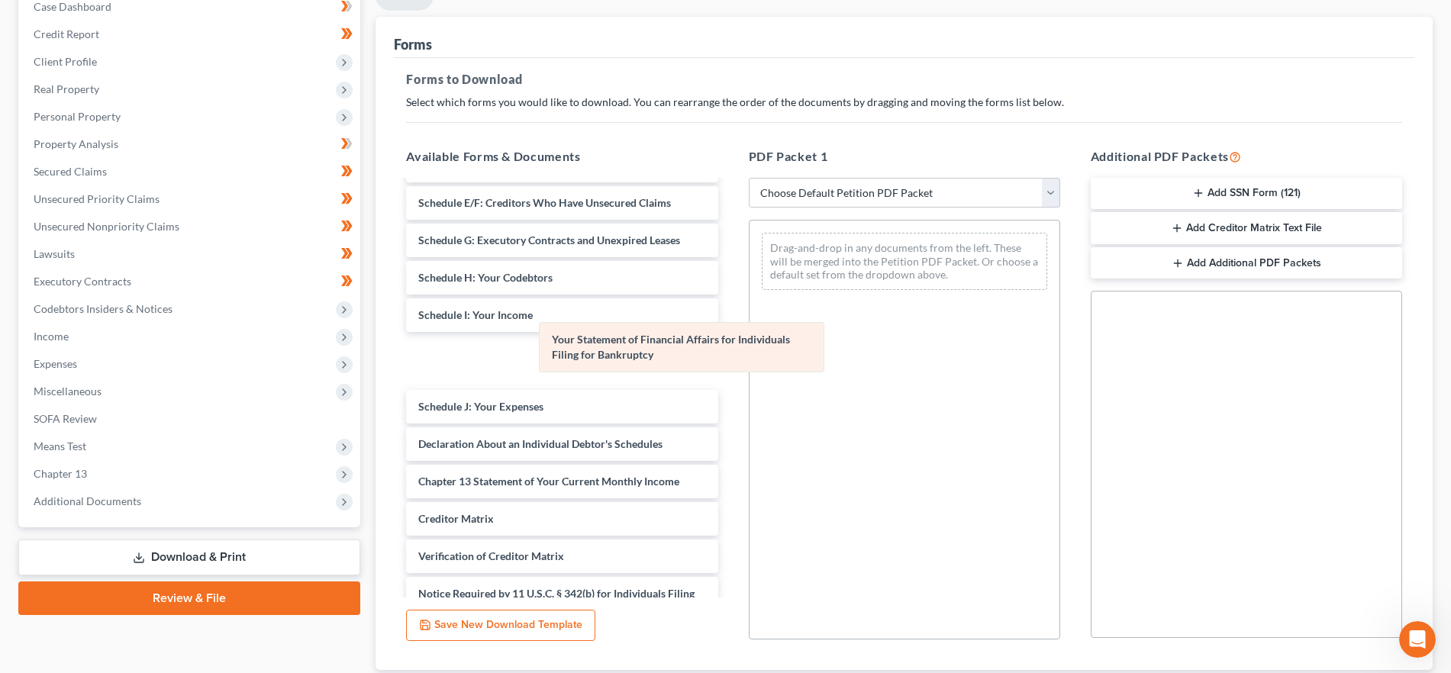
drag, startPoint x: 825, startPoint y: 252, endPoint x: 438, endPoint y: 362, distance: 401.7
click at [750, 302] on div "Your Statement of Financial Affairs for Individuals Filing for Bankruptcy Your …" at bounding box center [905, 262] width 310 height 82
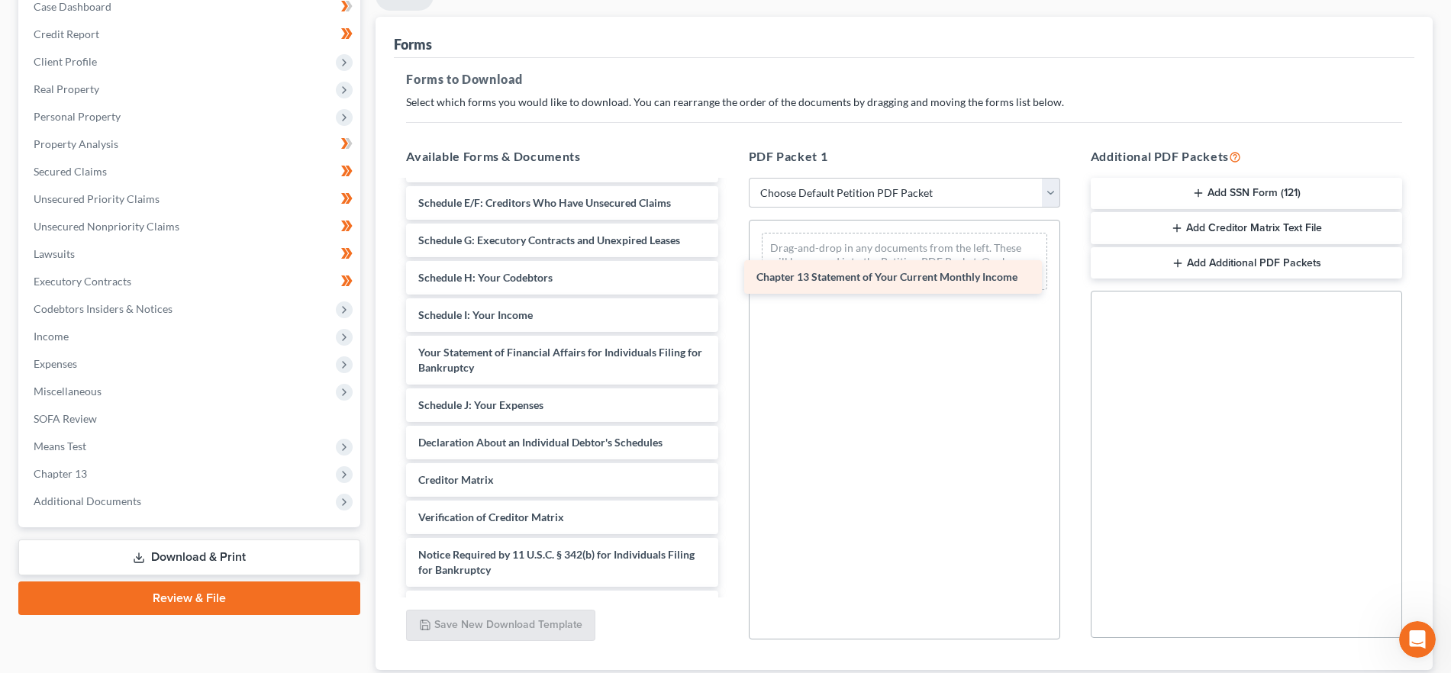
drag, startPoint x: 580, startPoint y: 466, endPoint x: 897, endPoint y: 255, distance: 380.5
click at [730, 255] on div "Chapter 13 Statement of Your Current Monthly Income Chapter 13 Plan ([GEOGRAPHI…" at bounding box center [562, 214] width 336 height 821
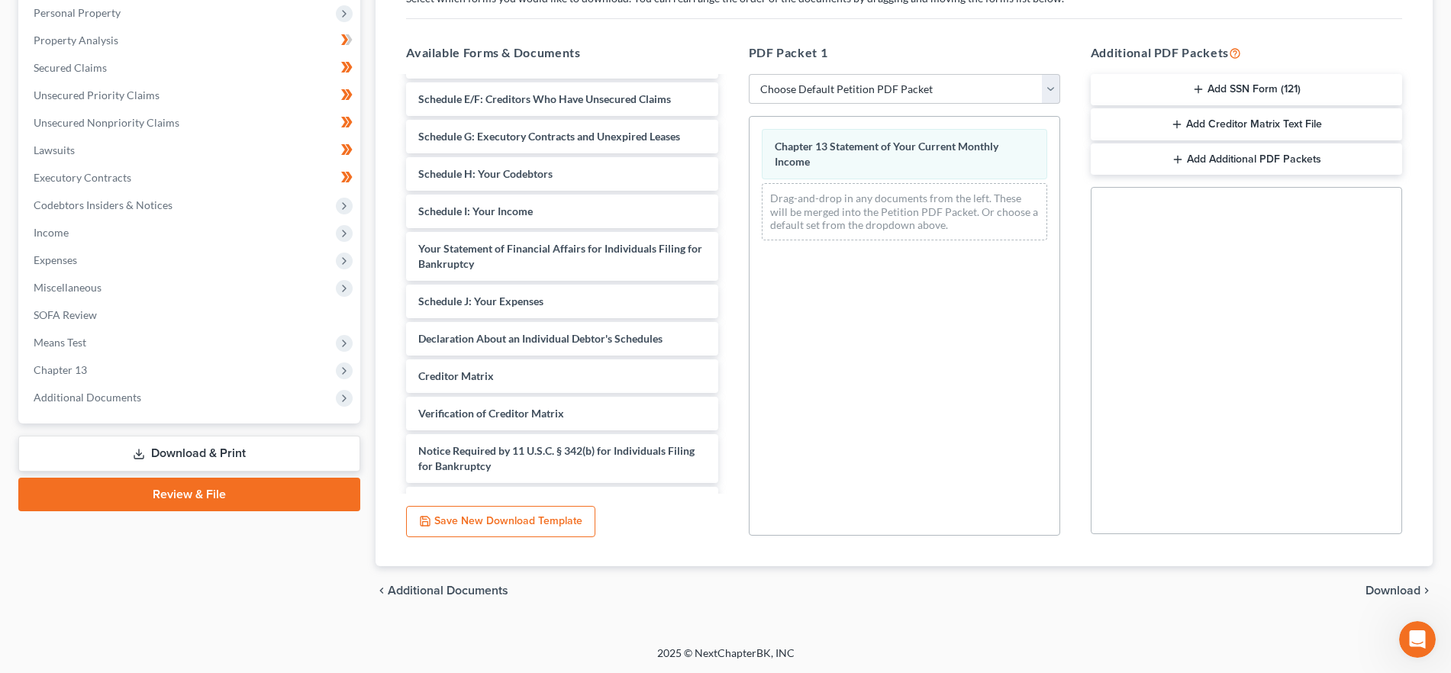
click at [1396, 587] on span "Download" at bounding box center [1393, 591] width 55 height 12
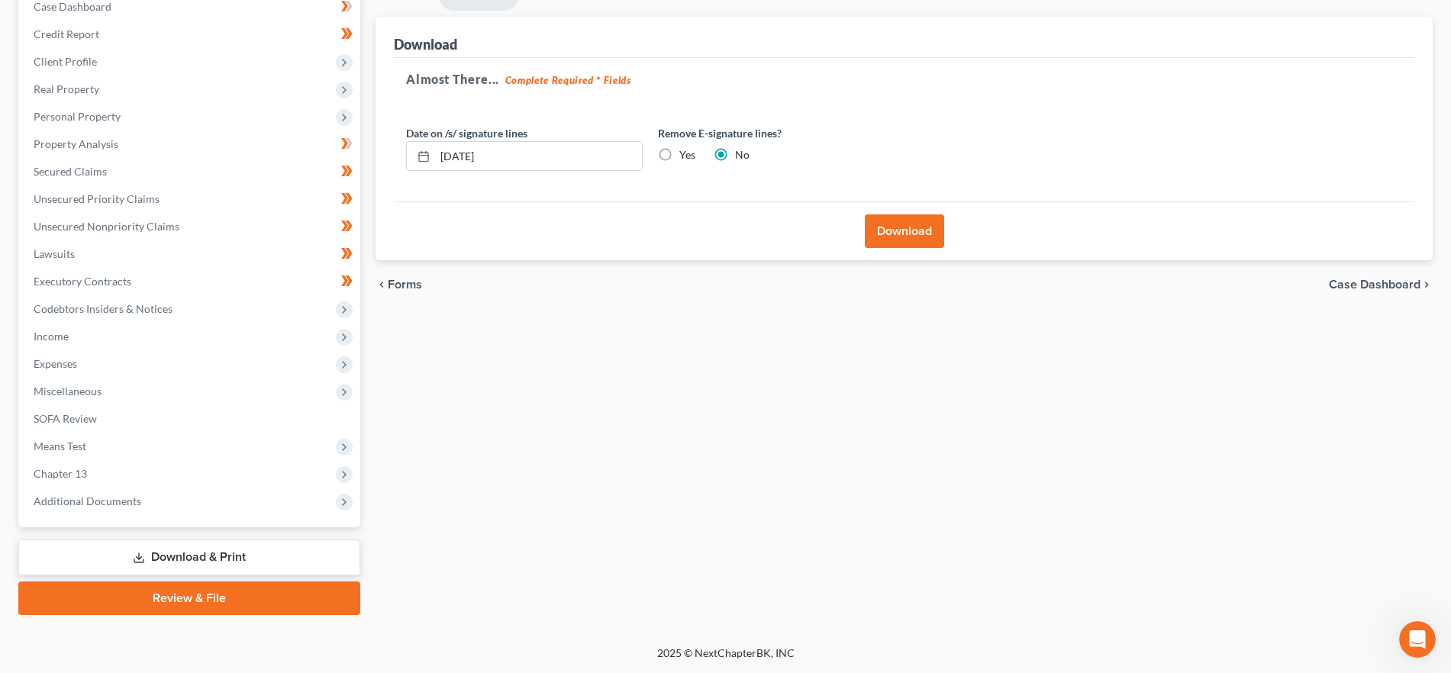
drag, startPoint x: 916, startPoint y: 234, endPoint x: 906, endPoint y: 234, distance: 9.9
click at [916, 234] on button "Download" at bounding box center [904, 232] width 79 height 34
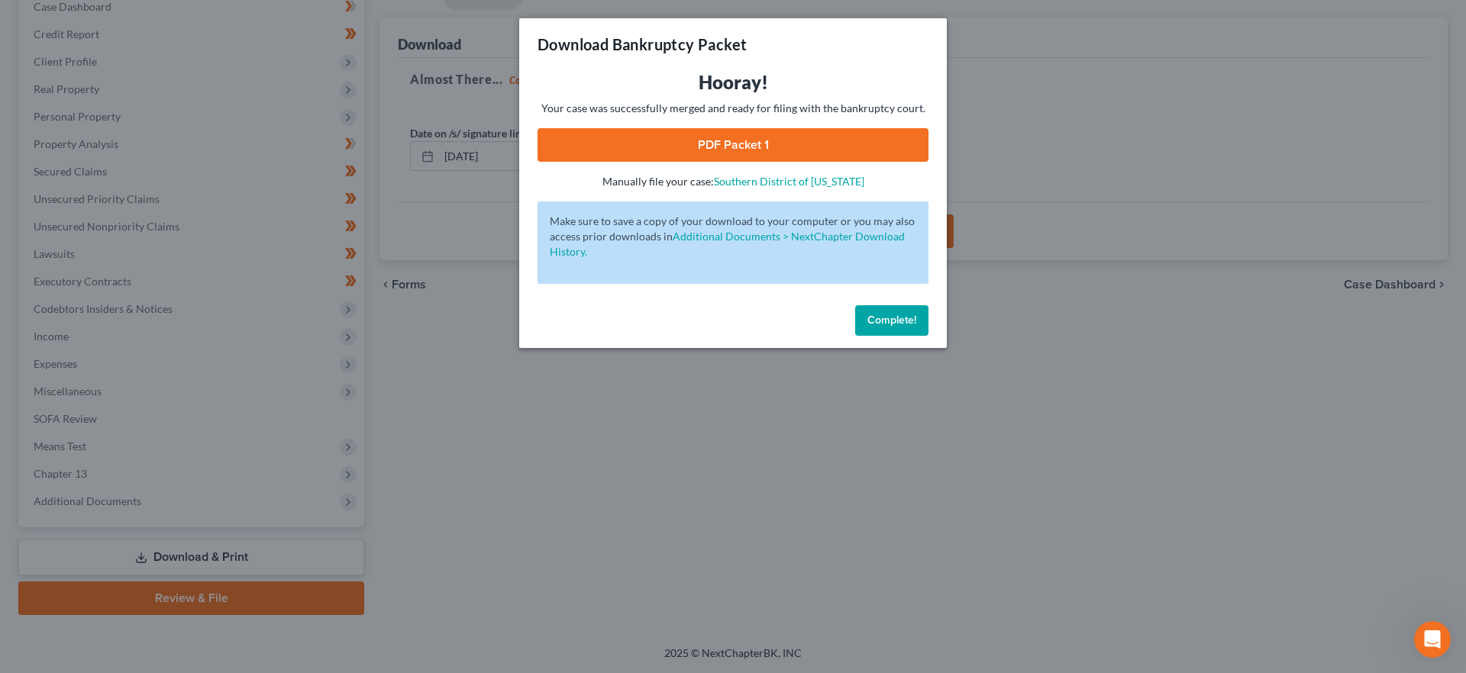
click at [812, 141] on link "PDF Packet 1" at bounding box center [733, 145] width 391 height 34
click at [890, 316] on span "Complete!" at bounding box center [891, 320] width 49 height 13
